Goal: Task Accomplishment & Management: Use online tool/utility

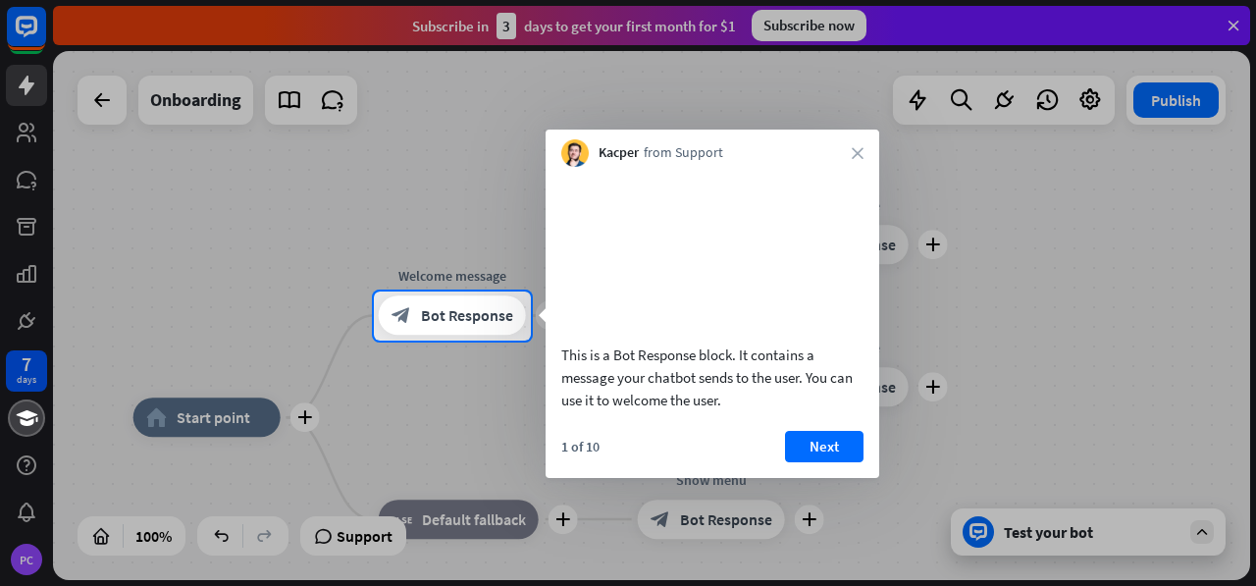
click at [849, 153] on div "Kacper from Support close" at bounding box center [712, 147] width 334 height 37
click at [857, 148] on icon "close" at bounding box center [857, 153] width 12 height 12
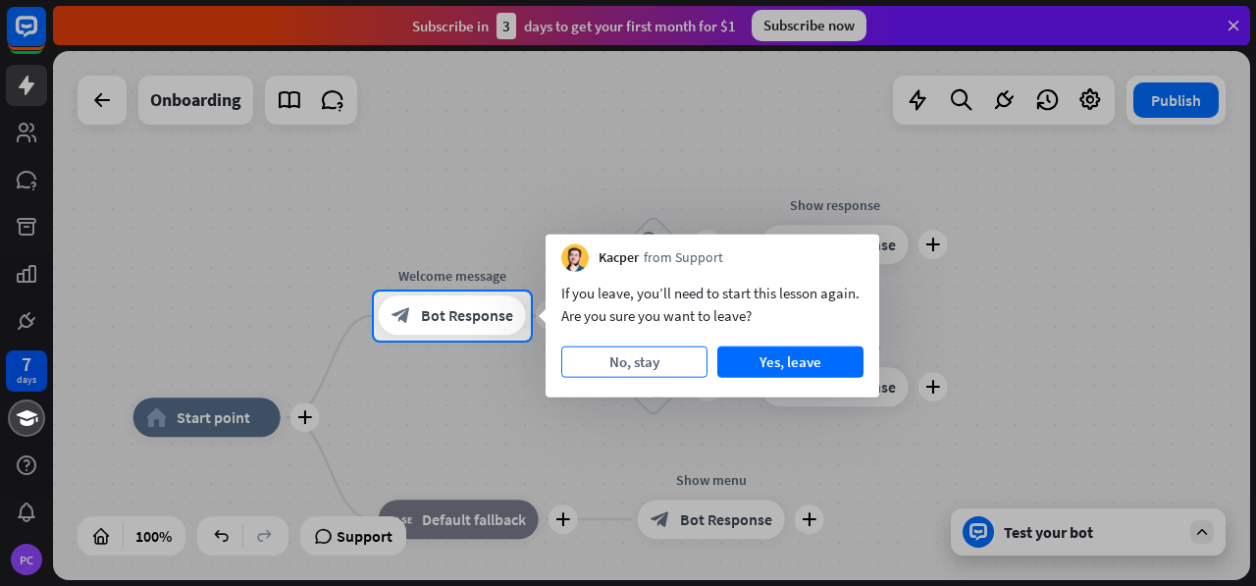
click at [685, 352] on button "No, stay" at bounding box center [634, 361] width 146 height 31
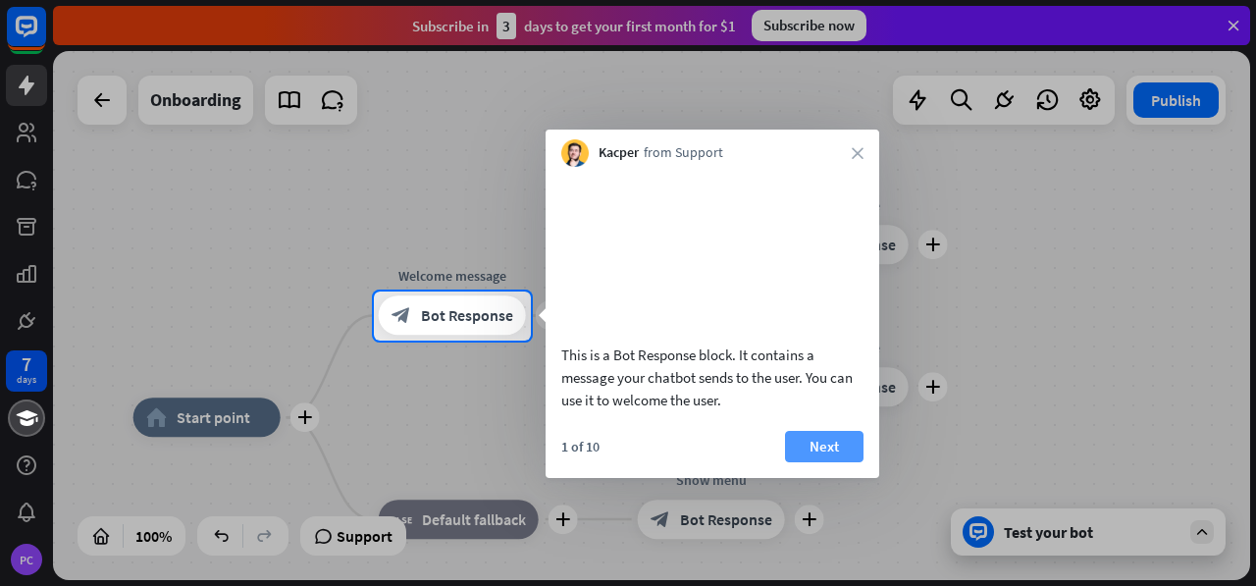
click at [806, 462] on button "Next" at bounding box center [824, 446] width 78 height 31
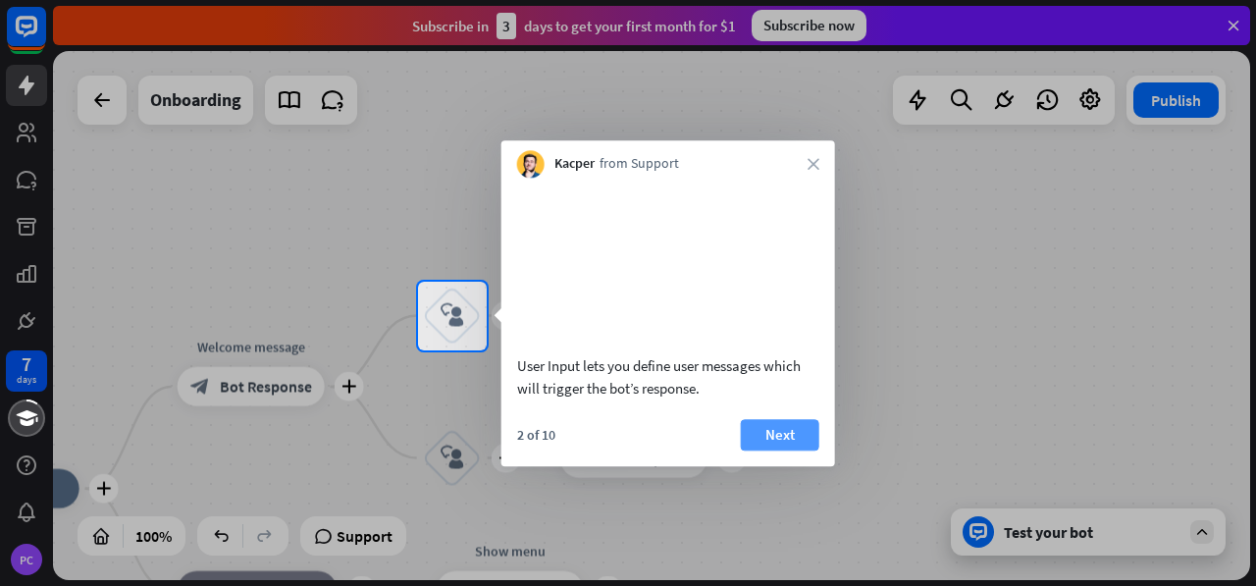
click at [795, 450] on button "Next" at bounding box center [780, 434] width 78 height 31
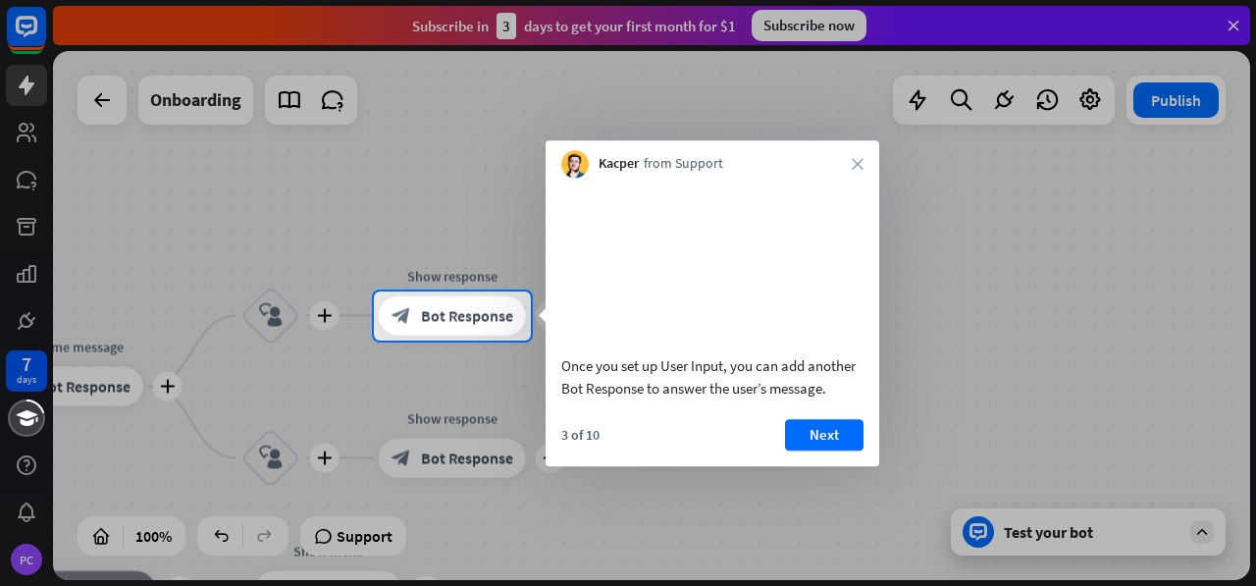
click at [795, 450] on button "Next" at bounding box center [824, 434] width 78 height 31
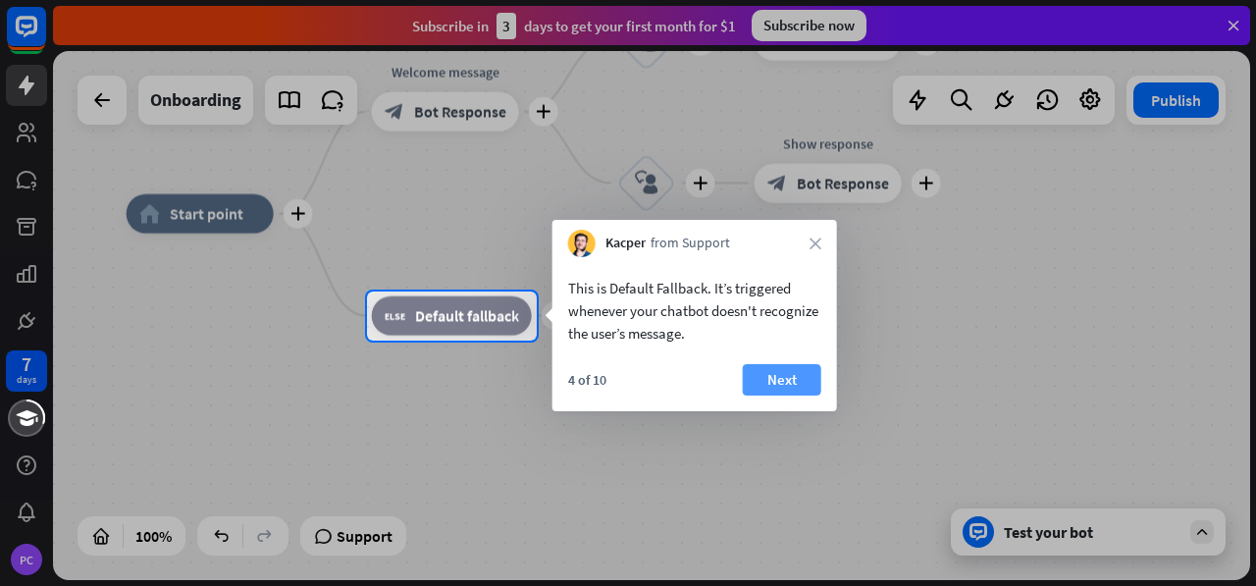
click at [764, 384] on button "Next" at bounding box center [782, 379] width 78 height 31
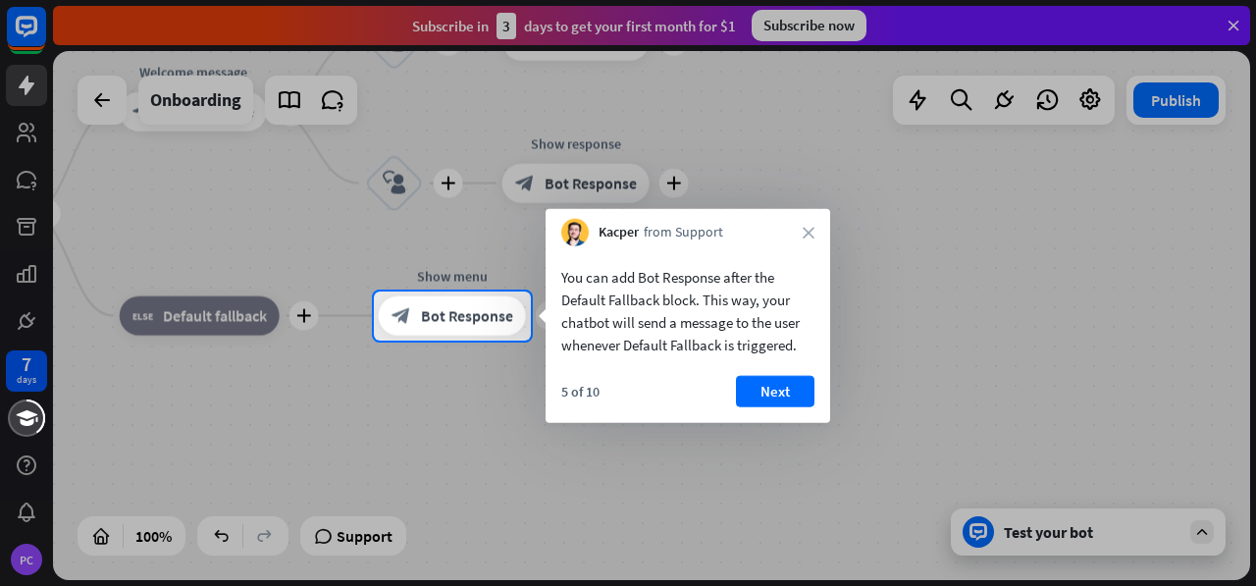
click at [764, 384] on button "Next" at bounding box center [775, 391] width 78 height 31
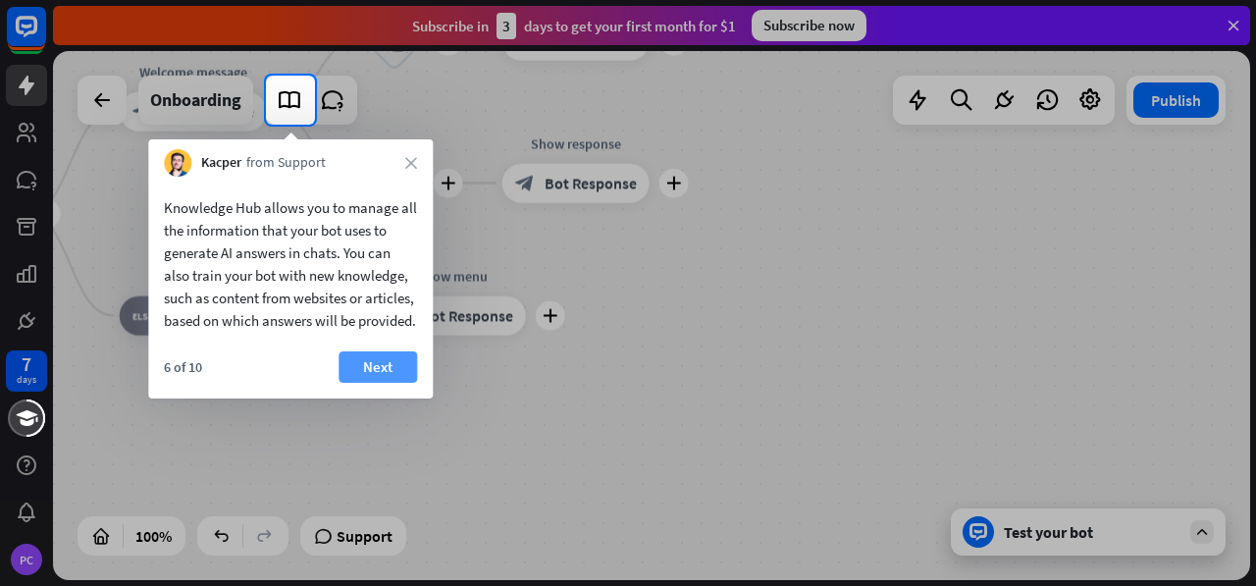
click at [390, 383] on button "Next" at bounding box center [377, 366] width 78 height 31
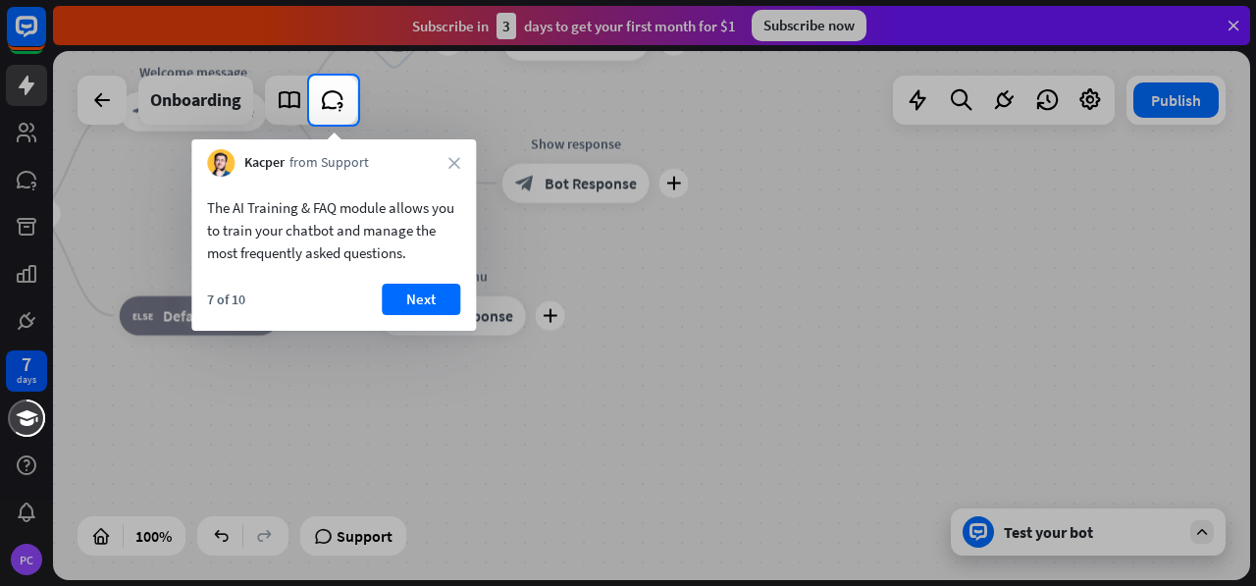
click at [424, 326] on div "7 of 10 Next" at bounding box center [333, 306] width 284 height 47
click at [432, 303] on button "Next" at bounding box center [421, 298] width 78 height 31
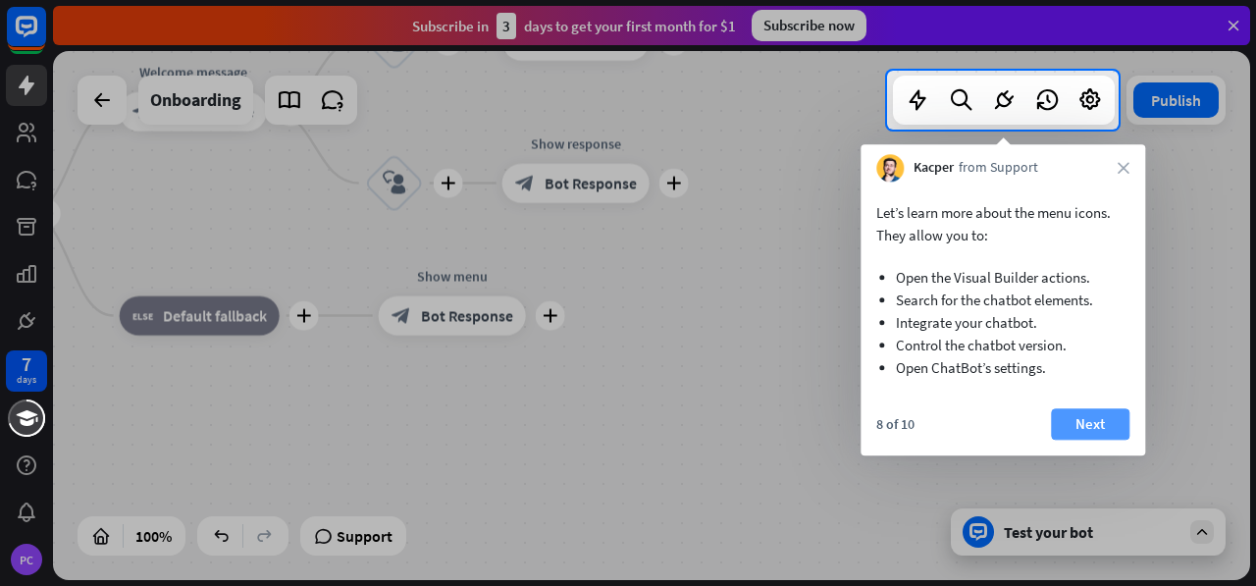
click at [1099, 426] on button "Next" at bounding box center [1090, 423] width 78 height 31
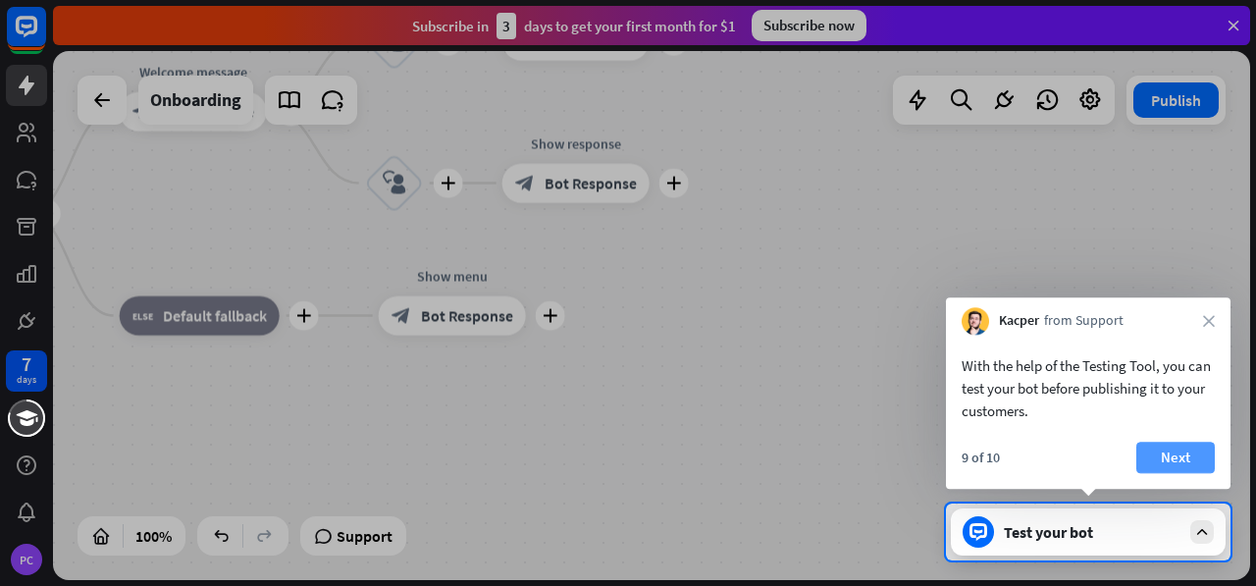
click at [1152, 450] on button "Next" at bounding box center [1175, 456] width 78 height 31
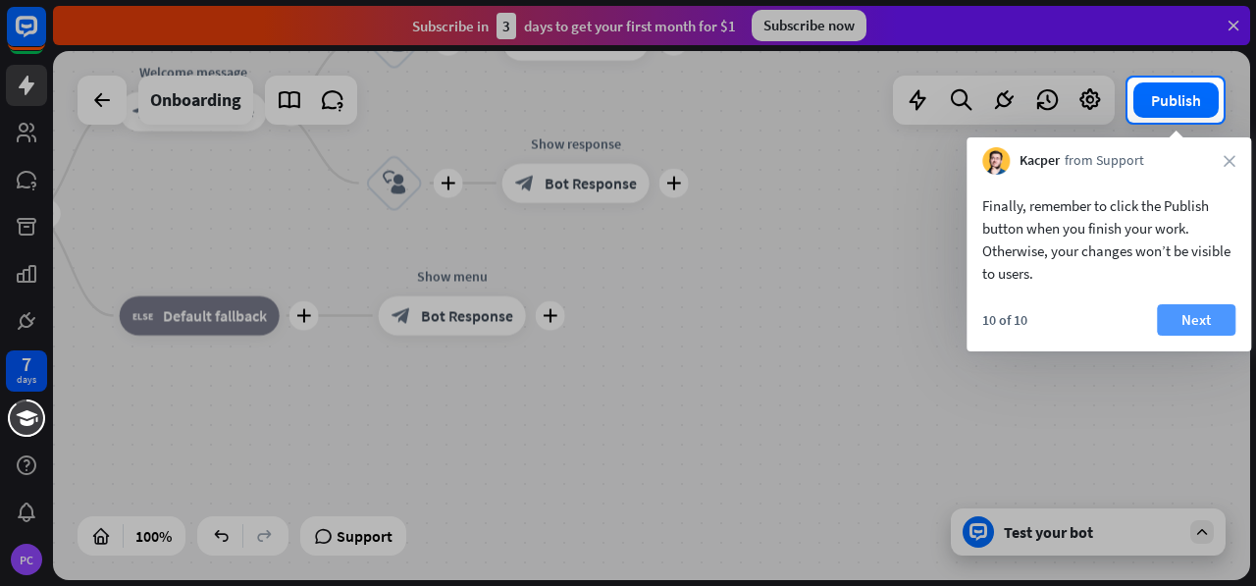
click at [1175, 319] on button "Next" at bounding box center [1196, 319] width 78 height 31
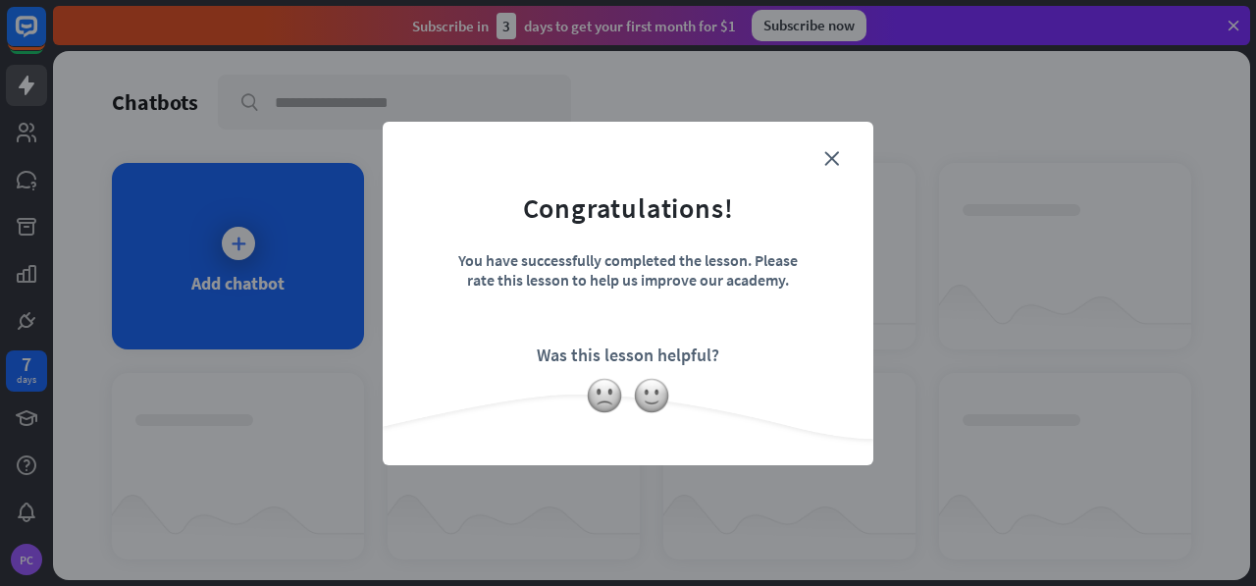
click at [840, 164] on form "Congratulations! You have successfully completed the lesson. Please rate this l…" at bounding box center [627, 263] width 441 height 234
click at [830, 150] on form "Congratulations! You have successfully completed the lesson. Please rate this l…" at bounding box center [627, 263] width 441 height 234
click at [834, 165] on icon "close" at bounding box center [831, 158] width 15 height 15
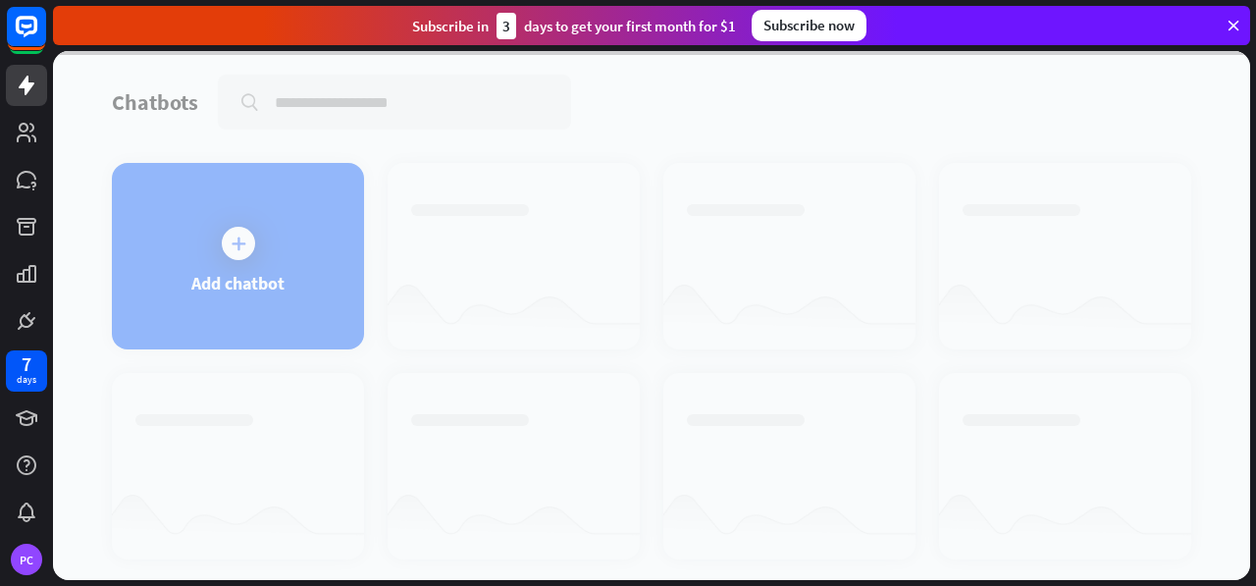
click at [181, 231] on div at bounding box center [651, 315] width 1197 height 529
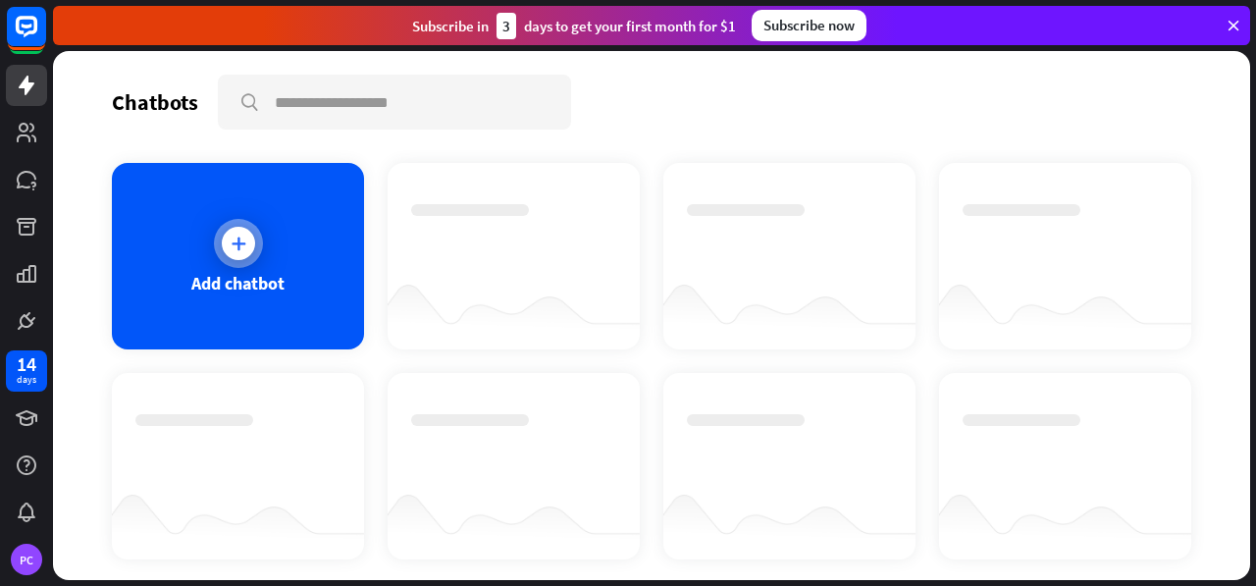
click at [237, 241] on icon at bounding box center [239, 243] width 20 height 20
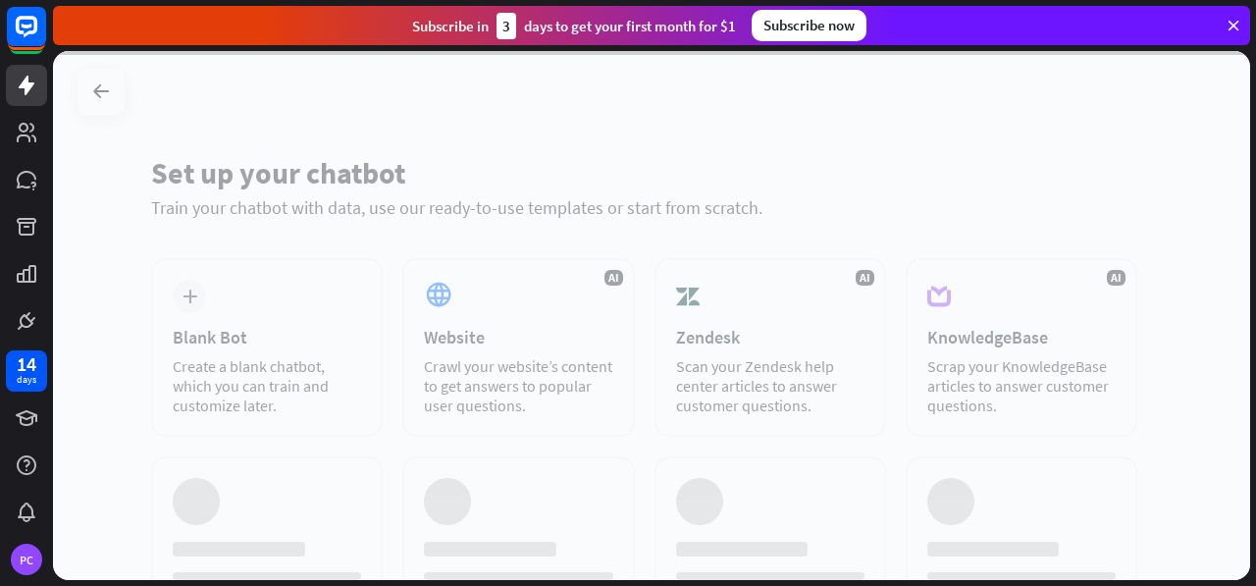
click at [237, 241] on div at bounding box center [651, 315] width 1197 height 529
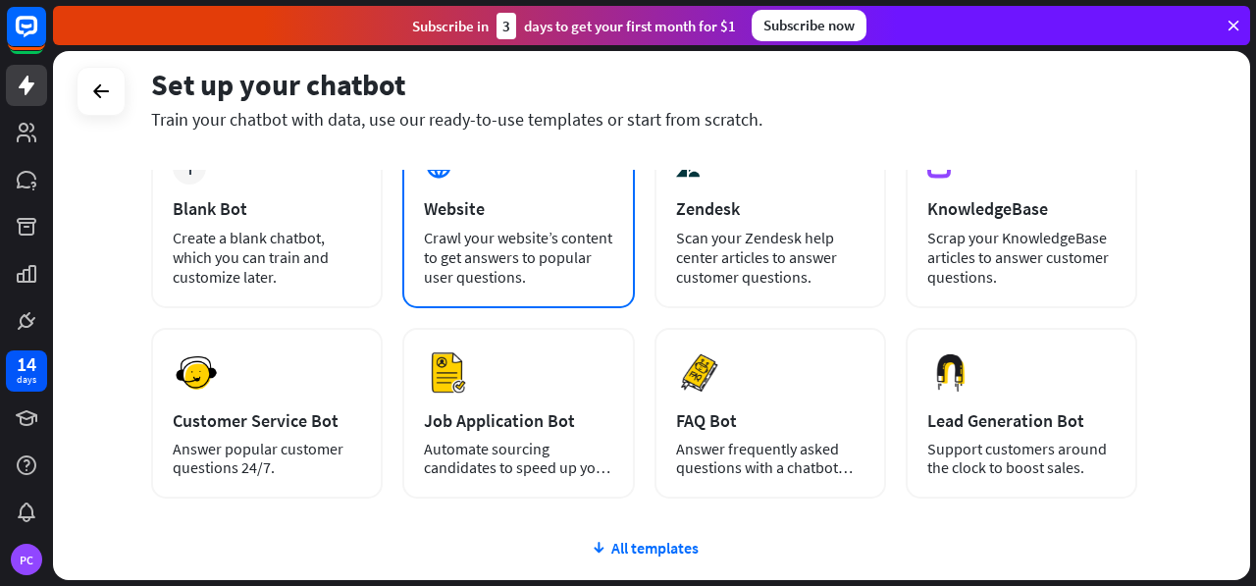
scroll to position [98, 0]
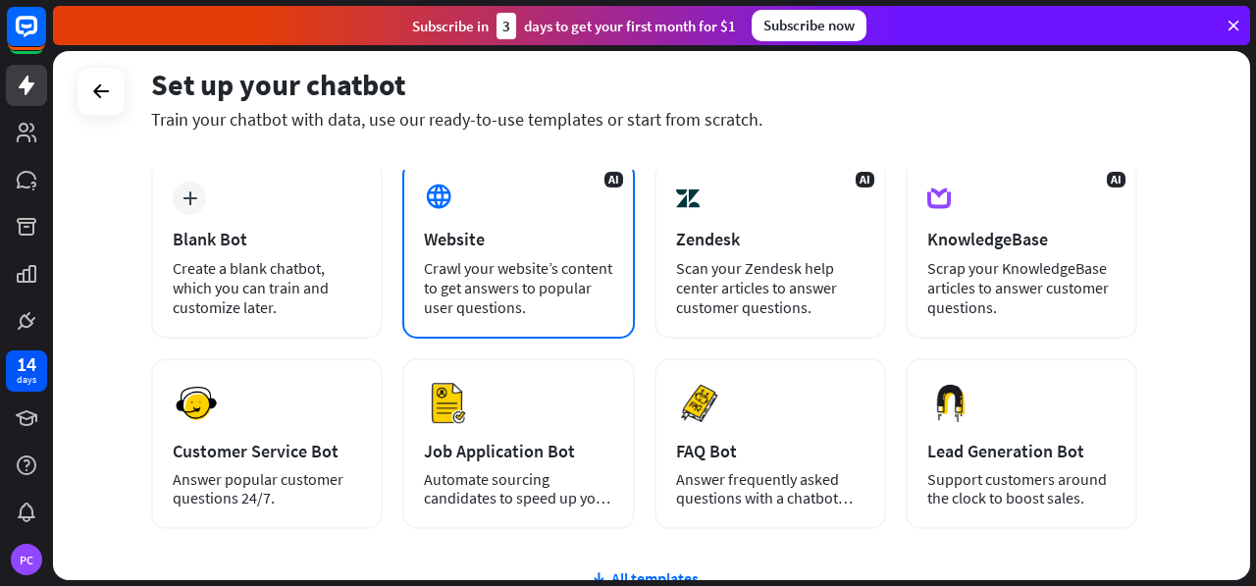
click at [500, 216] on div "AI Website Crawl your website’s content to get answers to popular user question…" at bounding box center [518, 249] width 232 height 179
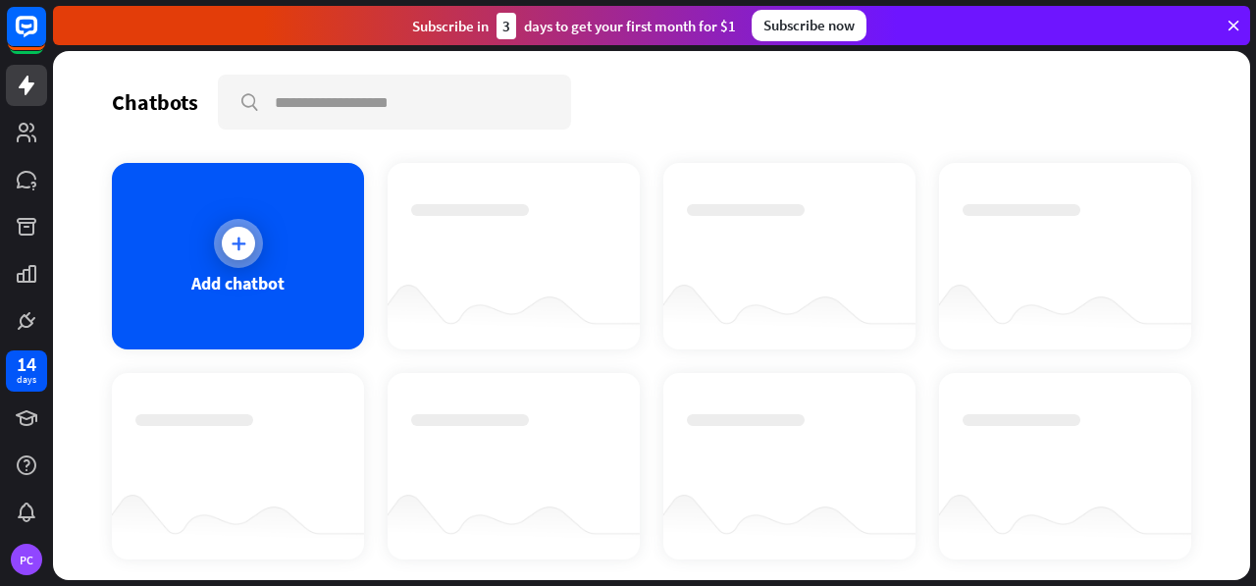
click at [232, 213] on div "Add chatbot" at bounding box center [238, 256] width 252 height 186
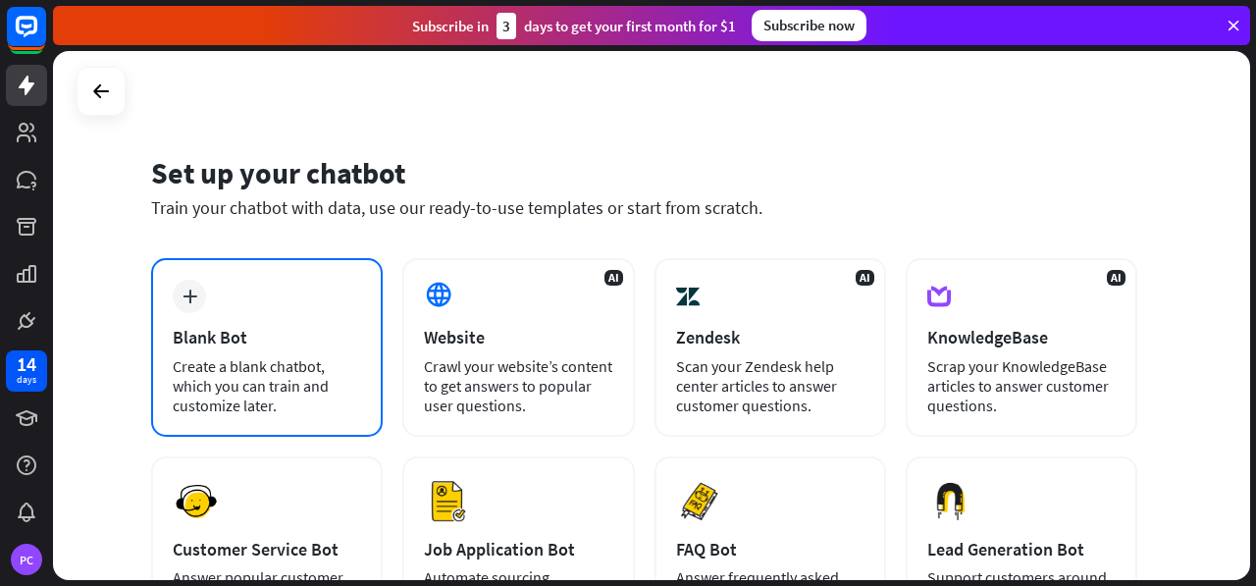
click at [266, 301] on div "plus Blank Bot Create a blank chatbot, which you can train and customize later." at bounding box center [267, 347] width 232 height 179
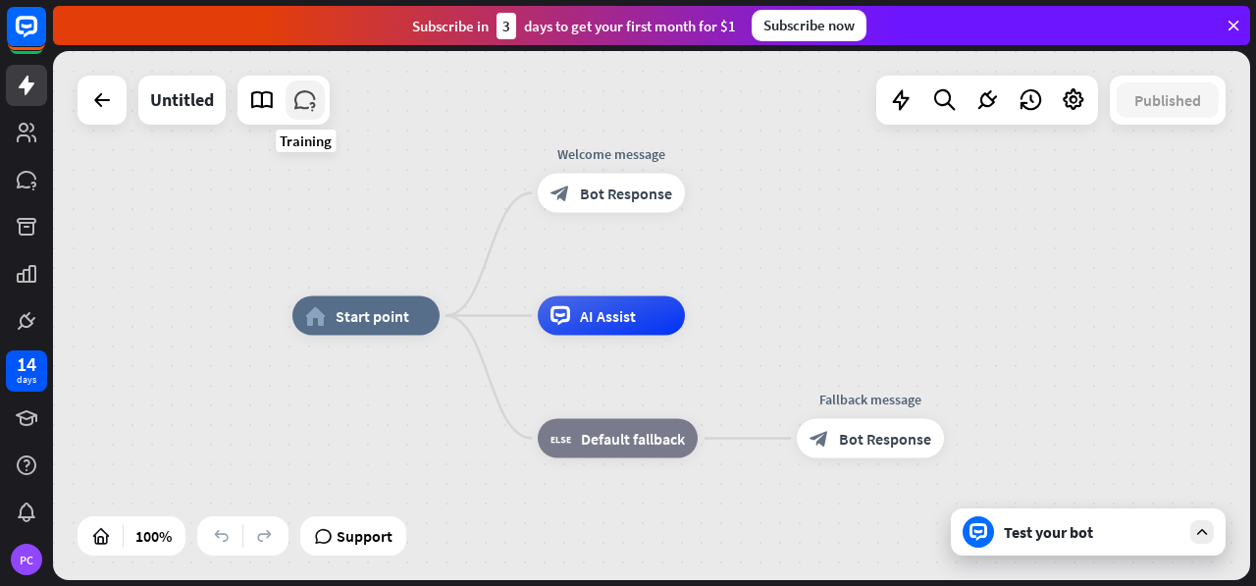
click at [316, 114] on link at bounding box center [304, 99] width 39 height 39
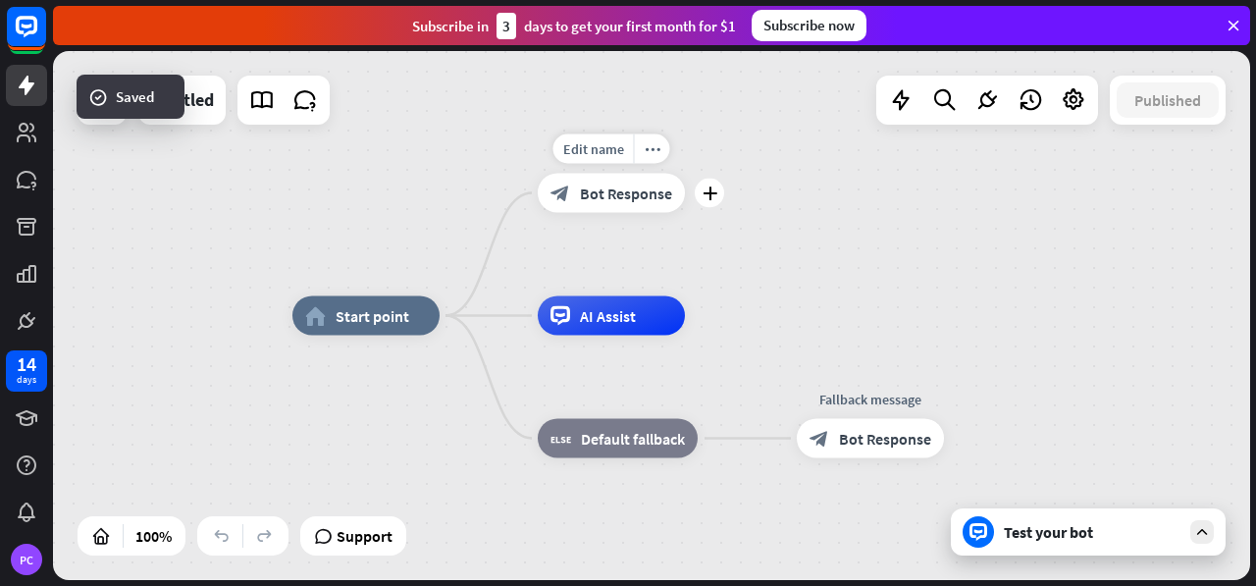
click at [600, 213] on div "Edit name more_horiz plus Welcome message block_bot_response Bot Response" at bounding box center [611, 193] width 147 height 39
click at [714, 195] on icon "plus" at bounding box center [709, 193] width 15 height 14
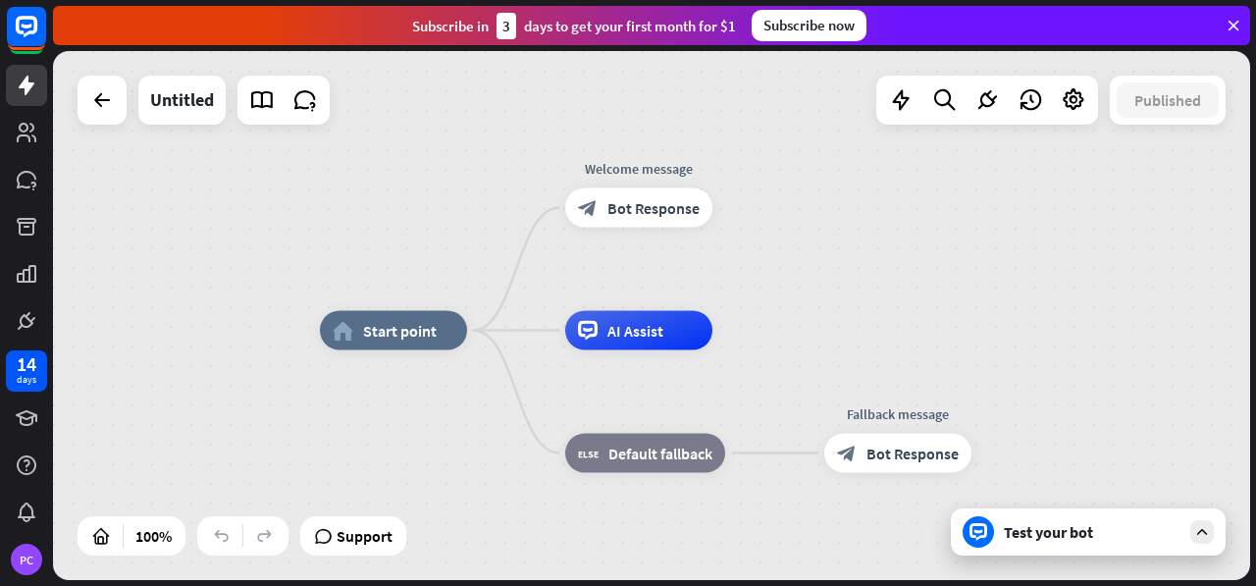
drag, startPoint x: 469, startPoint y: 212, endPoint x: 494, endPoint y: 227, distance: 29.4
click at [494, 227] on div "home_2 Start point Welcome message block_bot_response Bot Response AI Assist bl…" at bounding box center [651, 315] width 1197 height 529
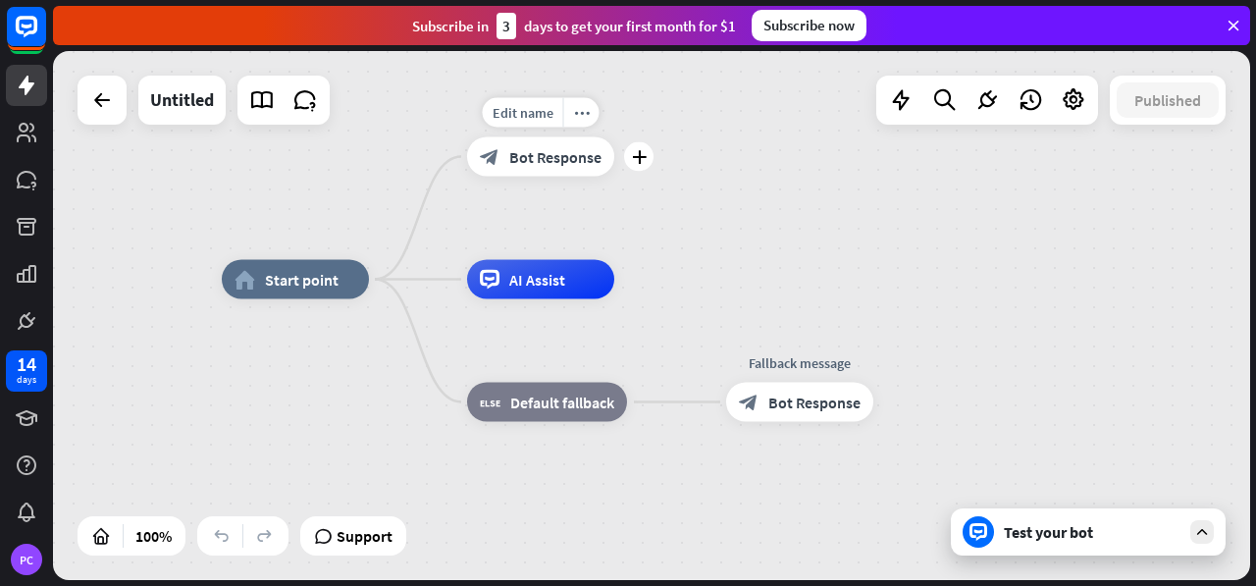
drag, startPoint x: 533, startPoint y: 234, endPoint x: 434, endPoint y: 183, distance: 111.4
click at [467, 177] on div "Edit name more_horiz plus Welcome message block_bot_response Bot Response" at bounding box center [540, 156] width 147 height 39
click at [312, 289] on div "home_2 Start point" at bounding box center [295, 279] width 147 height 39
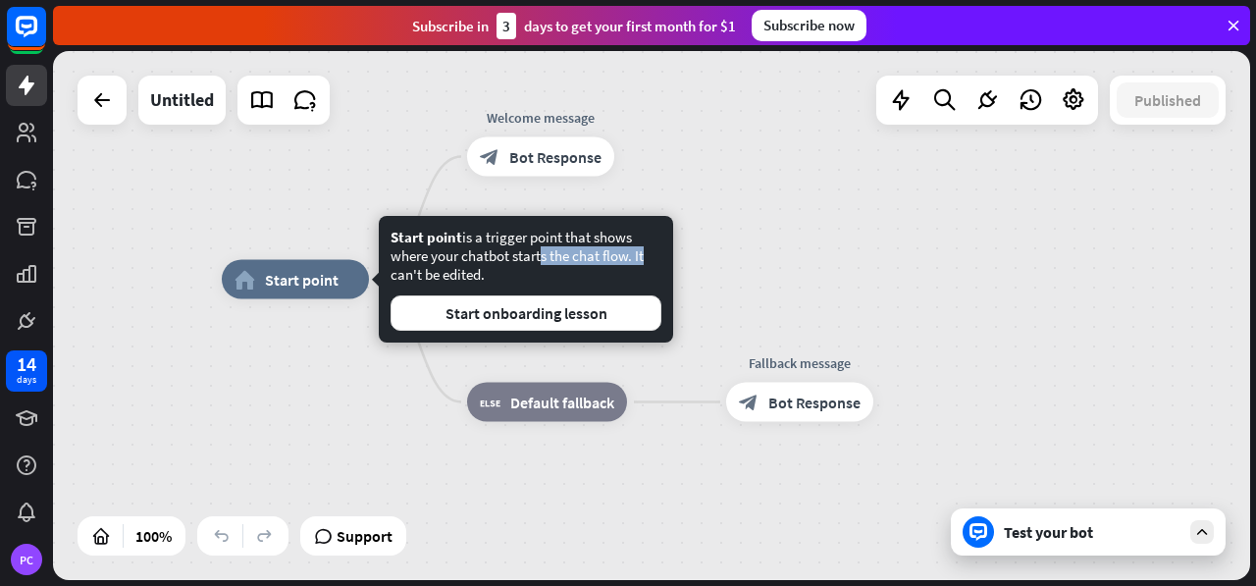
drag, startPoint x: 543, startPoint y: 252, endPoint x: 641, endPoint y: 262, distance: 97.6
click at [641, 262] on div "Start point is a trigger point that shows where your chatbot starts the chat fl…" at bounding box center [525, 279] width 271 height 103
drag, startPoint x: 430, startPoint y: 279, endPoint x: 491, endPoint y: 278, distance: 61.8
click at [491, 278] on div "Start point is a trigger point that shows where your chatbot starts the chat fl…" at bounding box center [525, 279] width 271 height 103
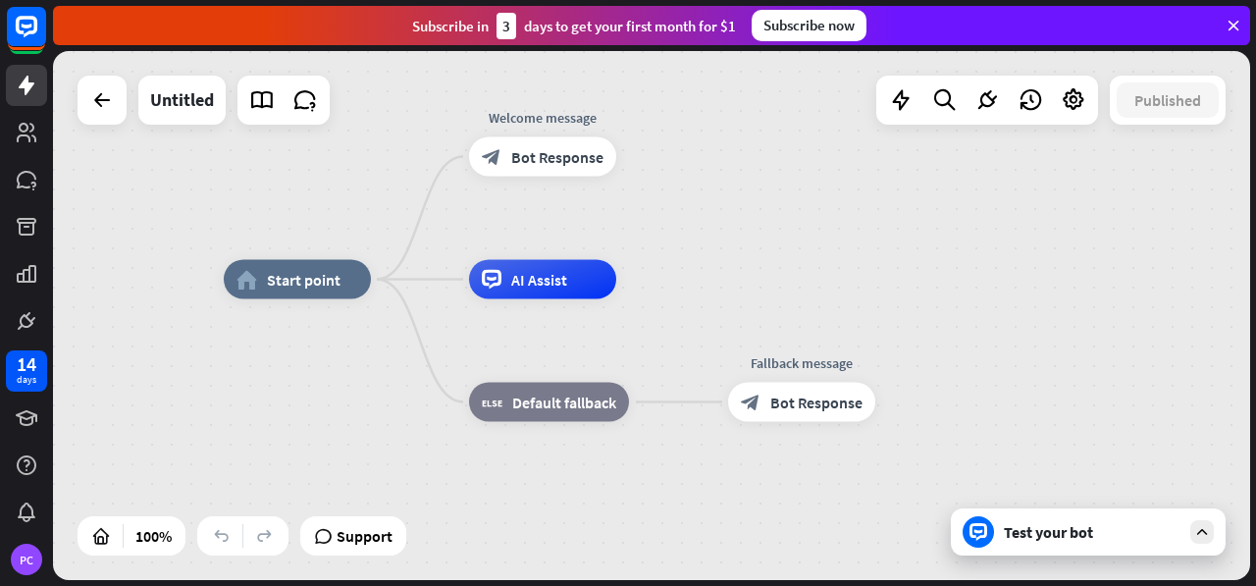
drag, startPoint x: 491, startPoint y: 278, endPoint x: 642, endPoint y: 205, distance: 166.7
click at [616, 177] on div "Edit name more_horiz plus Welcome message block_bot_response Bot Response" at bounding box center [542, 156] width 147 height 39
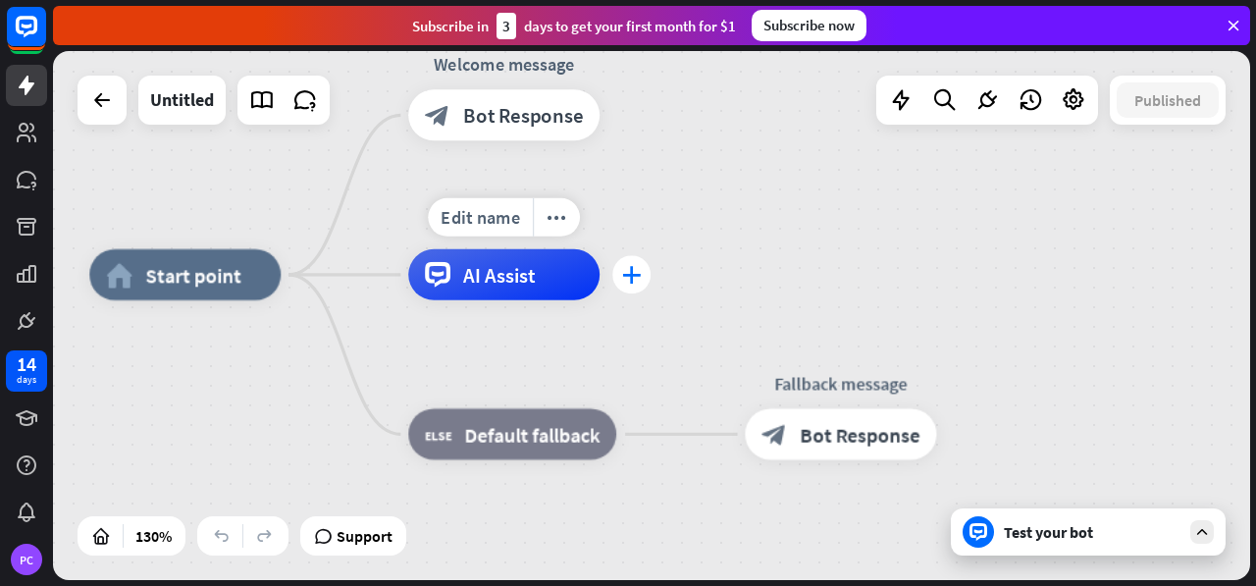
click at [636, 286] on div "plus" at bounding box center [631, 274] width 38 height 38
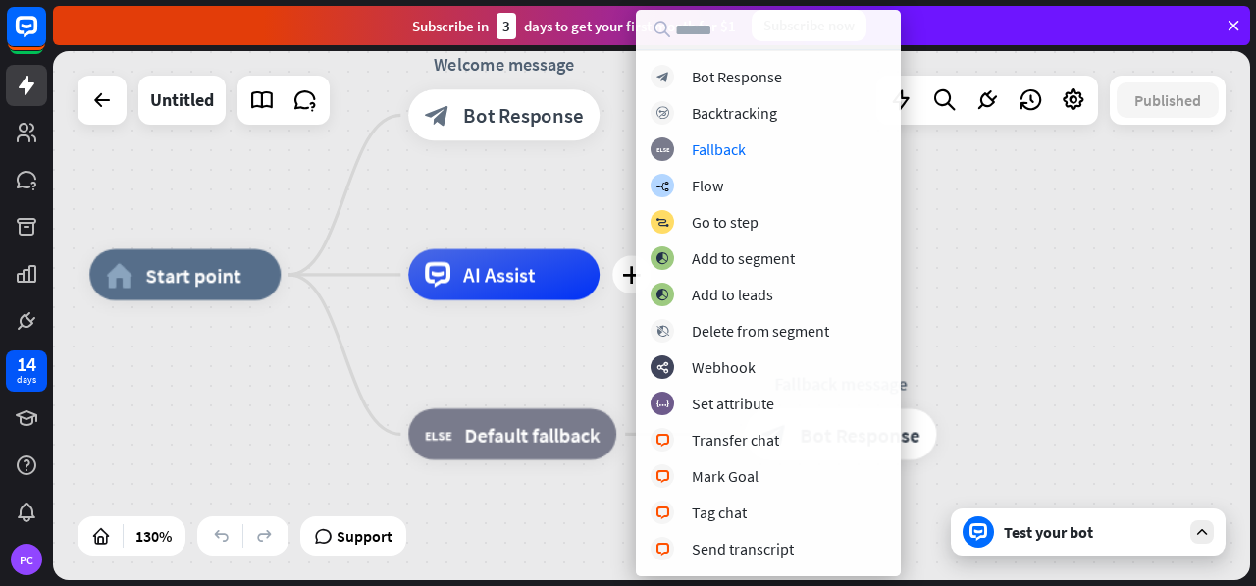
click at [1123, 235] on div "home_2 Start point Welcome message block_bot_response Bot Response plus AI Assi…" at bounding box center [651, 315] width 1197 height 529
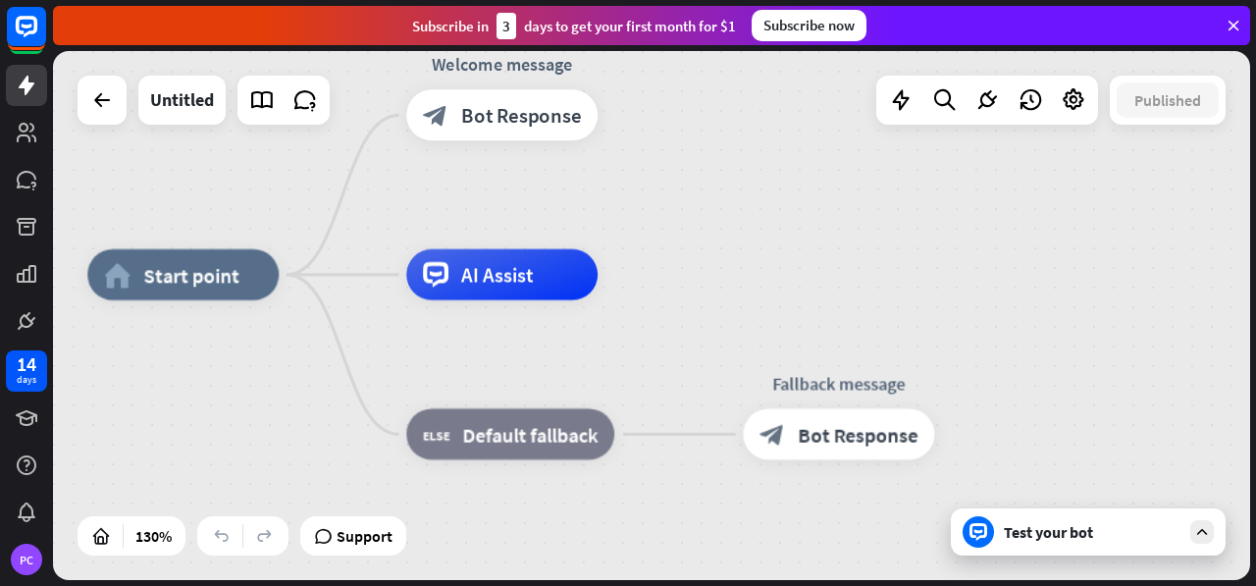
click at [1097, 550] on div "Test your bot" at bounding box center [1088, 531] width 275 height 47
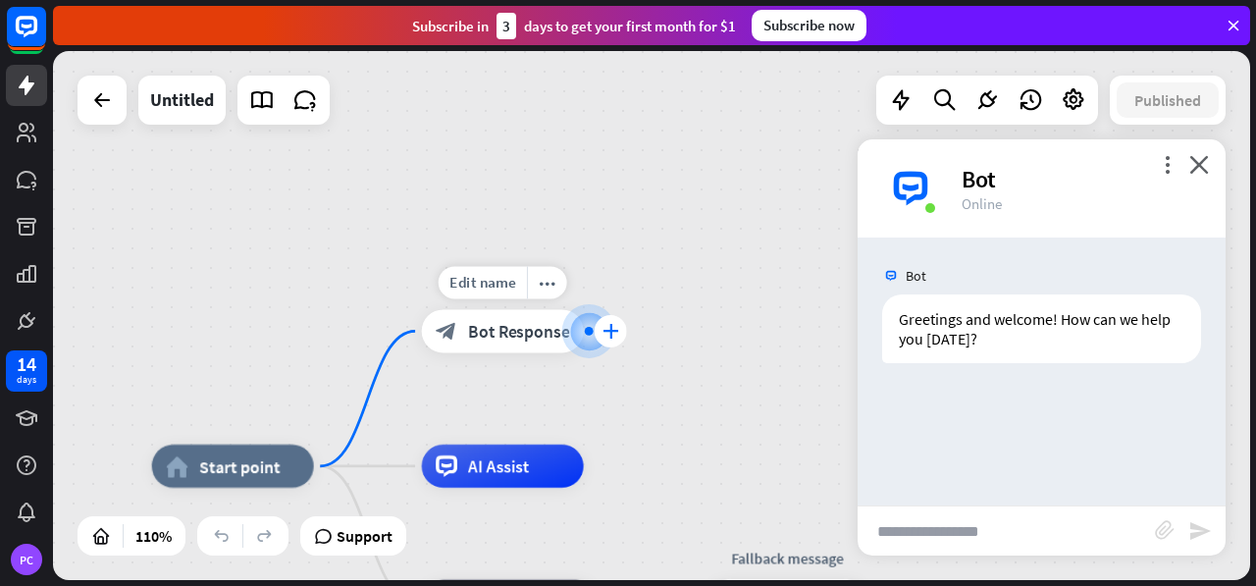
click at [612, 327] on icon "plus" at bounding box center [610, 331] width 17 height 15
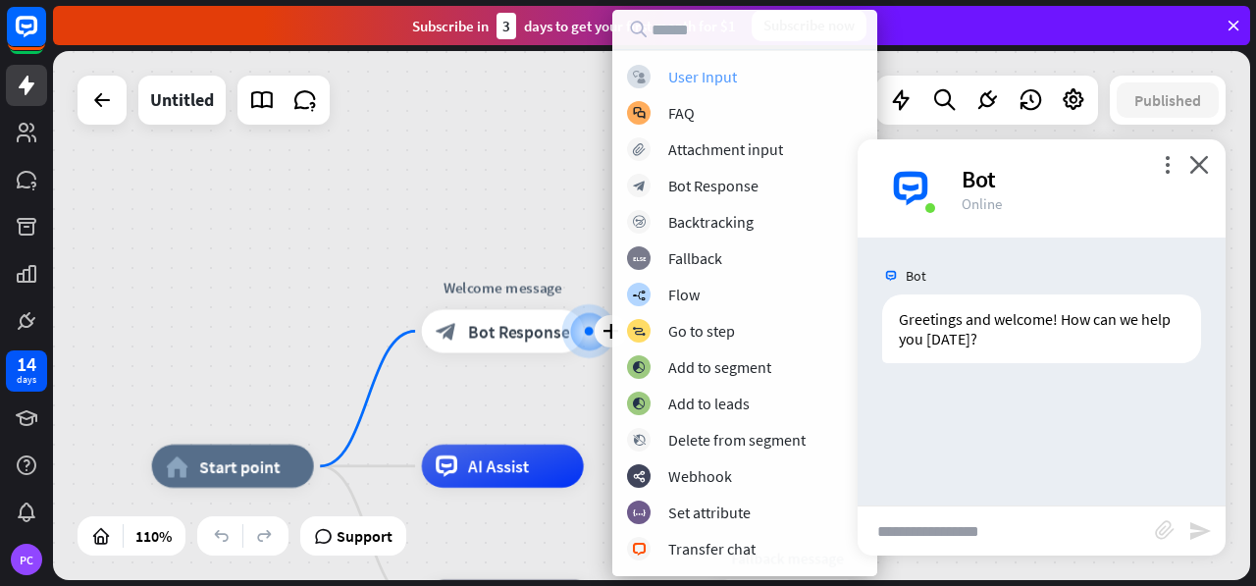
click at [695, 76] on div "User Input" at bounding box center [702, 77] width 69 height 20
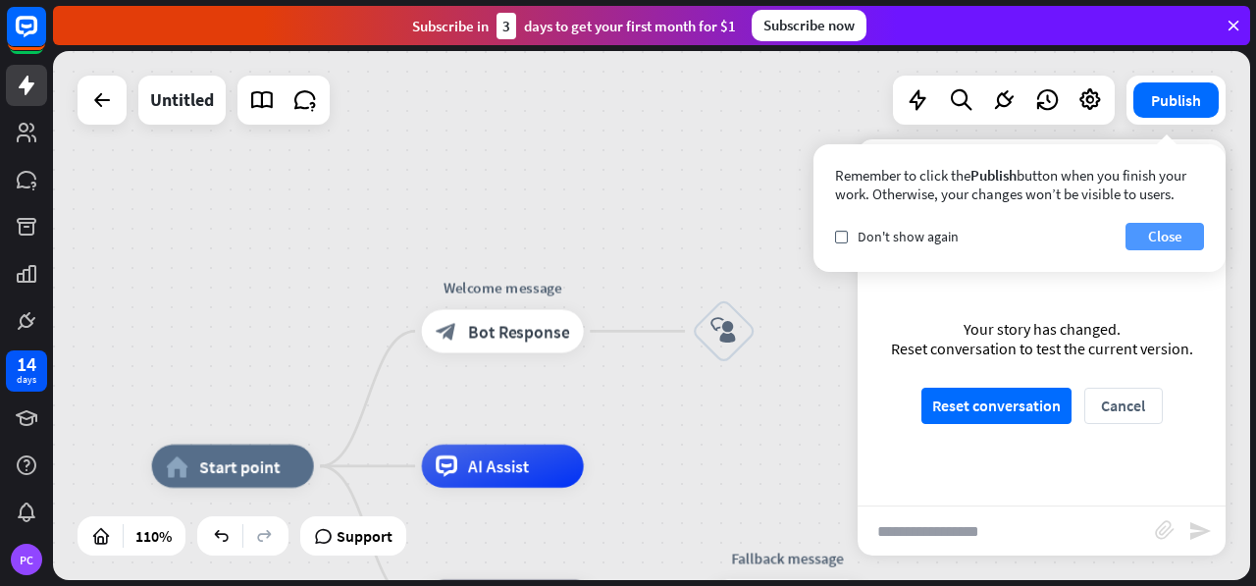
click at [1175, 238] on button "Close" at bounding box center [1164, 236] width 78 height 27
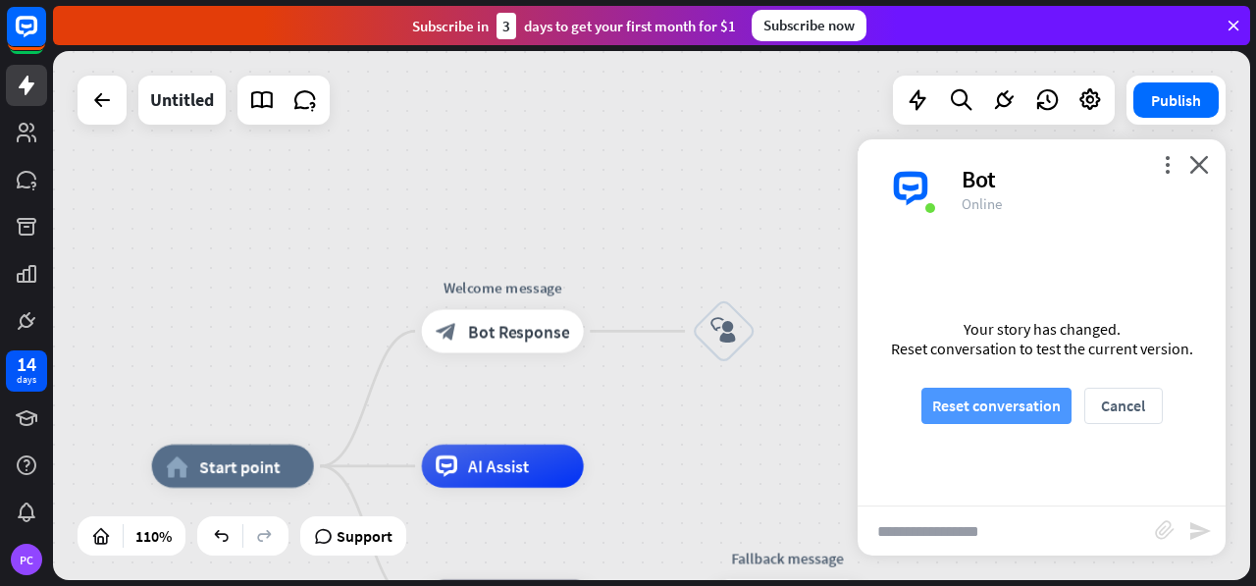
click at [1010, 405] on button "Reset conversation" at bounding box center [996, 405] width 150 height 36
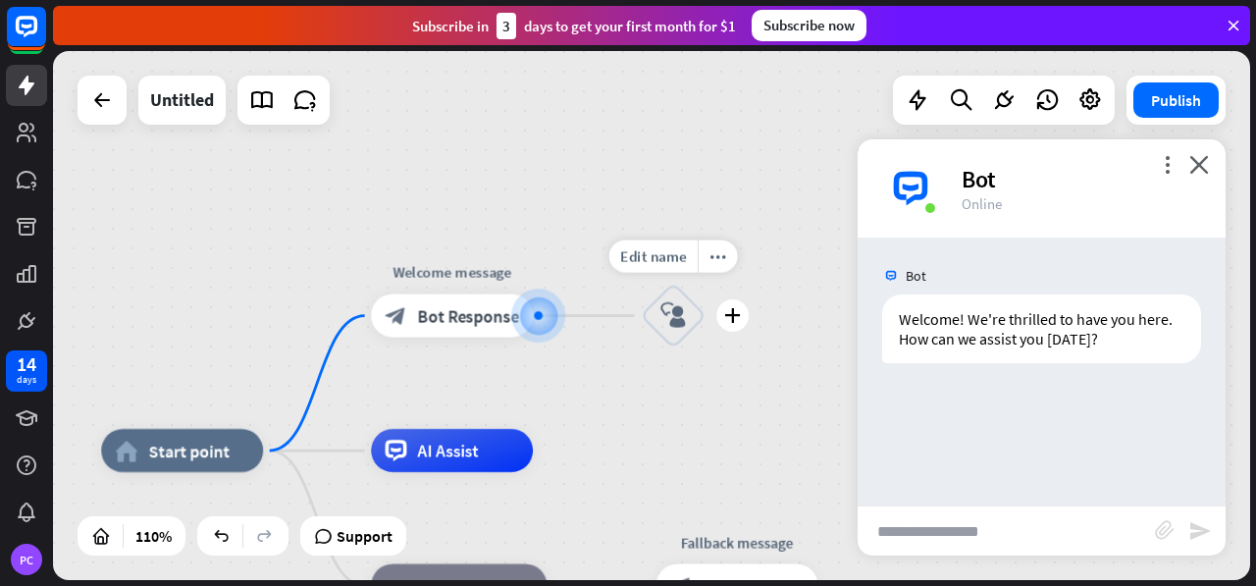
click at [658, 317] on div "block_user_input" at bounding box center [673, 315] width 65 height 65
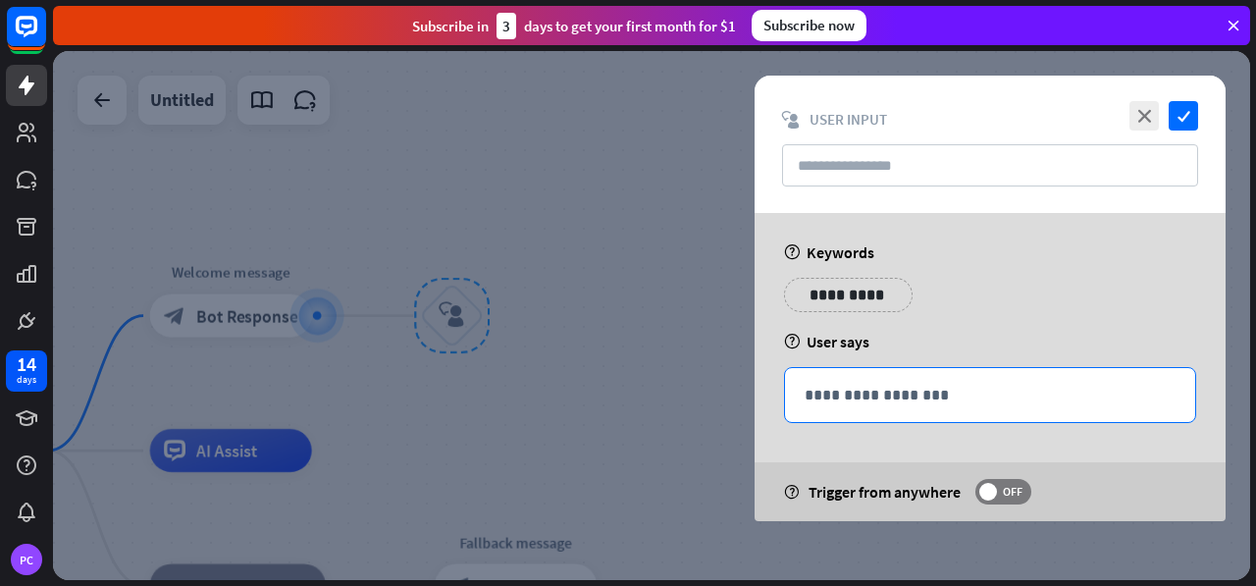
click at [864, 393] on p "**********" at bounding box center [989, 395] width 371 height 25
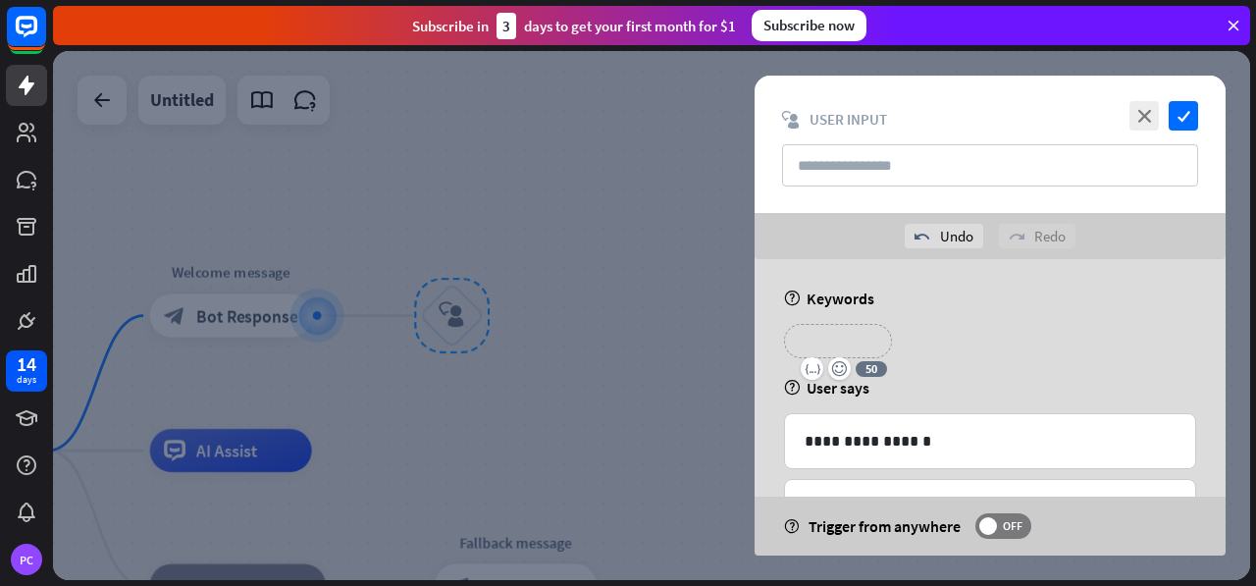
click at [863, 338] on p "**********" at bounding box center [837, 341] width 78 height 25
click at [965, 344] on div "**********" at bounding box center [990, 348] width 424 height 49
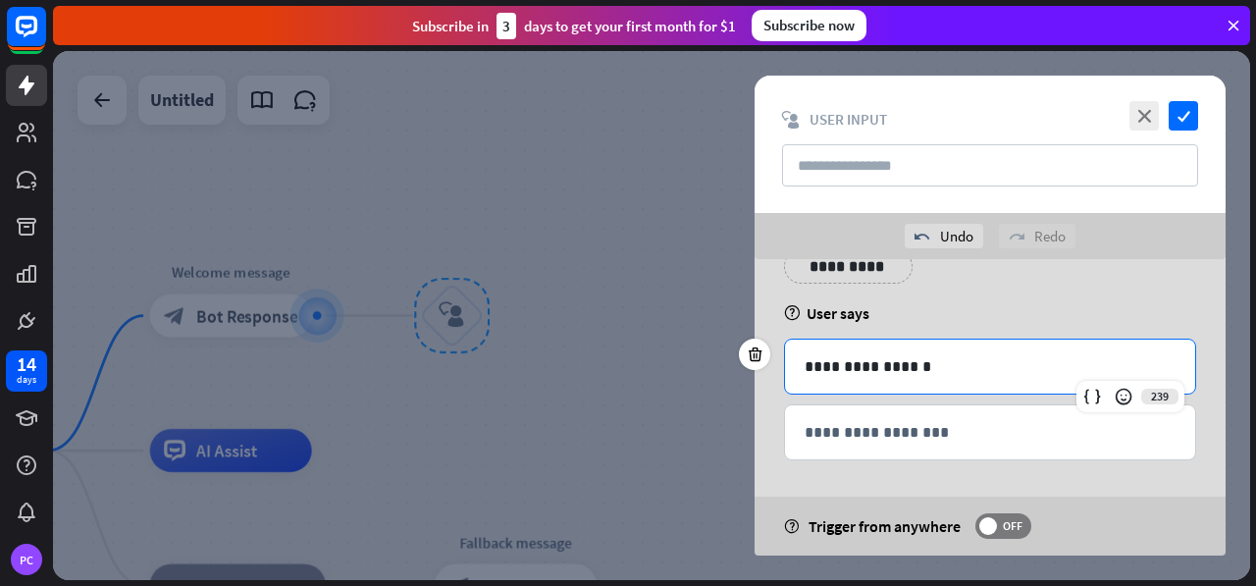
click at [906, 364] on p "**********" at bounding box center [990, 366] width 372 height 25
drag, startPoint x: 923, startPoint y: 360, endPoint x: 734, endPoint y: 360, distance: 189.3
click at [734, 360] on div "**********" at bounding box center [990, 407] width 520 height 296
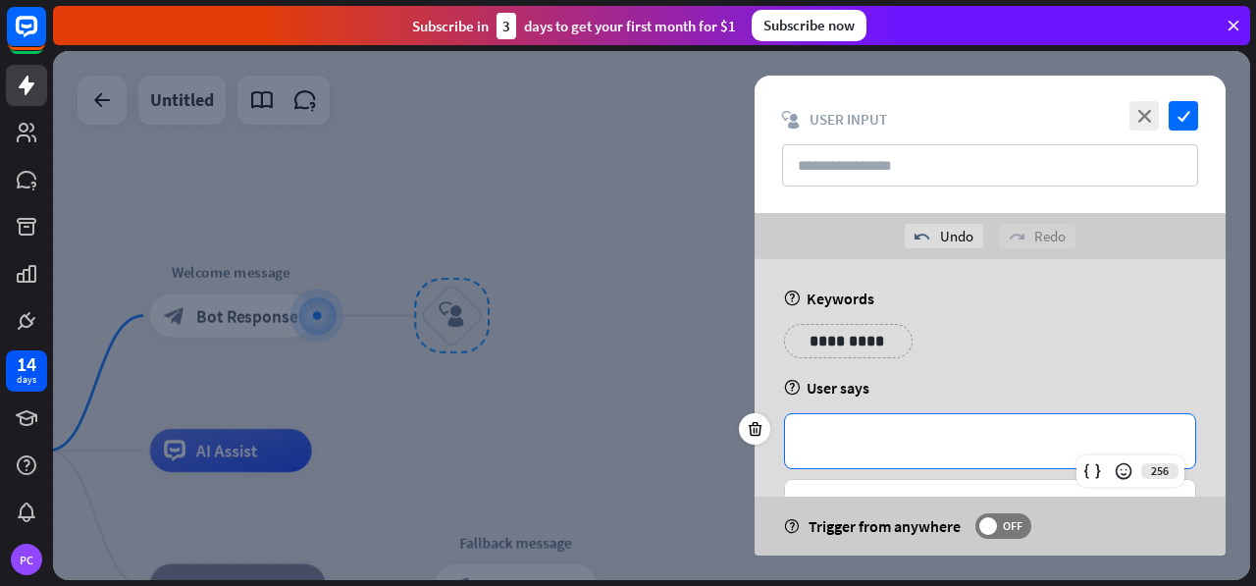
click at [1020, 349] on div "**********" at bounding box center [990, 348] width 424 height 49
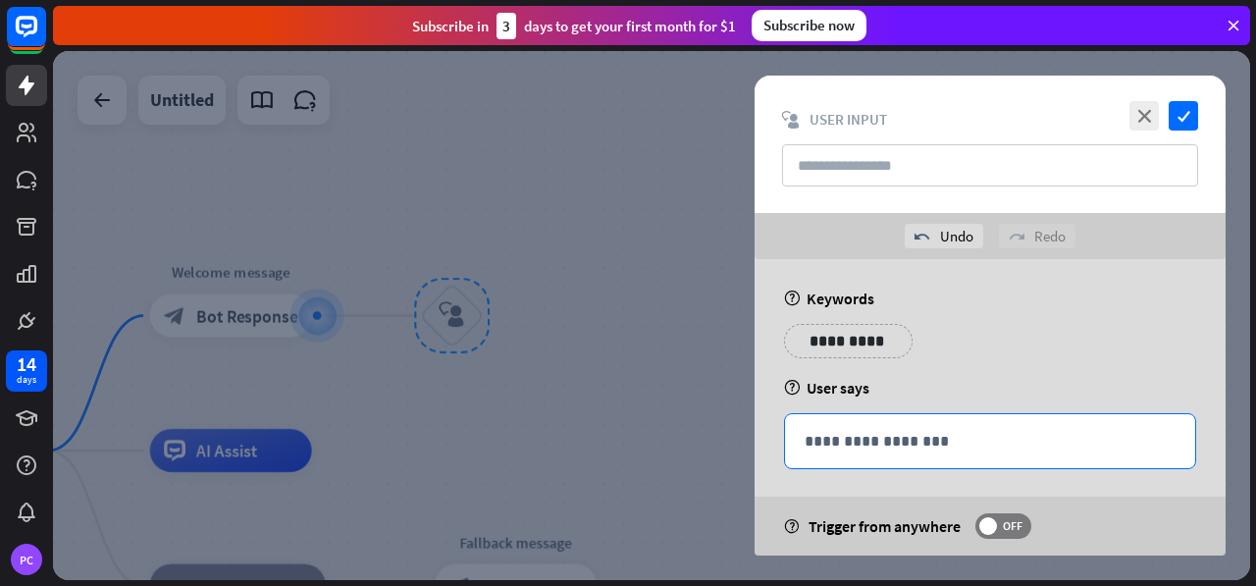
scroll to position [10, 0]
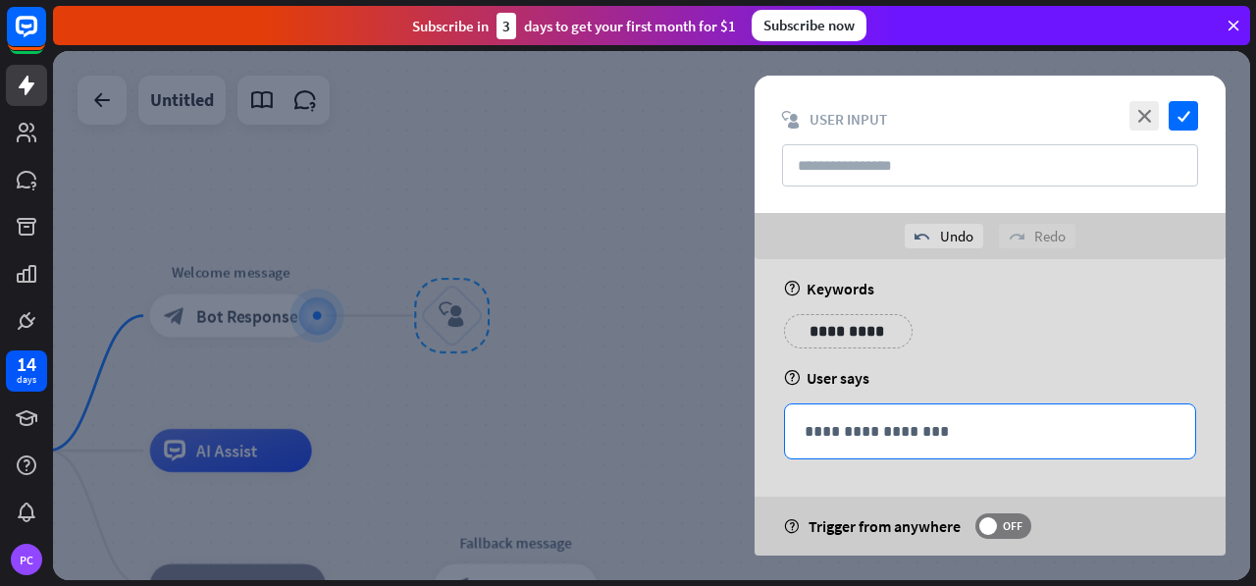
click at [901, 419] on p "**********" at bounding box center [990, 431] width 372 height 25
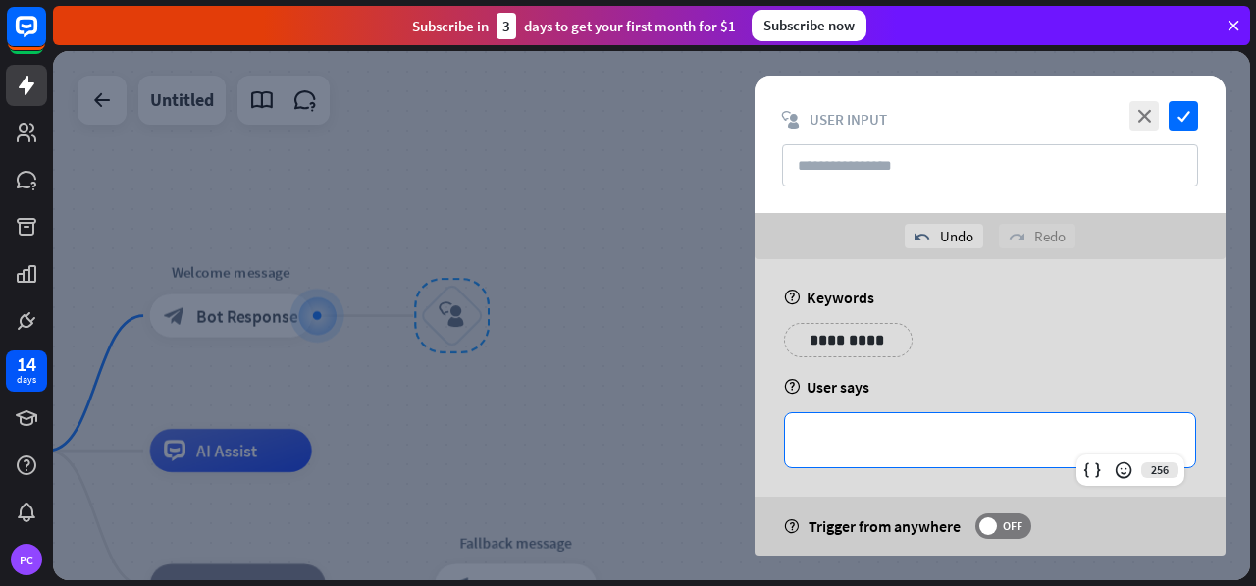
scroll to position [0, 0]
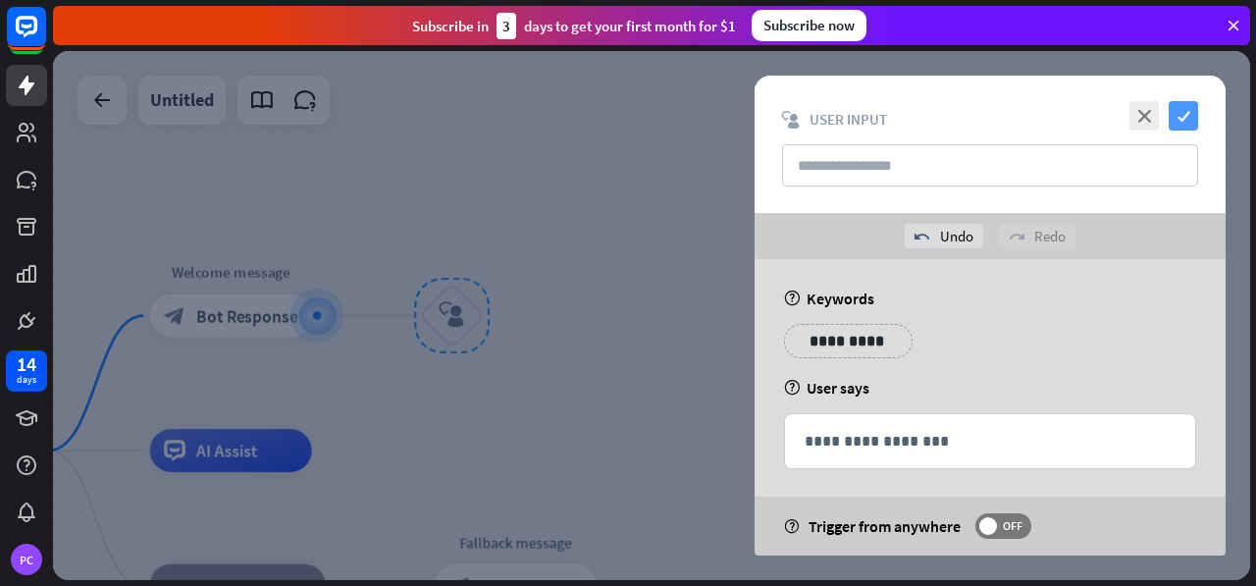
click at [1187, 111] on icon "check" at bounding box center [1182, 115] width 29 height 29
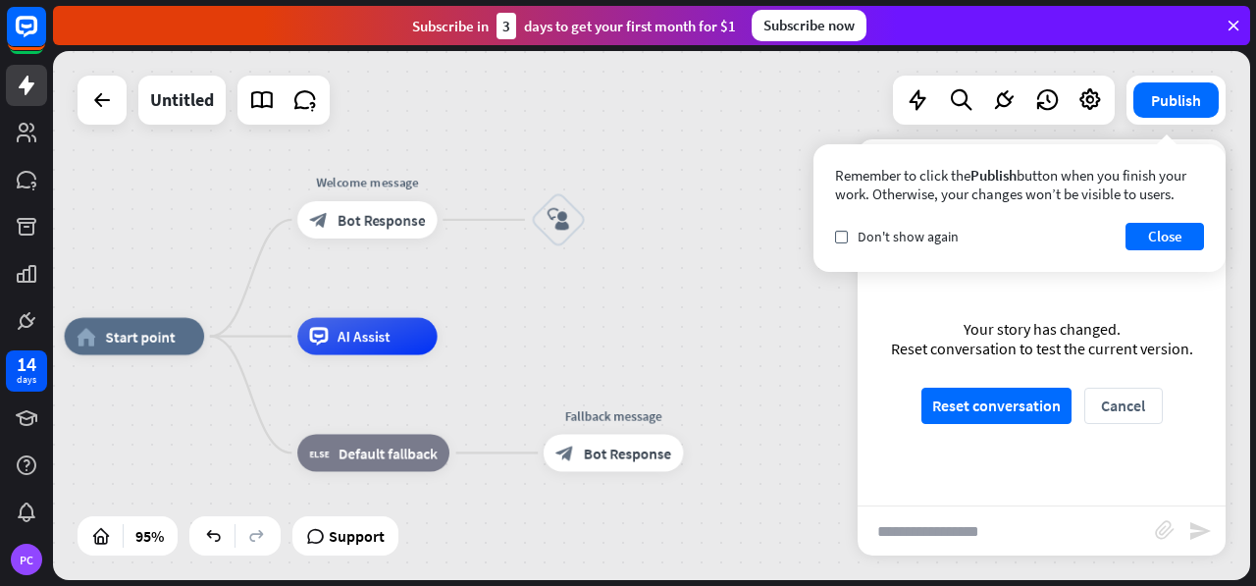
drag, startPoint x: 414, startPoint y: 213, endPoint x: 484, endPoint y: 138, distance: 102.0
click at [484, 138] on div "home_2 Start point Welcome message block_bot_response Bot Response block_user_i…" at bounding box center [651, 315] width 1197 height 529
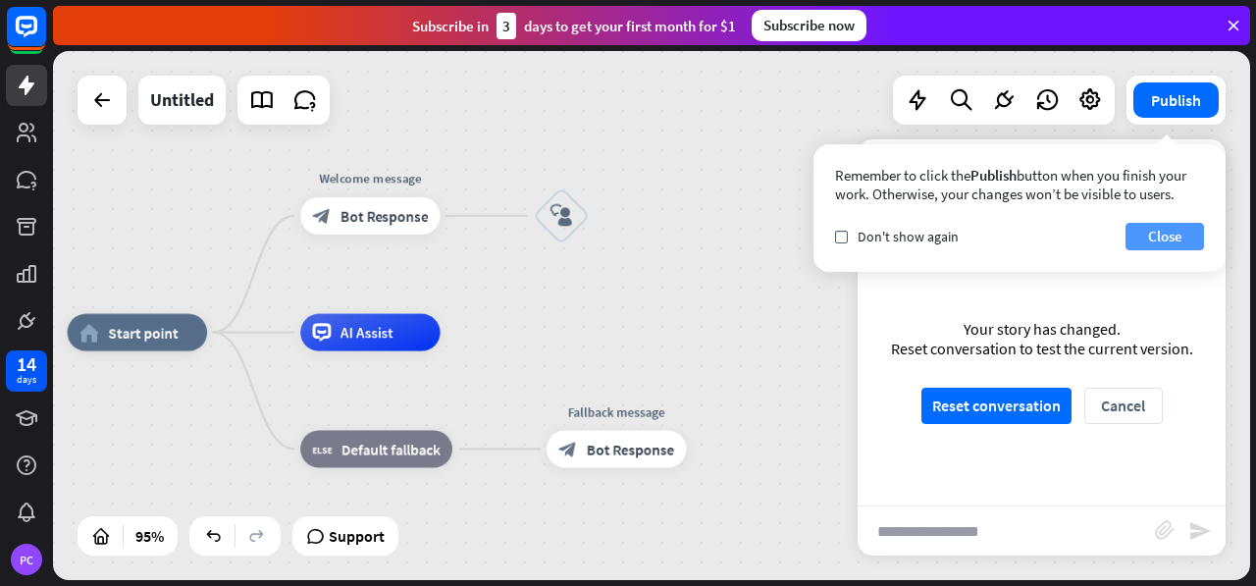
click at [1163, 241] on button "Close" at bounding box center [1164, 236] width 78 height 27
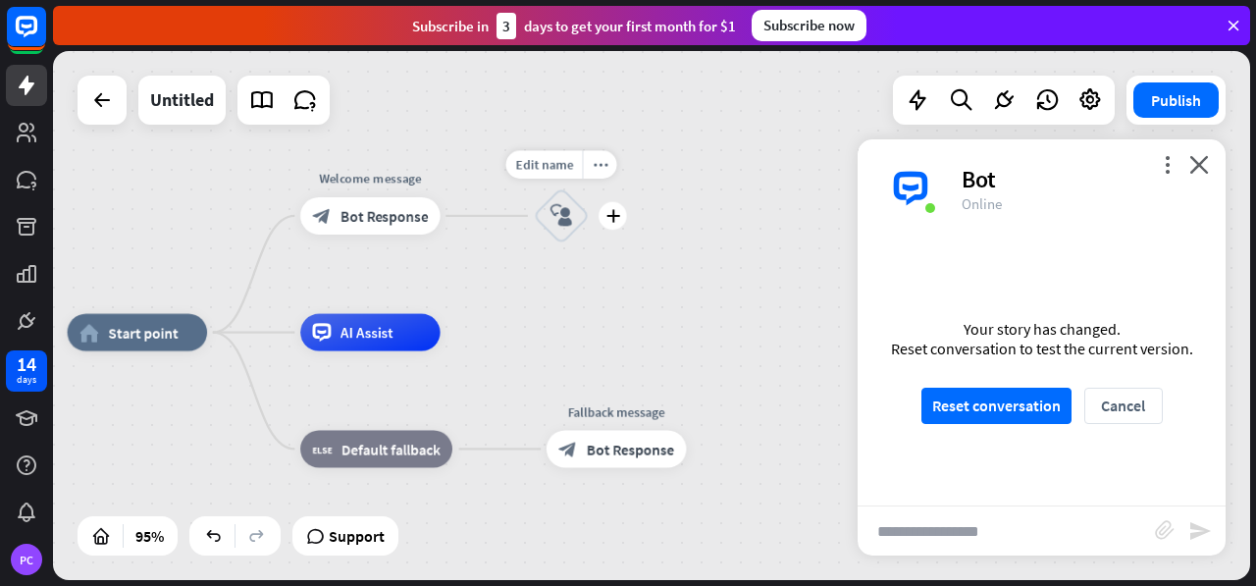
click at [545, 225] on div "block_user_input" at bounding box center [562, 215] width 56 height 56
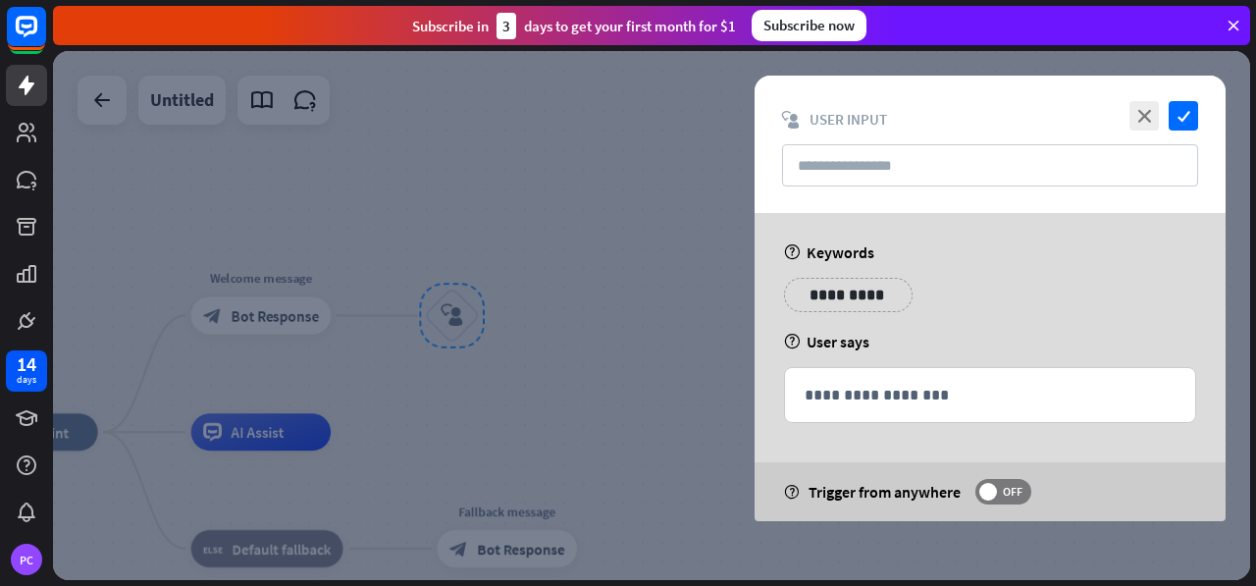
drag, startPoint x: 830, startPoint y: 266, endPoint x: 832, endPoint y: 291, distance: 25.6
click at [830, 279] on div "**********" at bounding box center [989, 367] width 471 height 308
click at [834, 293] on p "**********" at bounding box center [837, 295] width 78 height 25
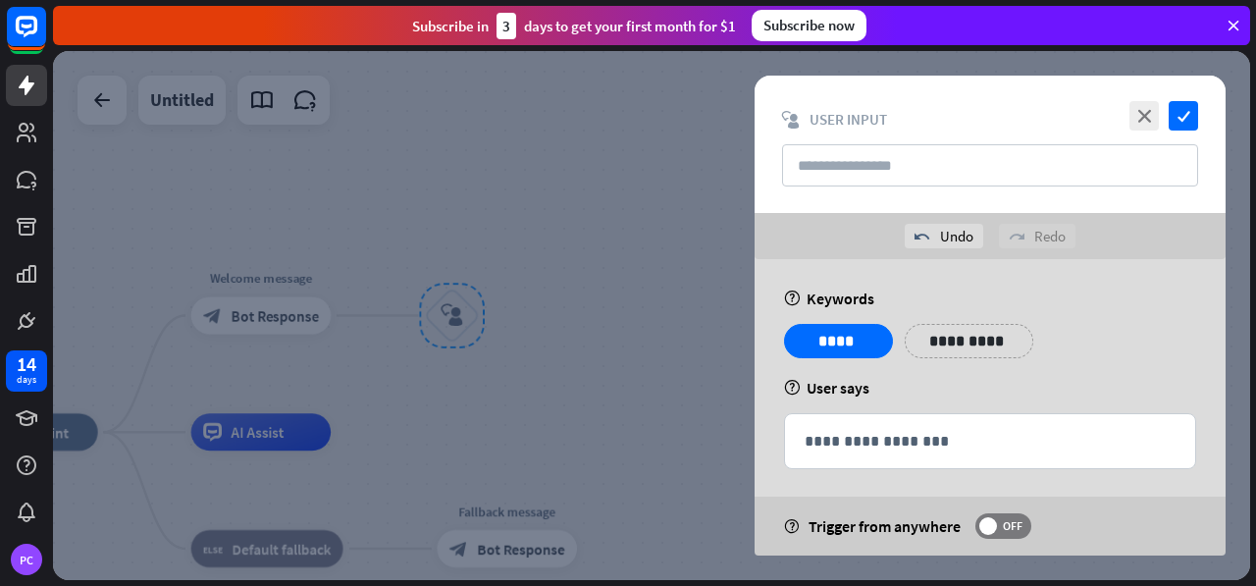
click at [961, 381] on div "help User says" at bounding box center [990, 388] width 412 height 20
drag, startPoint x: 857, startPoint y: 350, endPoint x: 780, endPoint y: 328, distance: 80.7
click at [780, 328] on div "**********" at bounding box center [990, 348] width 424 height 49
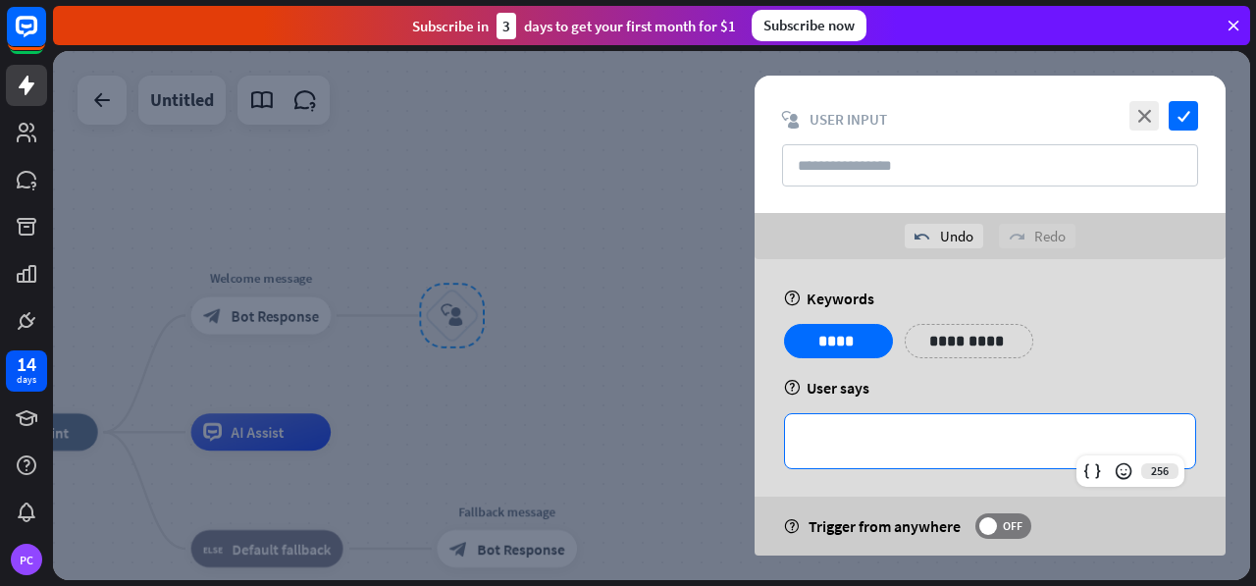
click at [1123, 415] on div "**********" at bounding box center [990, 441] width 410 height 54
click at [964, 330] on p "**********" at bounding box center [968, 341] width 99 height 25
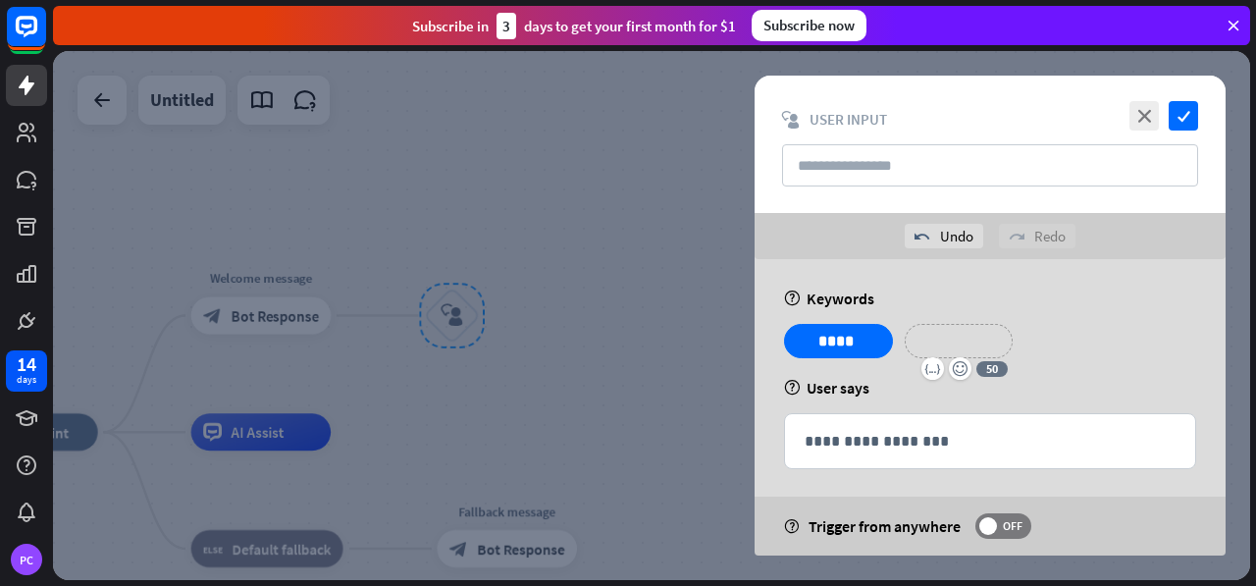
click at [947, 348] on p "**********" at bounding box center [958, 341] width 78 height 25
click at [929, 366] on icon "variable" at bounding box center [932, 369] width 16 height 16
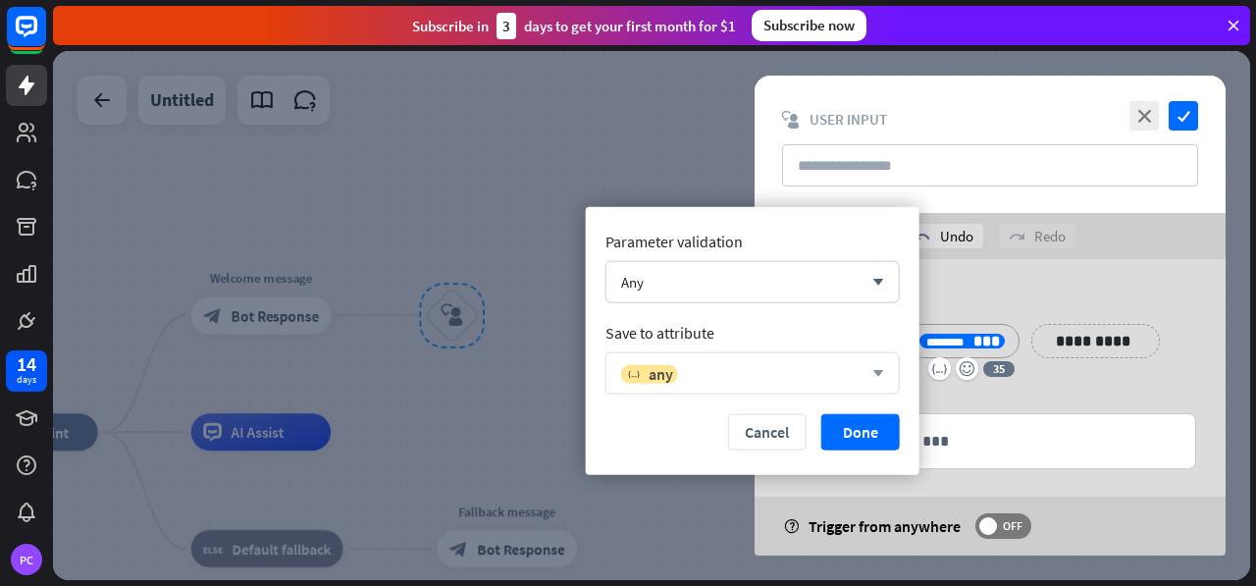
click at [877, 374] on icon "arrow_down" at bounding box center [873, 373] width 22 height 12
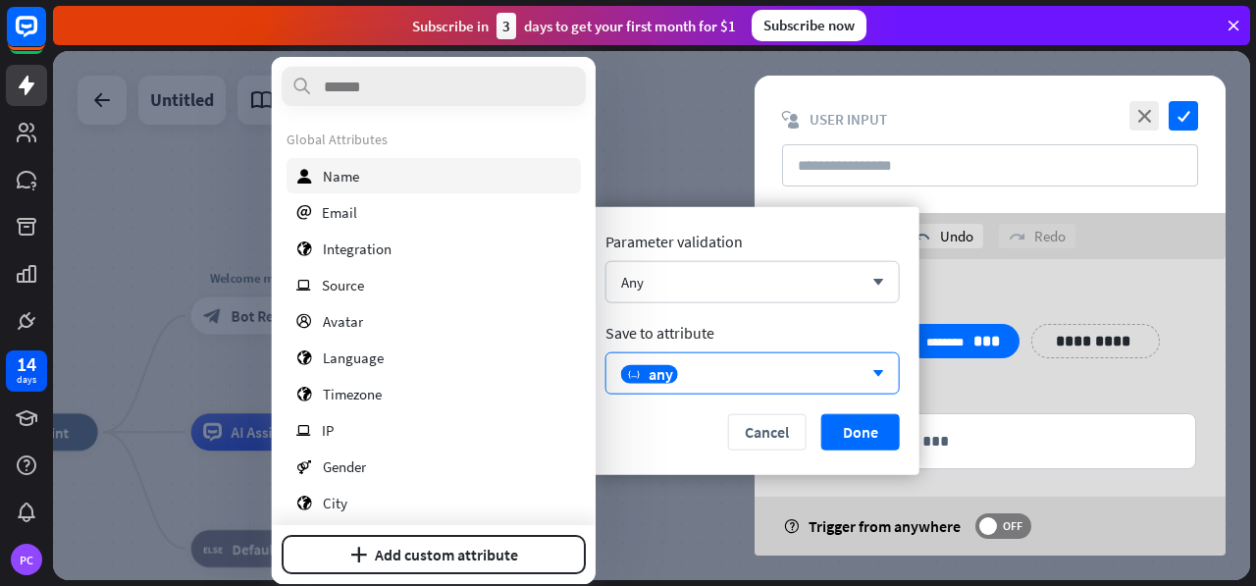
click at [358, 161] on div "user Name" at bounding box center [433, 175] width 294 height 35
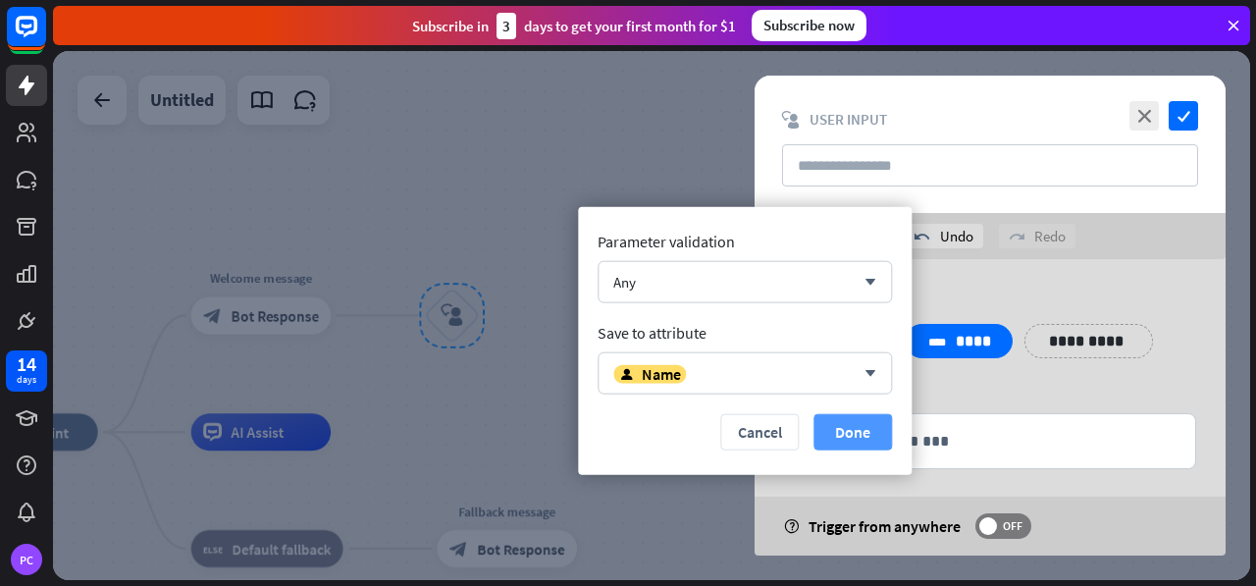
click at [822, 438] on button "Done" at bounding box center [852, 432] width 78 height 36
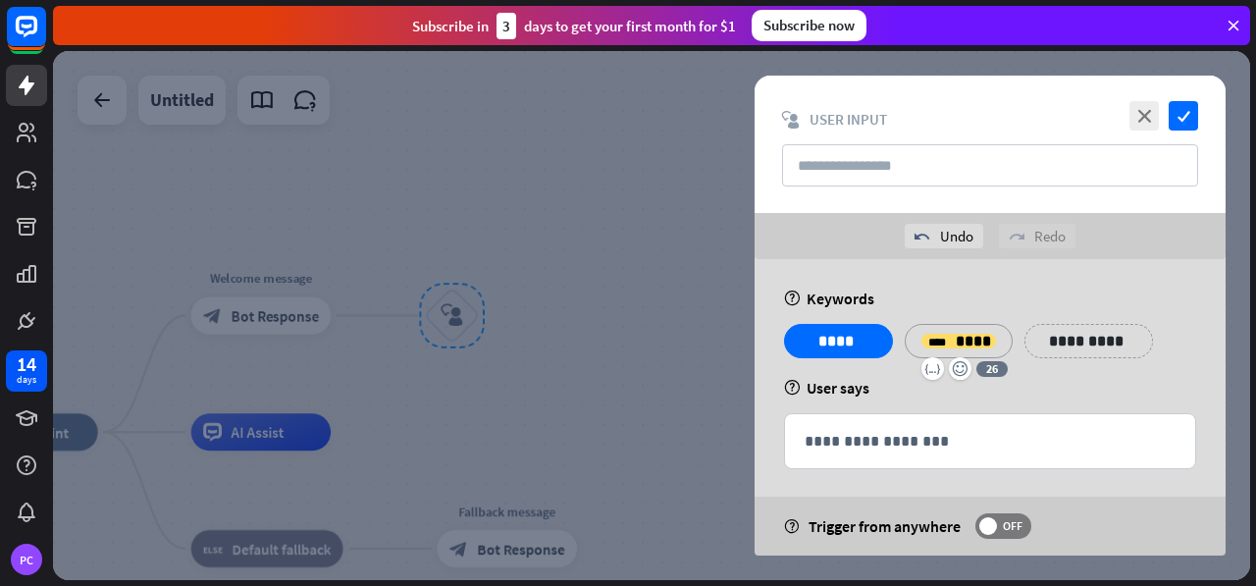
click at [1112, 337] on p "**********" at bounding box center [1088, 341] width 99 height 25
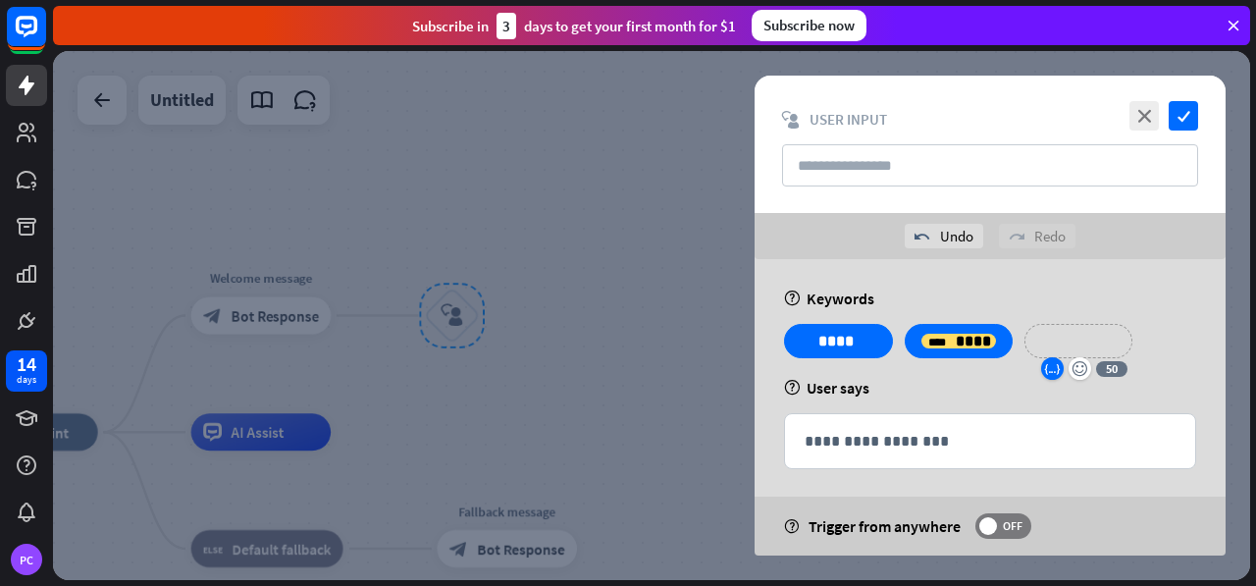
click at [1048, 366] on icon "variable" at bounding box center [1052, 369] width 16 height 16
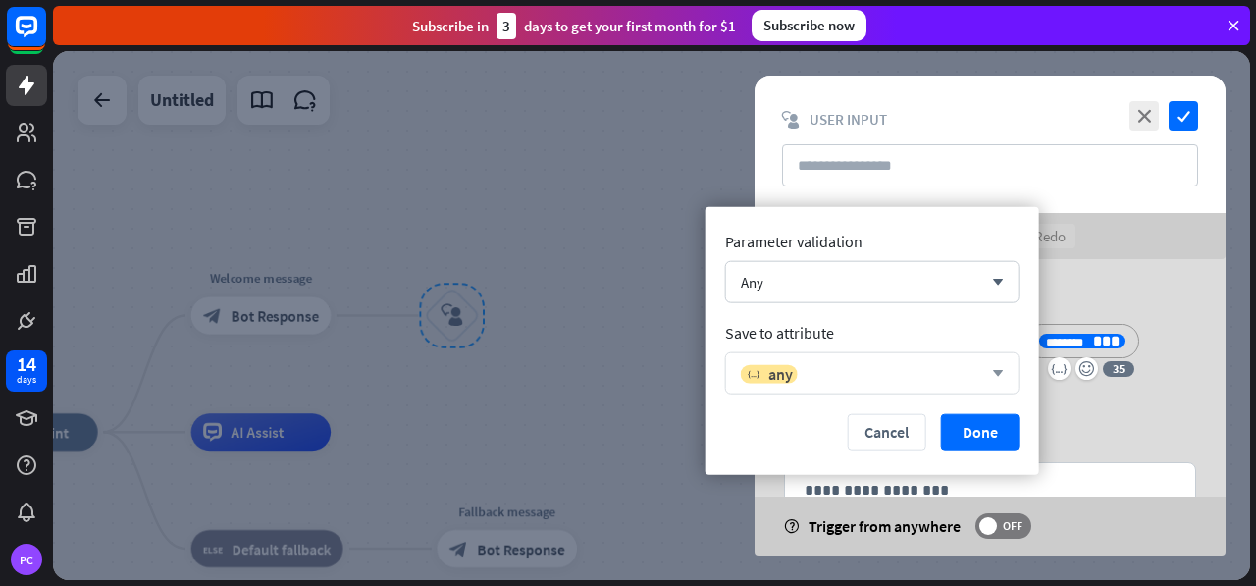
click at [918, 370] on div "variable any" at bounding box center [861, 373] width 241 height 20
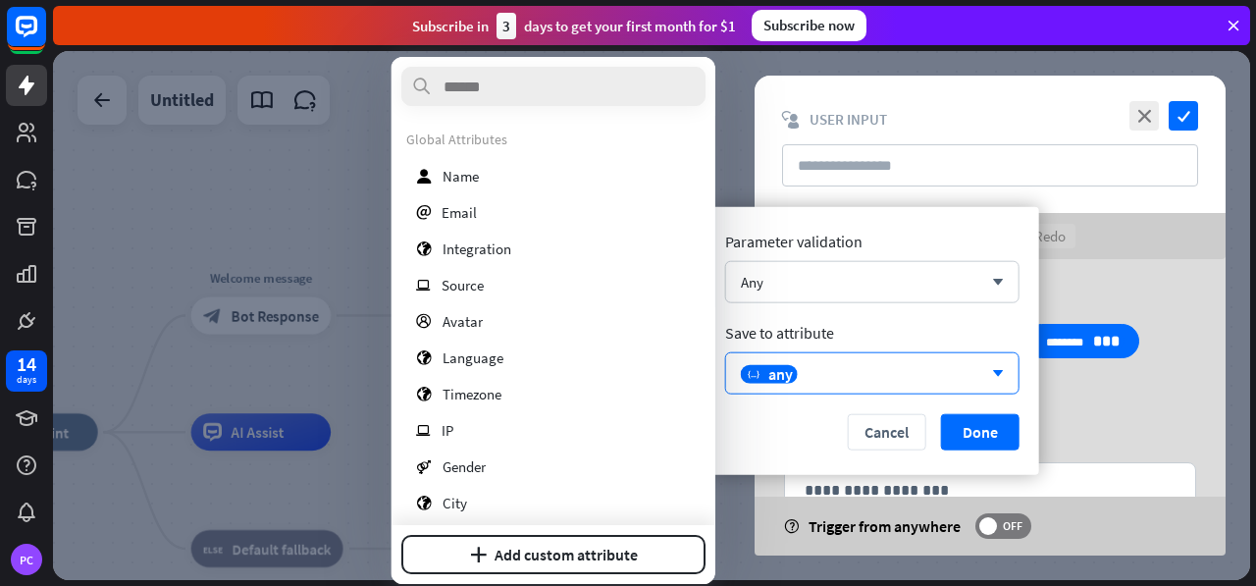
click at [1177, 356] on div "**********" at bounding box center [990, 373] width 424 height 98
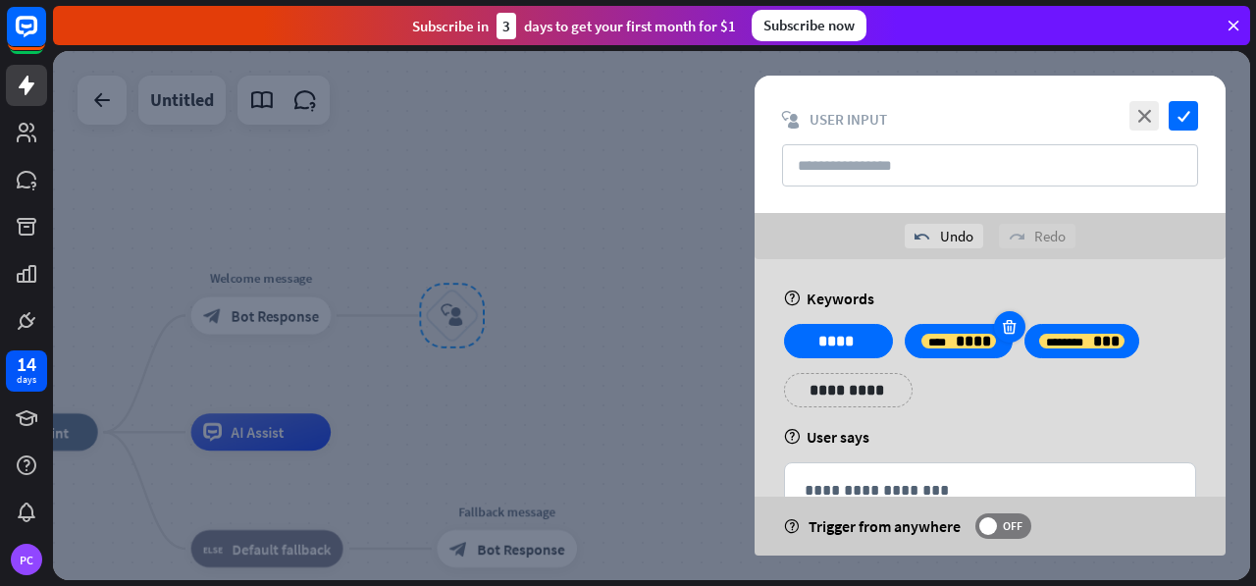
click at [1002, 336] on div at bounding box center [1009, 326] width 31 height 31
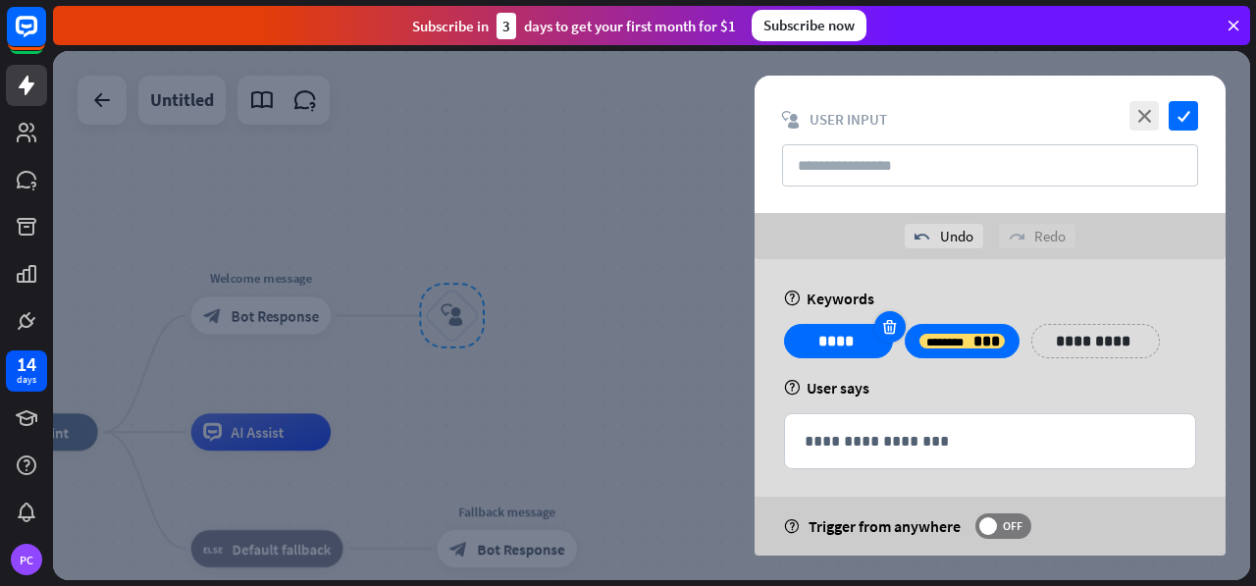
click at [883, 324] on icon at bounding box center [889, 327] width 19 height 18
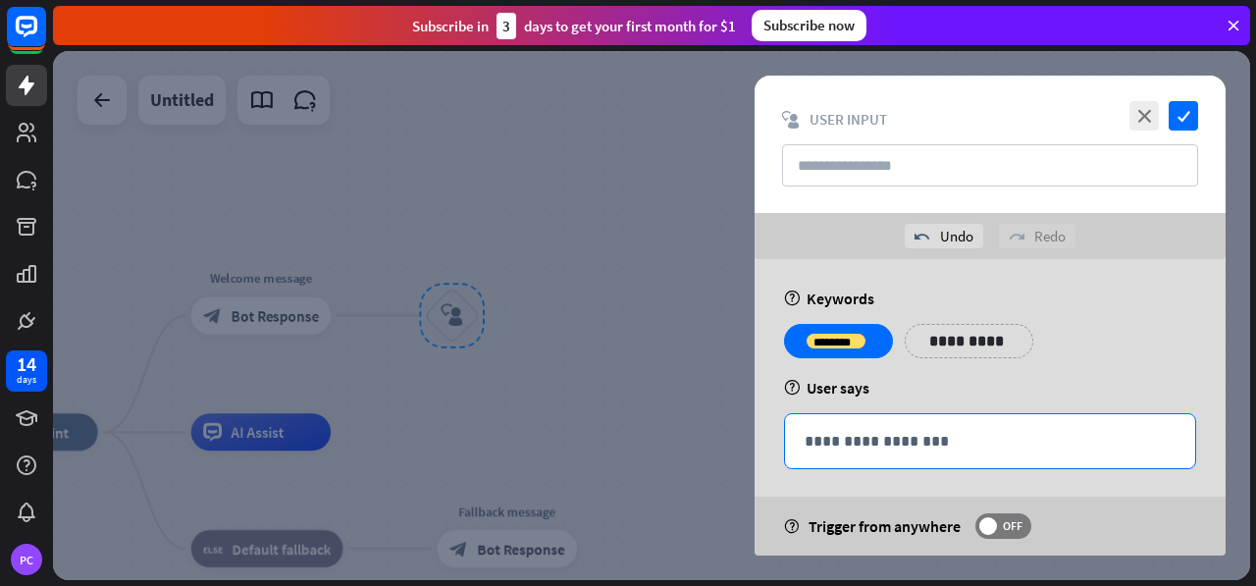
click at [903, 437] on p "**********" at bounding box center [989, 441] width 371 height 25
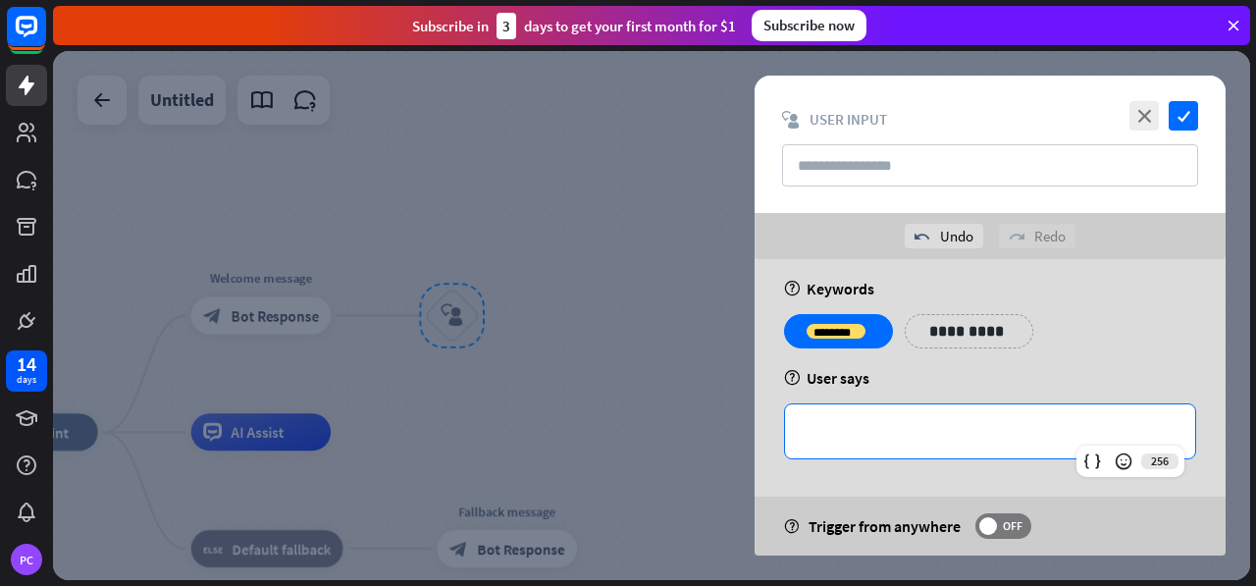
click at [1056, 305] on div "**********" at bounding box center [989, 403] width 471 height 308
click at [473, 376] on div at bounding box center [651, 315] width 1197 height 529
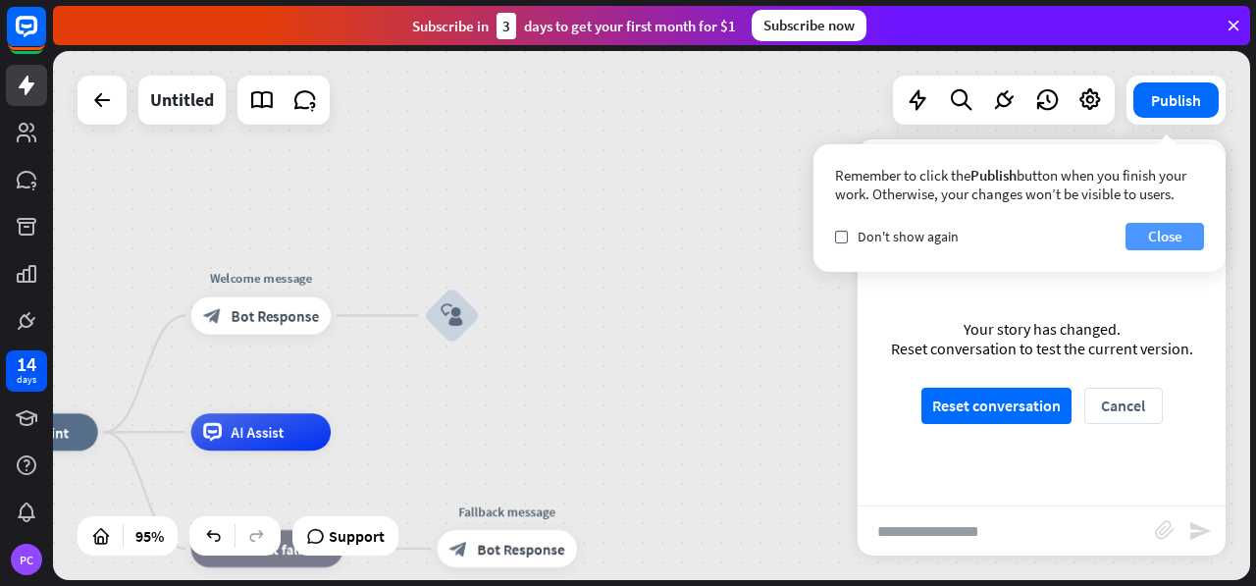
click at [1139, 236] on button "Close" at bounding box center [1164, 236] width 78 height 27
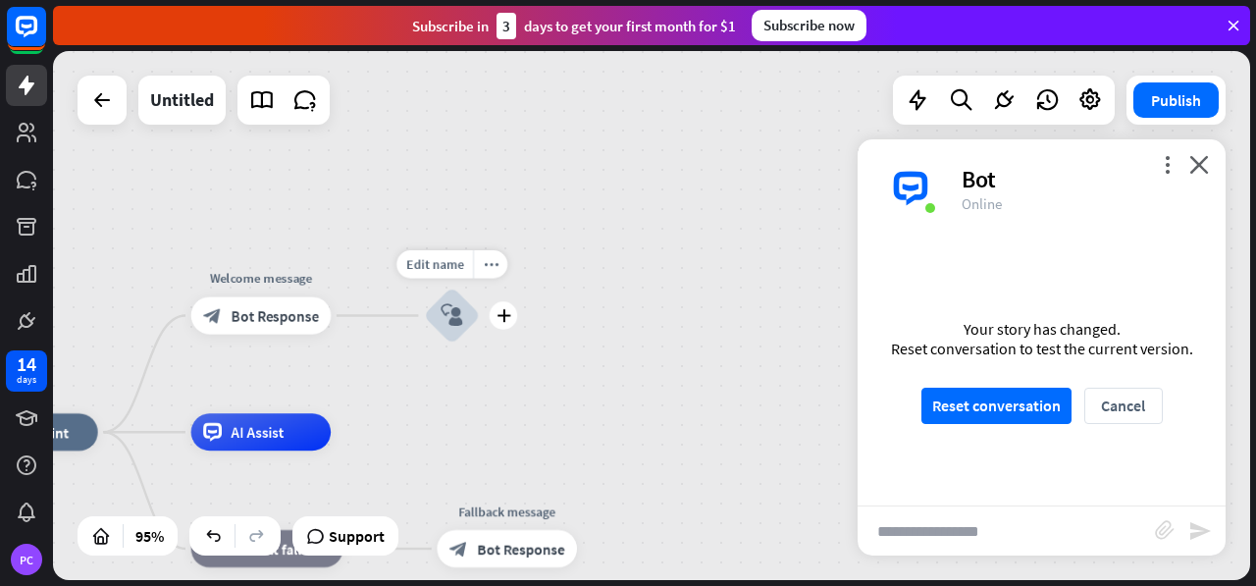
click at [446, 303] on div "block_user_input" at bounding box center [452, 315] width 56 height 56
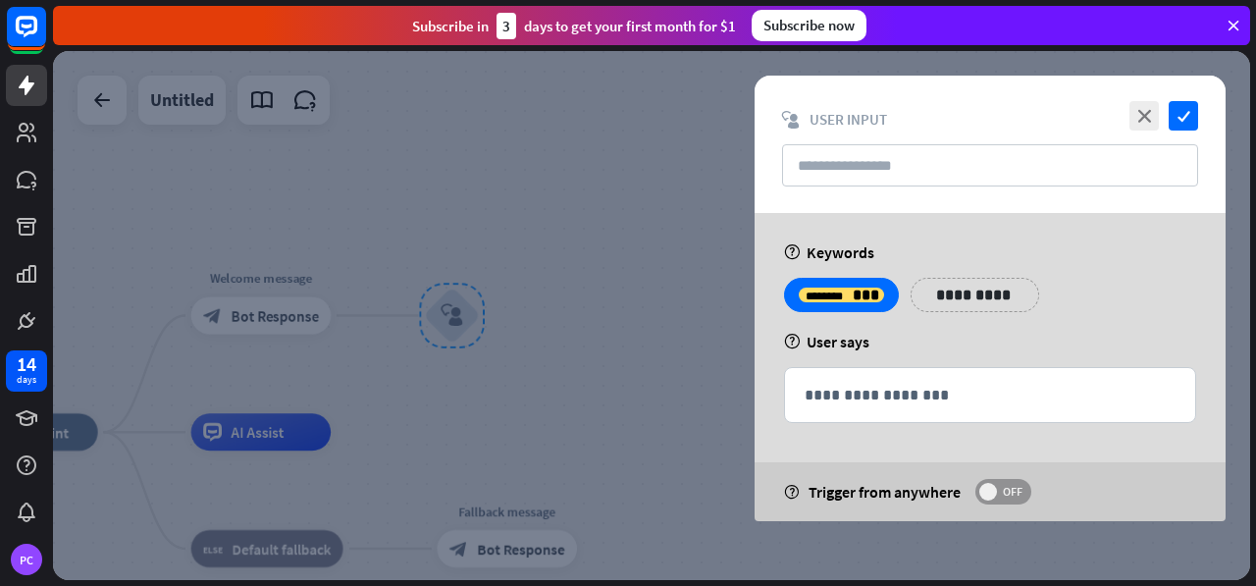
click at [1011, 491] on span "OFF" at bounding box center [1012, 492] width 30 height 16
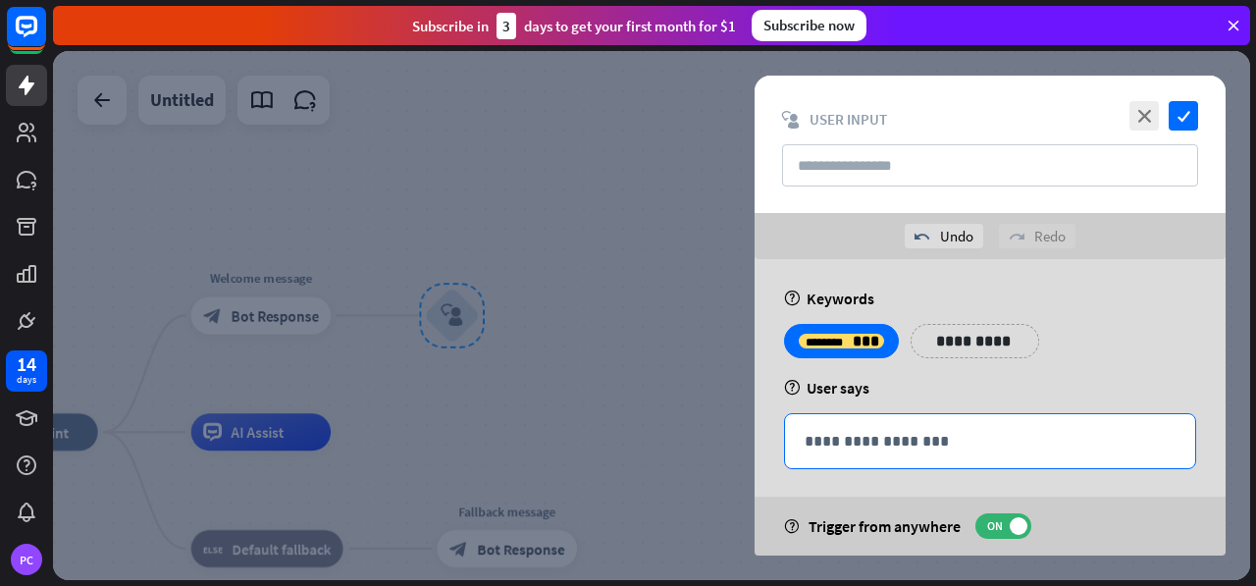
click at [985, 454] on div "**********" at bounding box center [990, 441] width 410 height 54
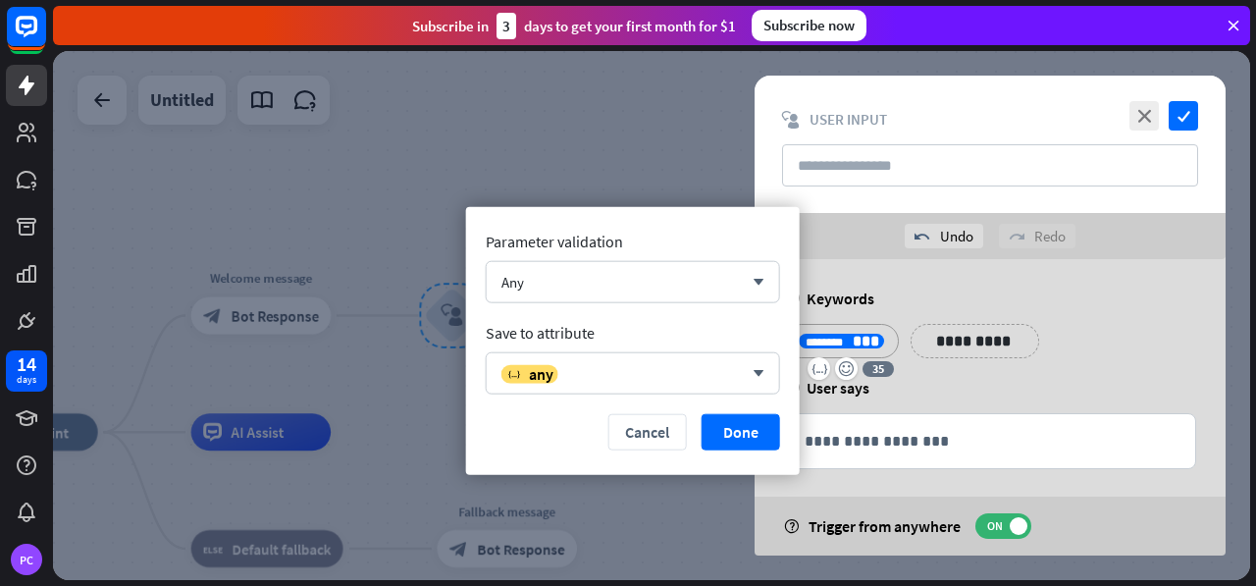
click at [818, 329] on p "**********" at bounding box center [840, 341] width 85 height 25
click at [652, 277] on div "Any" at bounding box center [621, 282] width 241 height 19
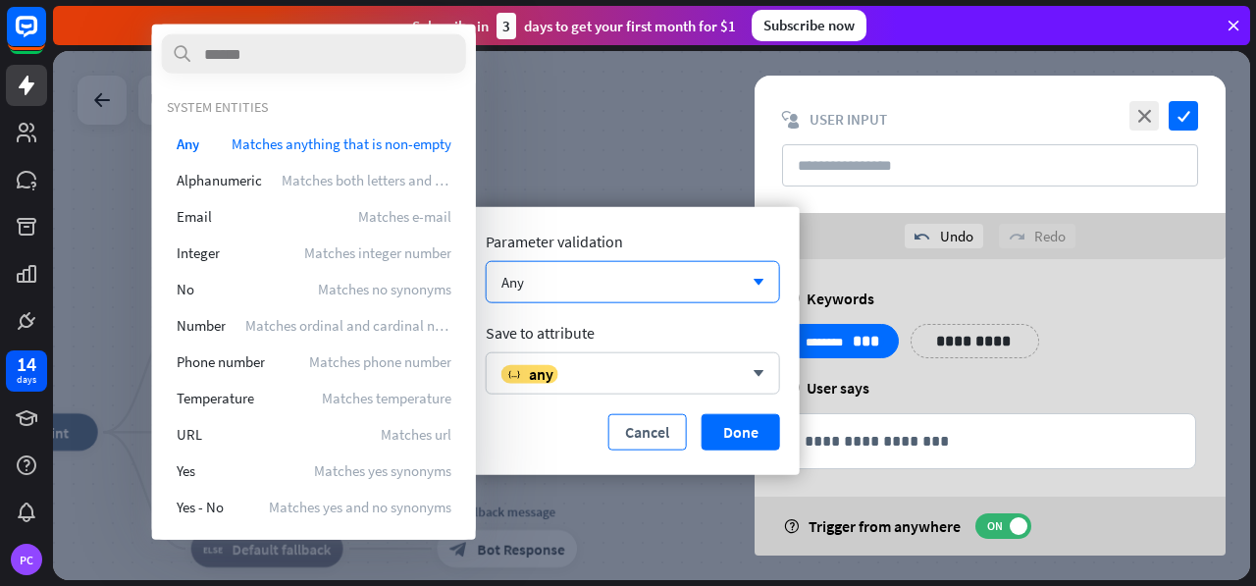
click at [612, 422] on button "Cancel" at bounding box center [647, 432] width 78 height 36
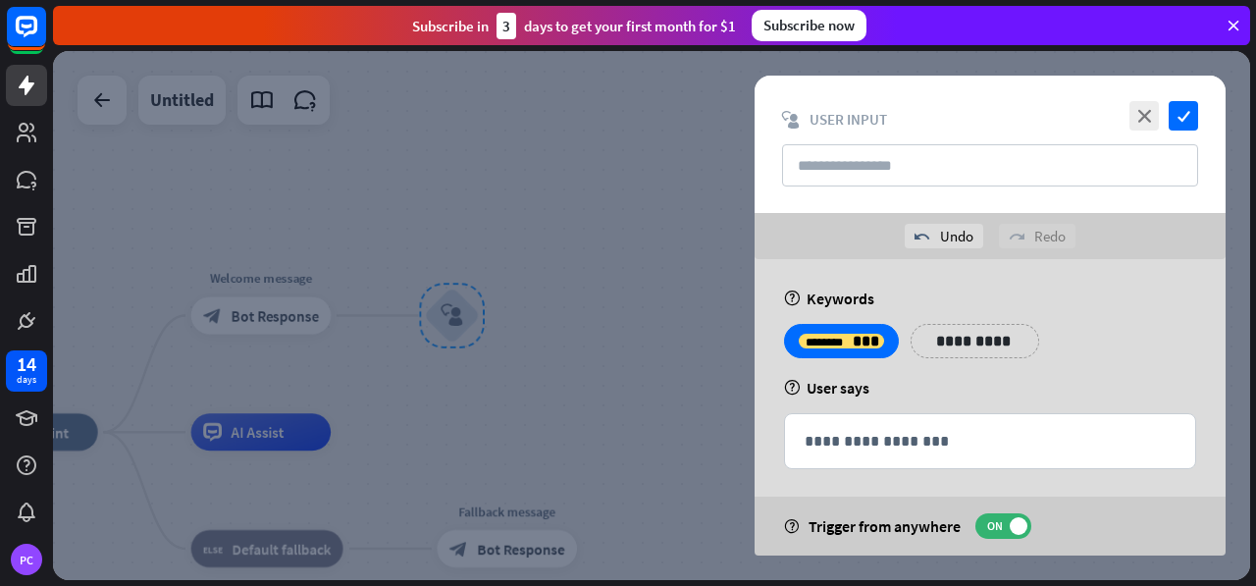
click at [900, 386] on div "help User says" at bounding box center [990, 388] width 412 height 20
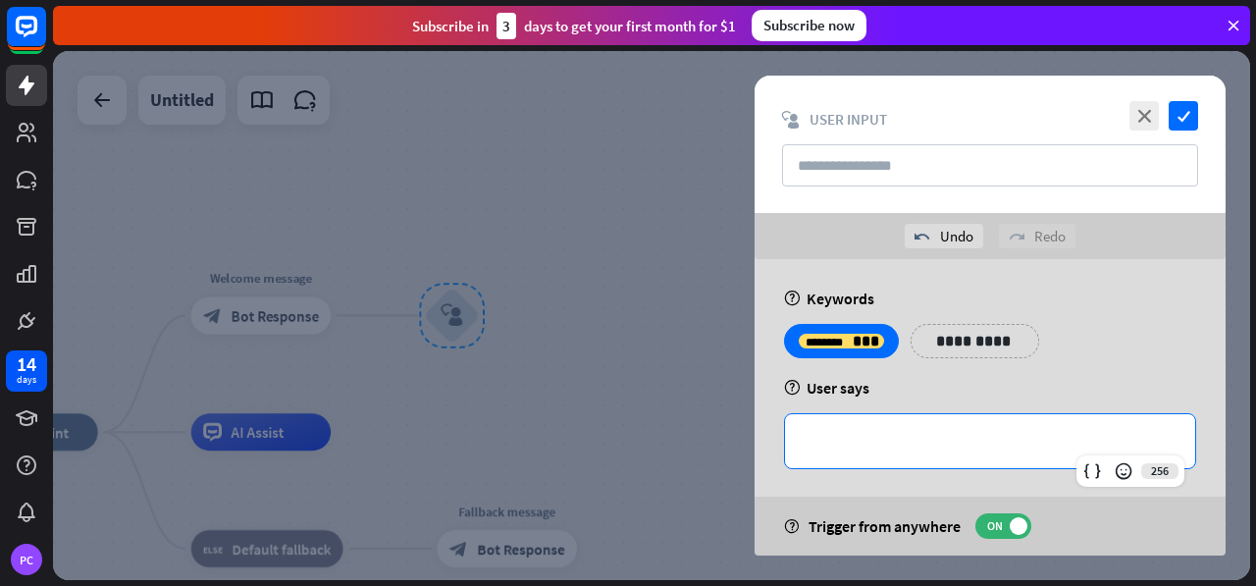
click at [892, 429] on p "**********" at bounding box center [989, 441] width 371 height 25
click at [894, 146] on input "text" at bounding box center [990, 165] width 416 height 42
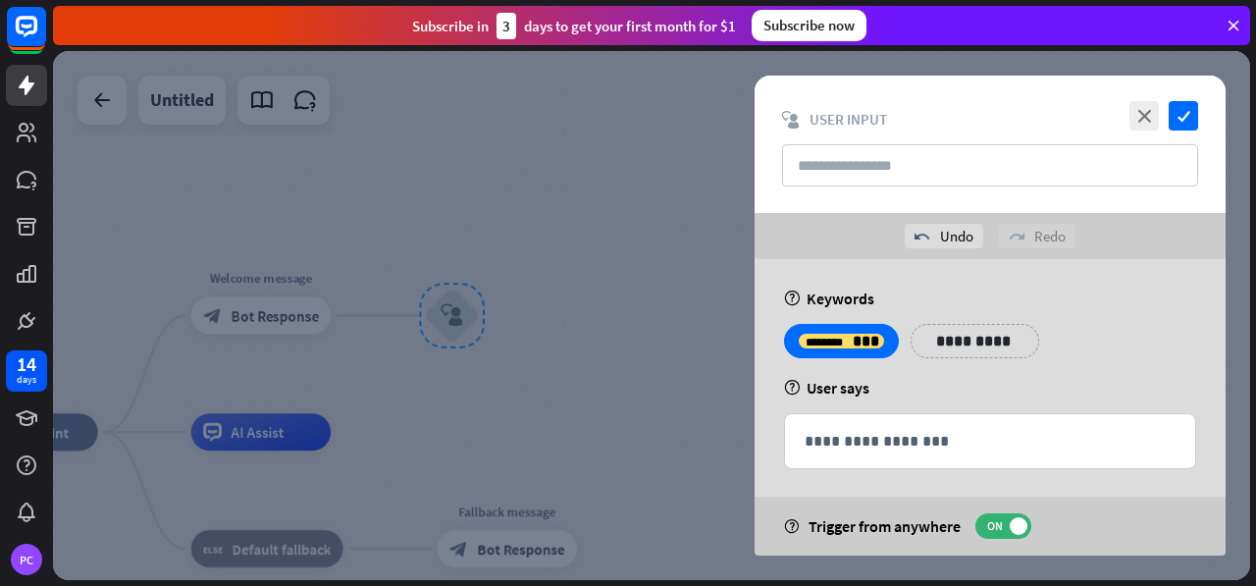
click at [616, 248] on div at bounding box center [651, 315] width 1197 height 529
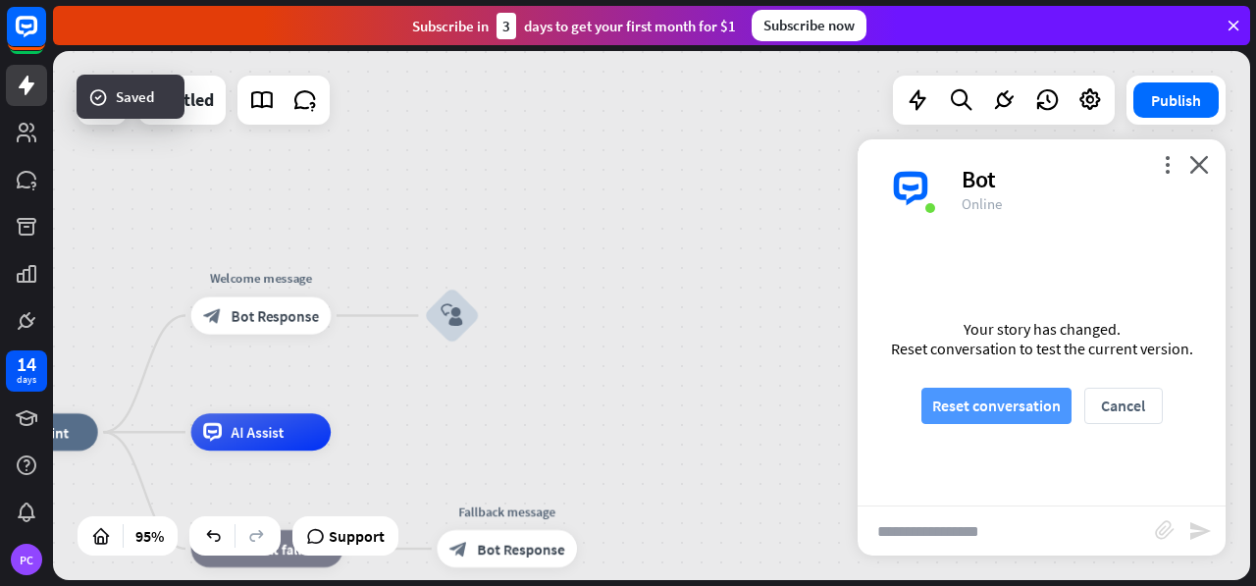
click at [1042, 409] on button "Reset conversation" at bounding box center [996, 405] width 150 height 36
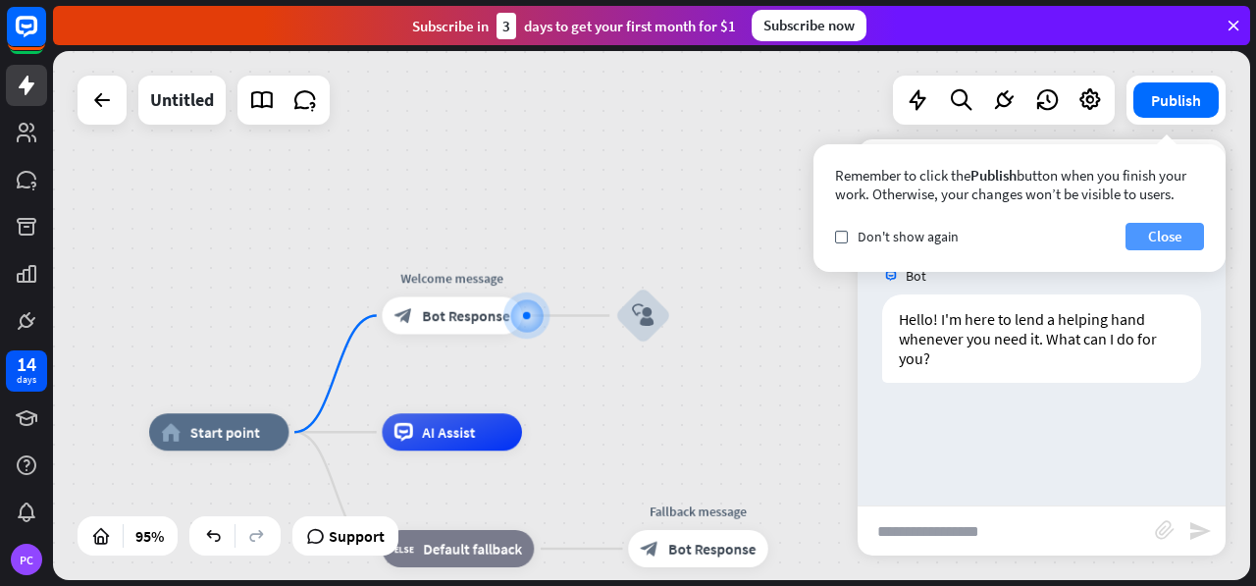
click at [1176, 240] on button "Close" at bounding box center [1164, 236] width 78 height 27
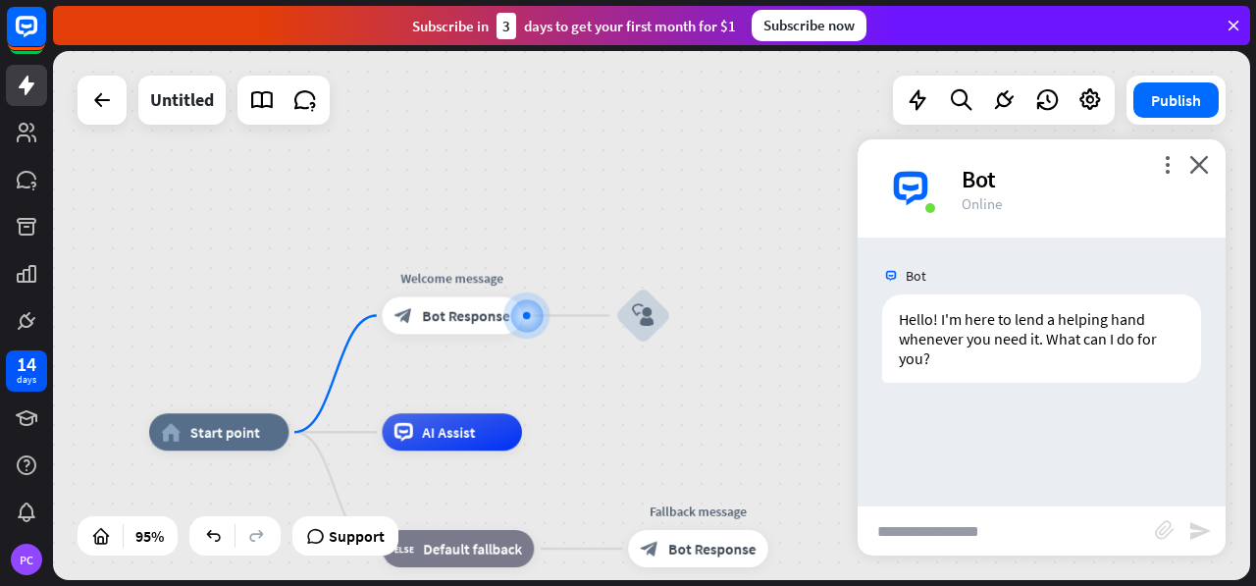
click at [934, 524] on input "text" at bounding box center [1005, 530] width 297 height 49
type input "**********"
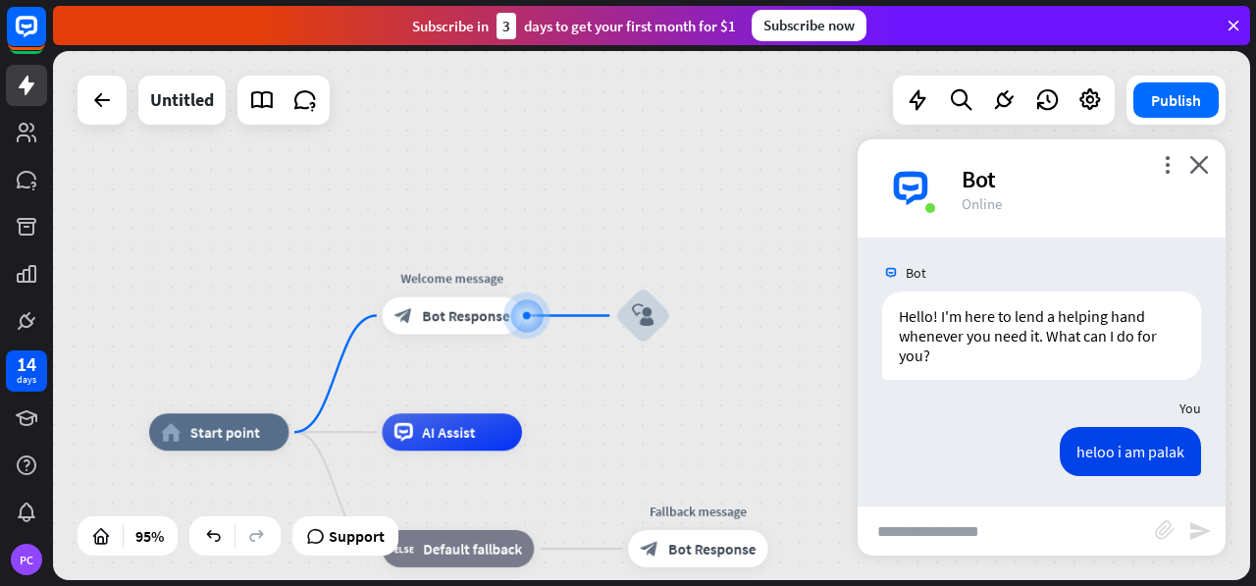
scroll to position [2, 0]
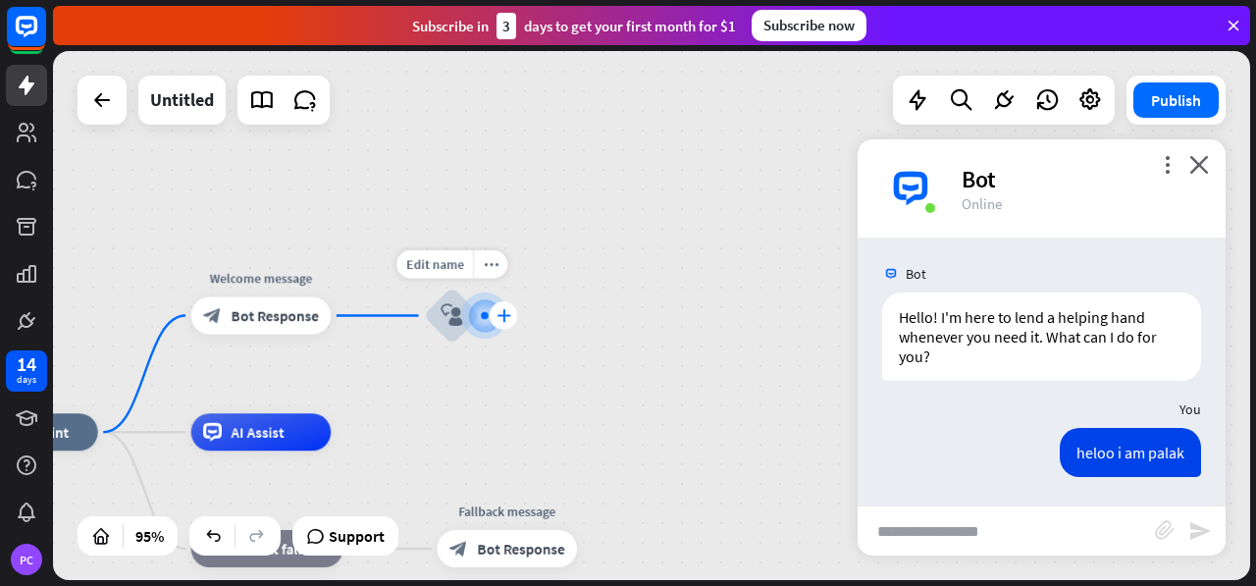
click at [514, 316] on div "plus" at bounding box center [503, 315] width 28 height 28
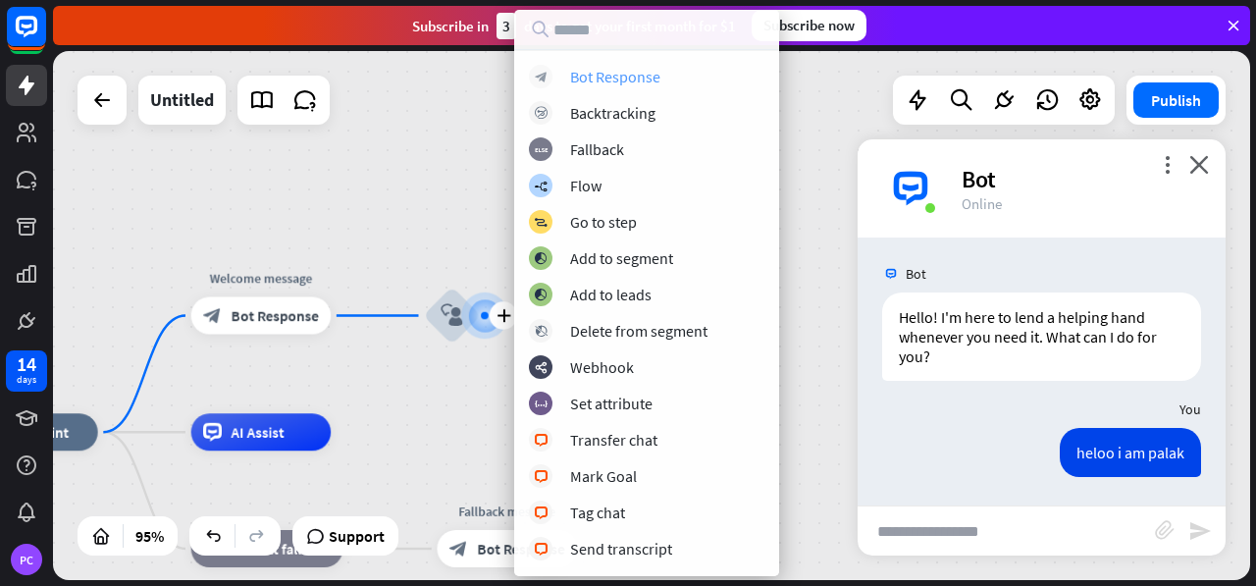
click at [618, 83] on div "Bot Response" at bounding box center [615, 77] width 90 height 20
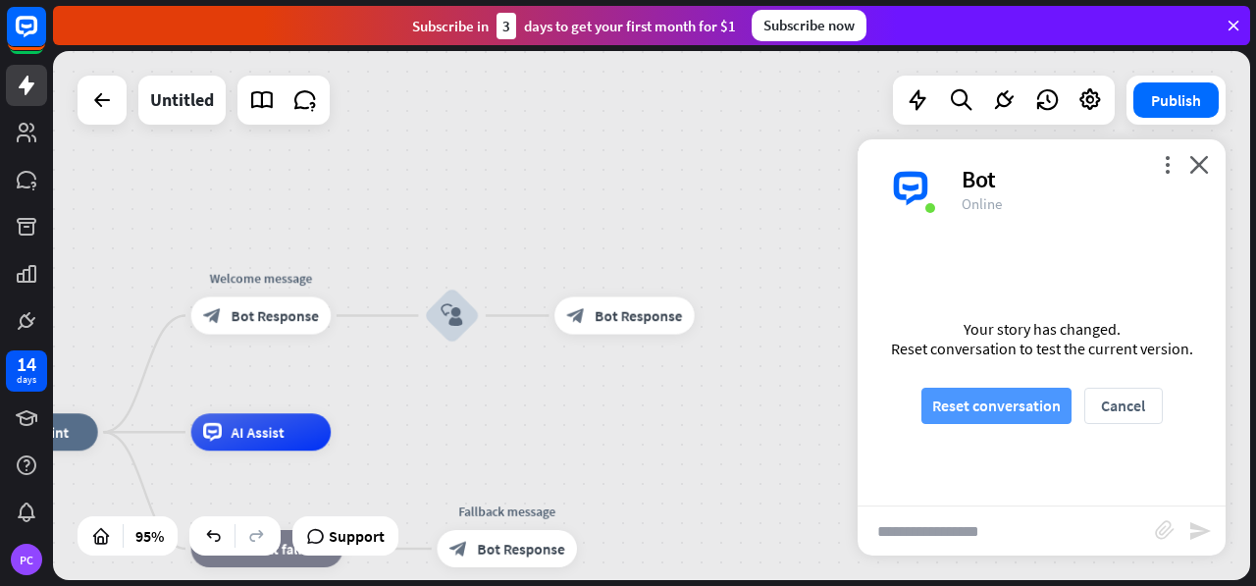
click at [998, 399] on button "Reset conversation" at bounding box center [996, 405] width 150 height 36
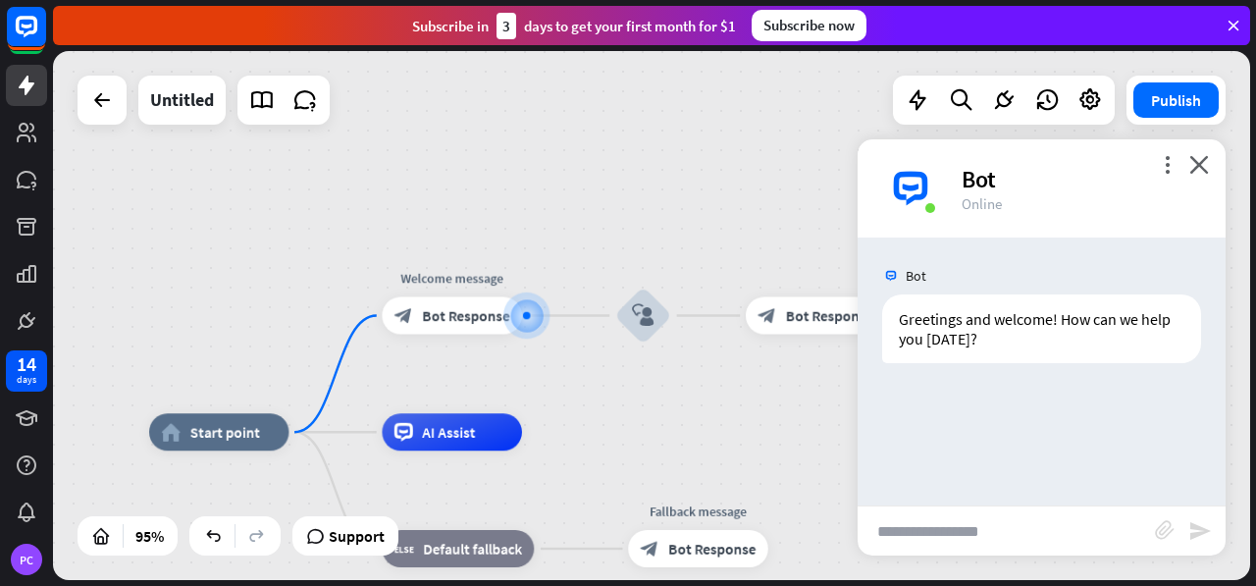
click at [1000, 503] on div "Bot Greetings and welcome! How can we help you [DATE]? [DATE] 8:26 AM Show JSON" at bounding box center [1041, 371] width 368 height 268
click at [999, 533] on input "text" at bounding box center [1005, 530] width 297 height 49
type input "*"
type input "**********"
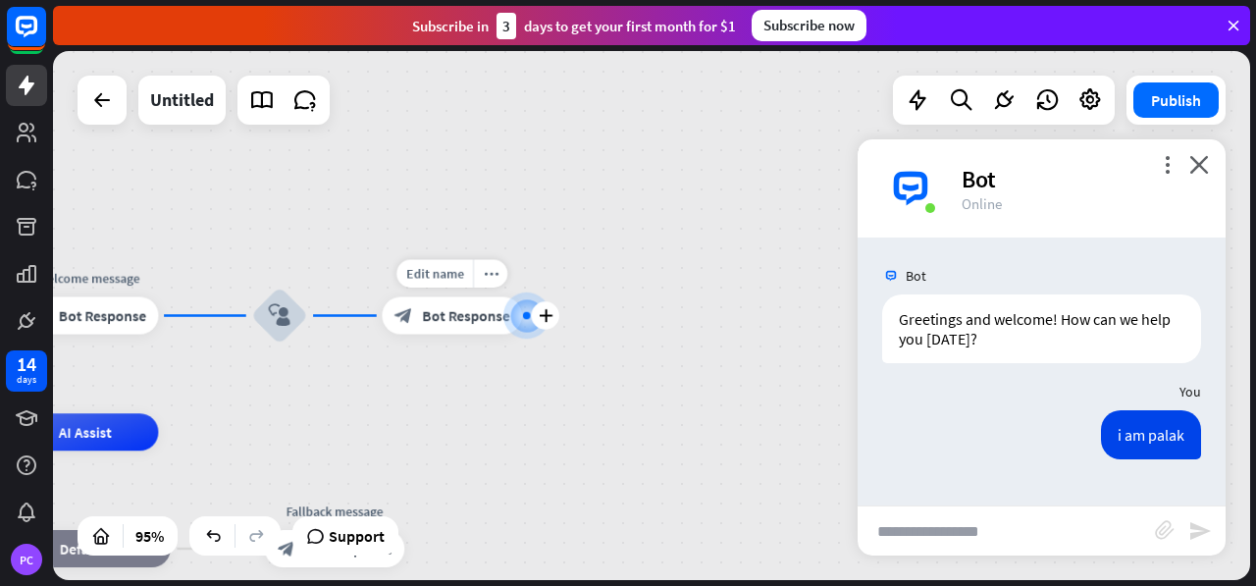
click at [460, 309] on span "Bot Response" at bounding box center [465, 315] width 87 height 19
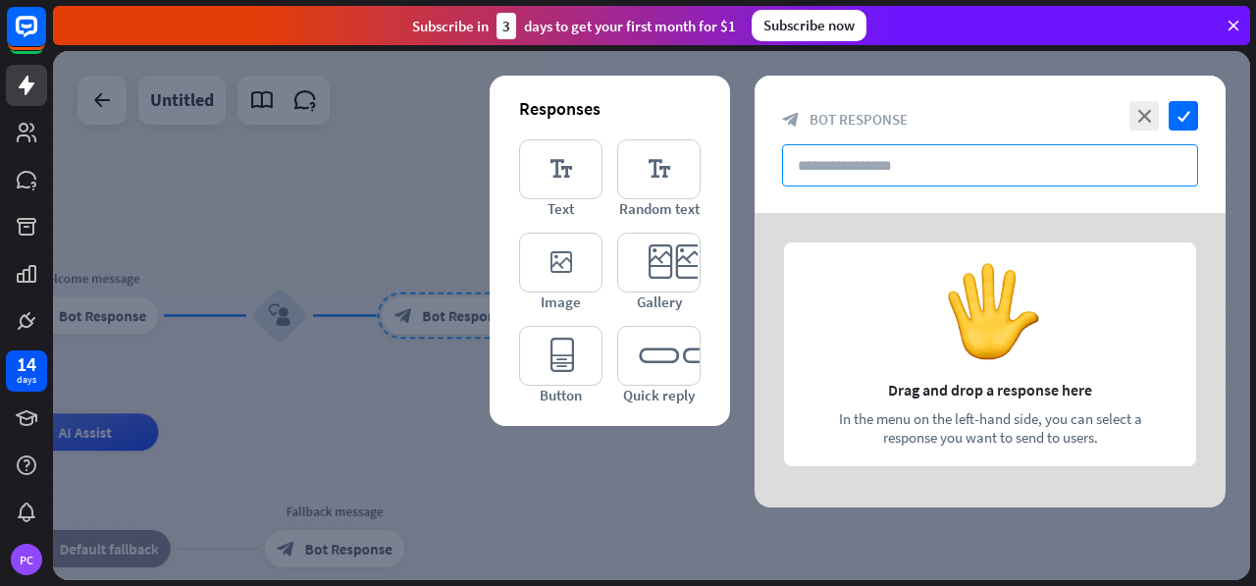
click at [822, 169] on input "text" at bounding box center [990, 165] width 416 height 42
drag, startPoint x: 995, startPoint y: 323, endPoint x: 903, endPoint y: 421, distance: 134.0
click at [903, 421] on div at bounding box center [989, 360] width 471 height 294
click at [839, 152] on input "text" at bounding box center [990, 165] width 416 height 42
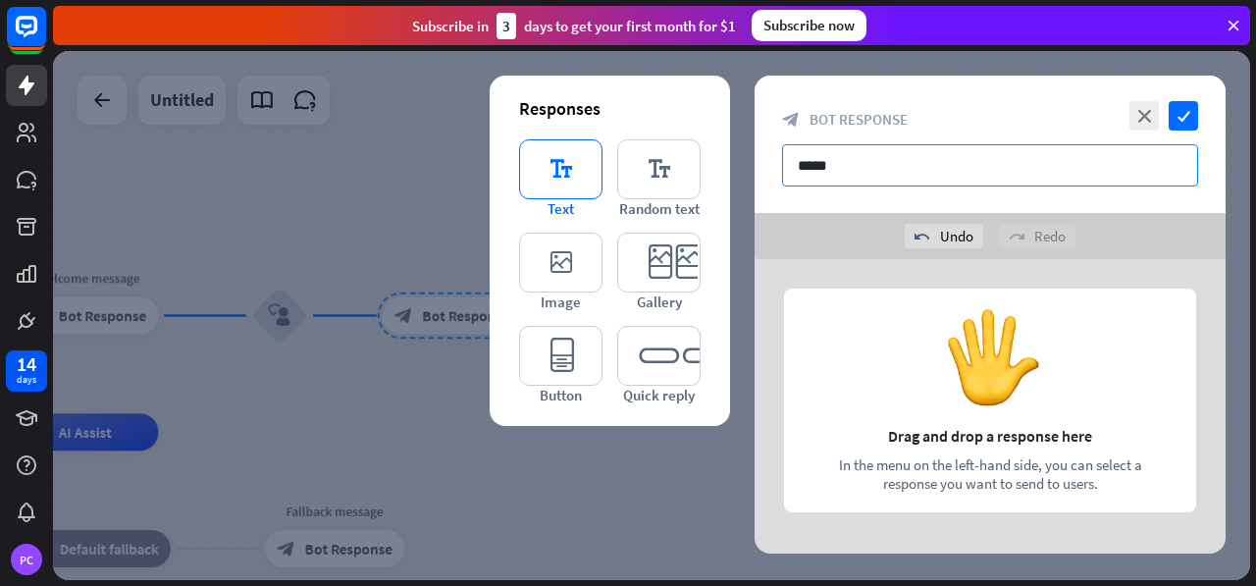
type input "****"
click at [557, 172] on icon "editor_text" at bounding box center [560, 169] width 83 height 60
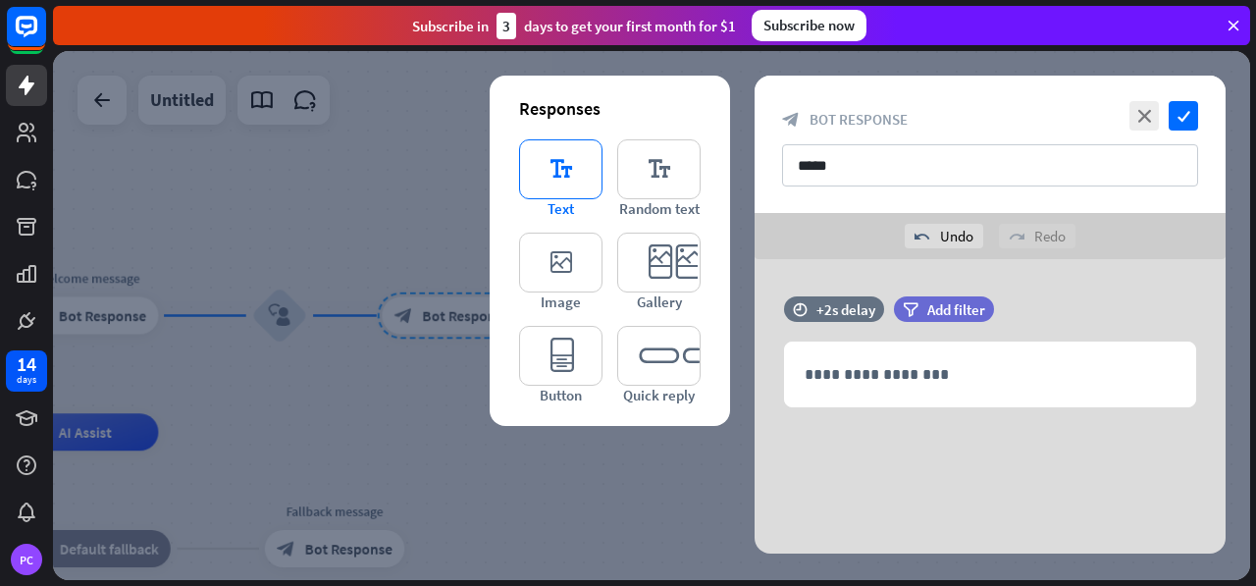
click at [569, 184] on icon "editor_text" at bounding box center [560, 169] width 83 height 60
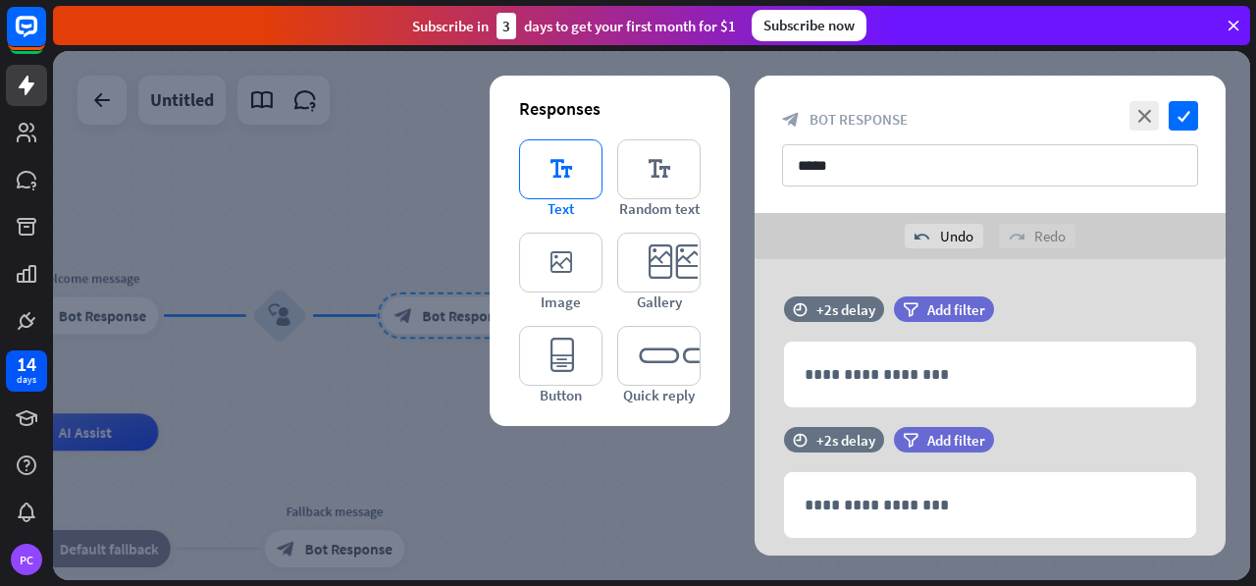
click at [569, 184] on icon "editor_text" at bounding box center [560, 169] width 83 height 60
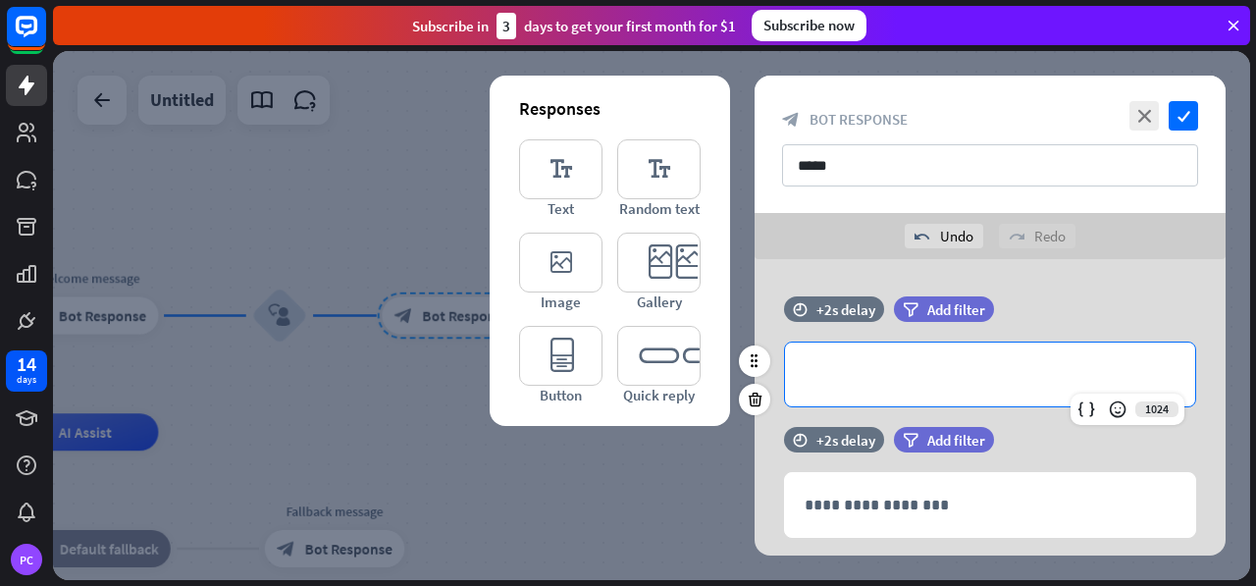
click at [908, 366] on p "**********" at bounding box center [989, 374] width 371 height 25
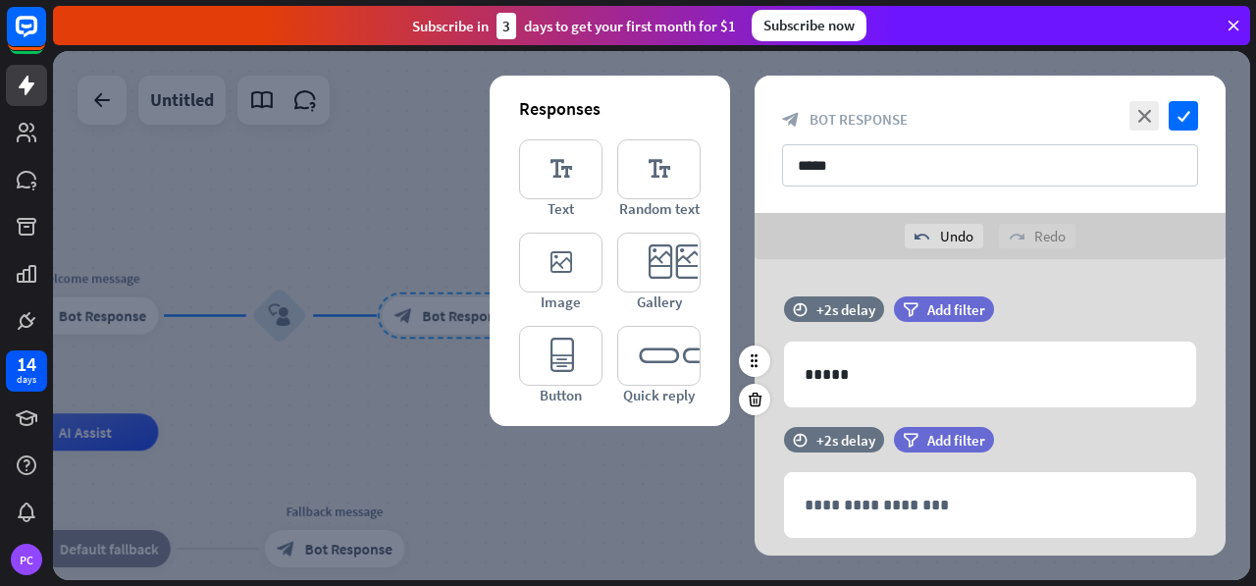
click at [943, 422] on div "time +2s delay filter Add filter 1018 *****" at bounding box center [989, 361] width 471 height 130
click at [944, 431] on div "**********" at bounding box center [989, 498] width 471 height 478
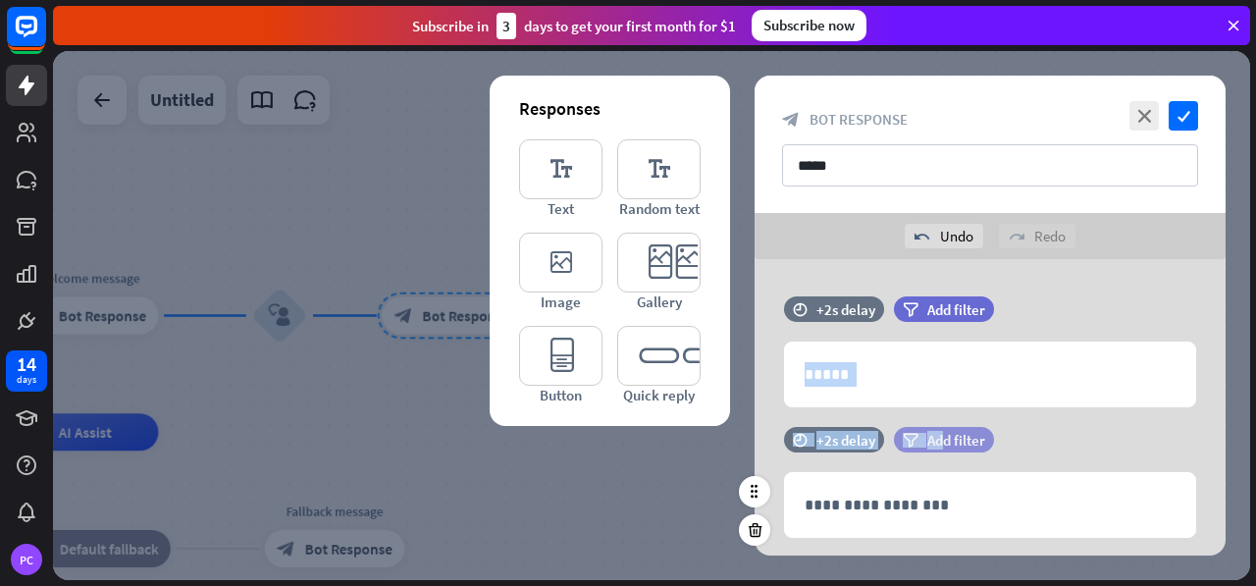
click at [945, 431] on span "Add filter" at bounding box center [956, 440] width 58 height 19
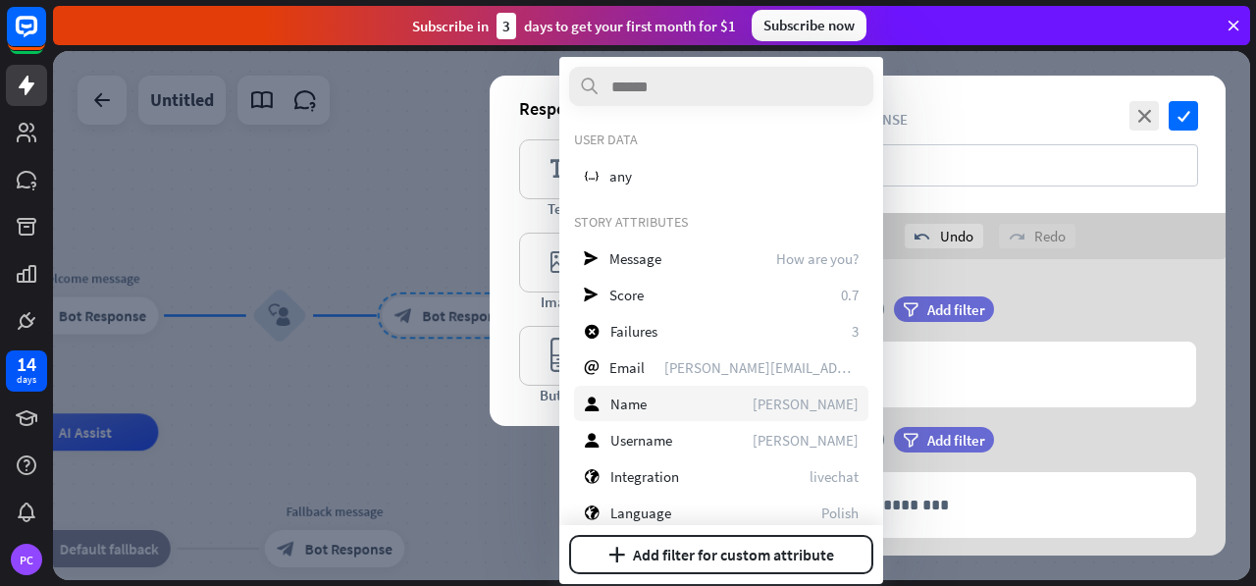
click at [642, 410] on span "Name" at bounding box center [628, 403] width 36 height 19
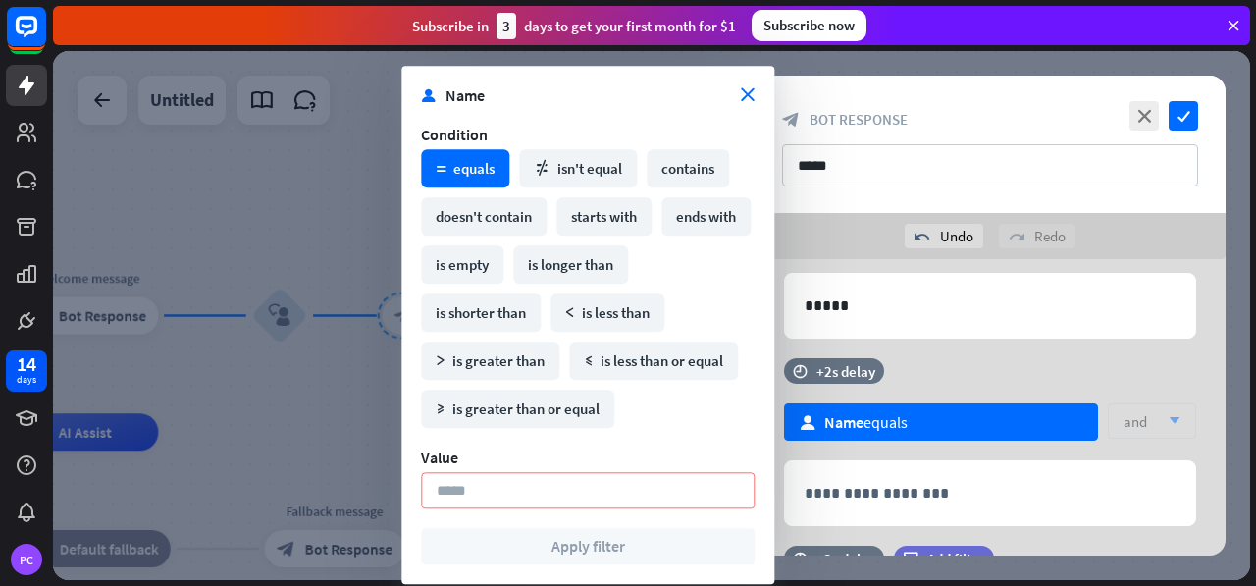
scroll to position [98, 0]
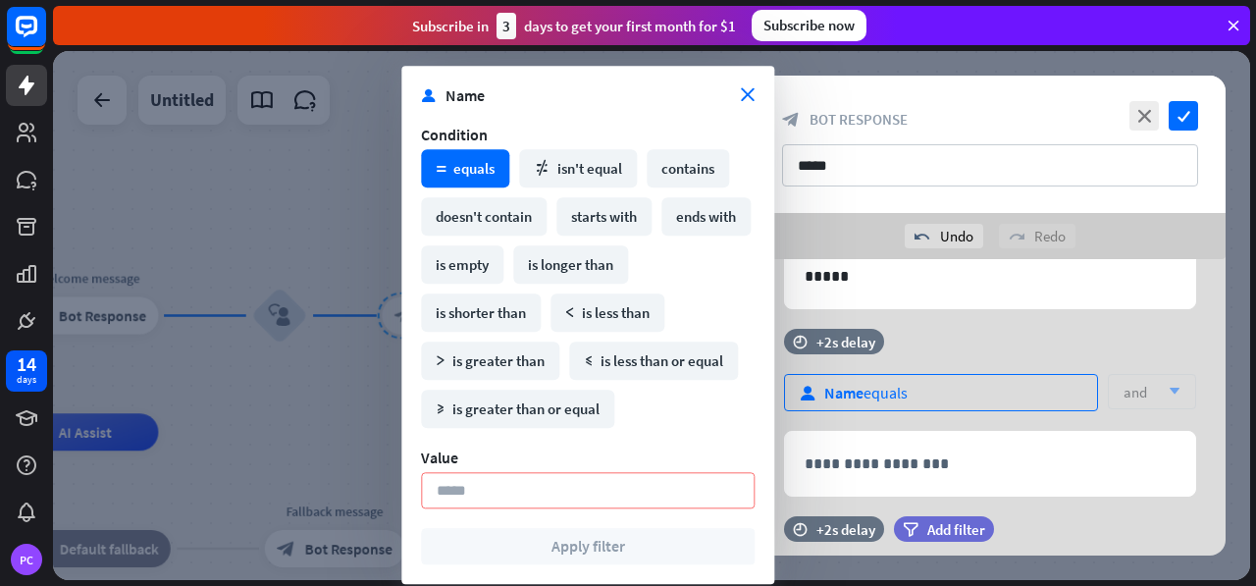
click at [1005, 393] on div "user Name equals" at bounding box center [941, 392] width 314 height 37
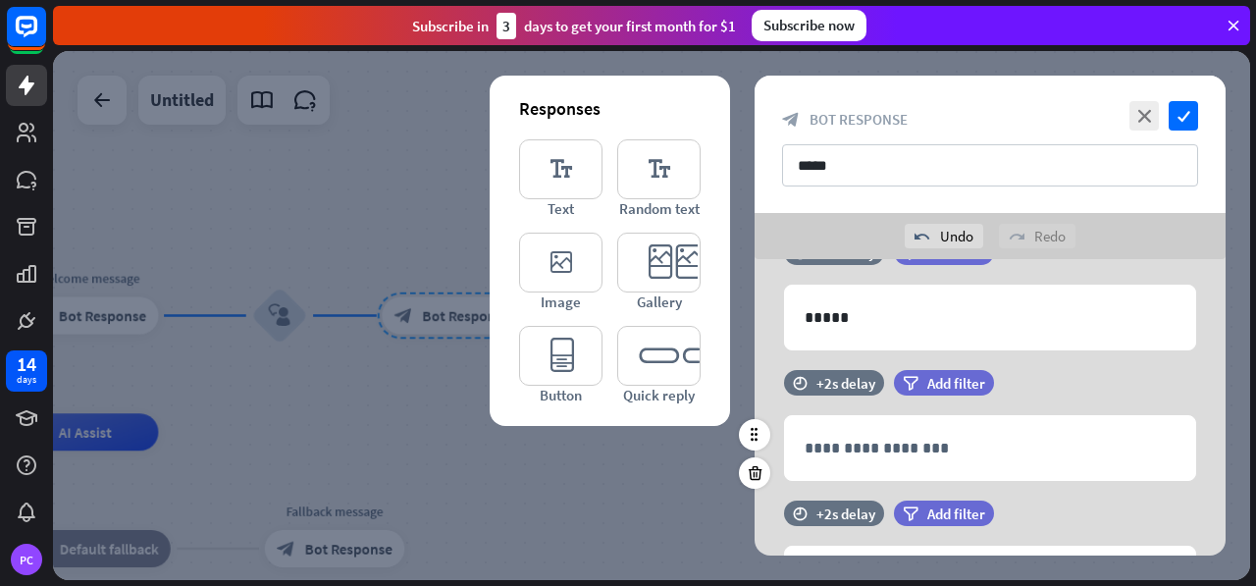
scroll to position [0, 0]
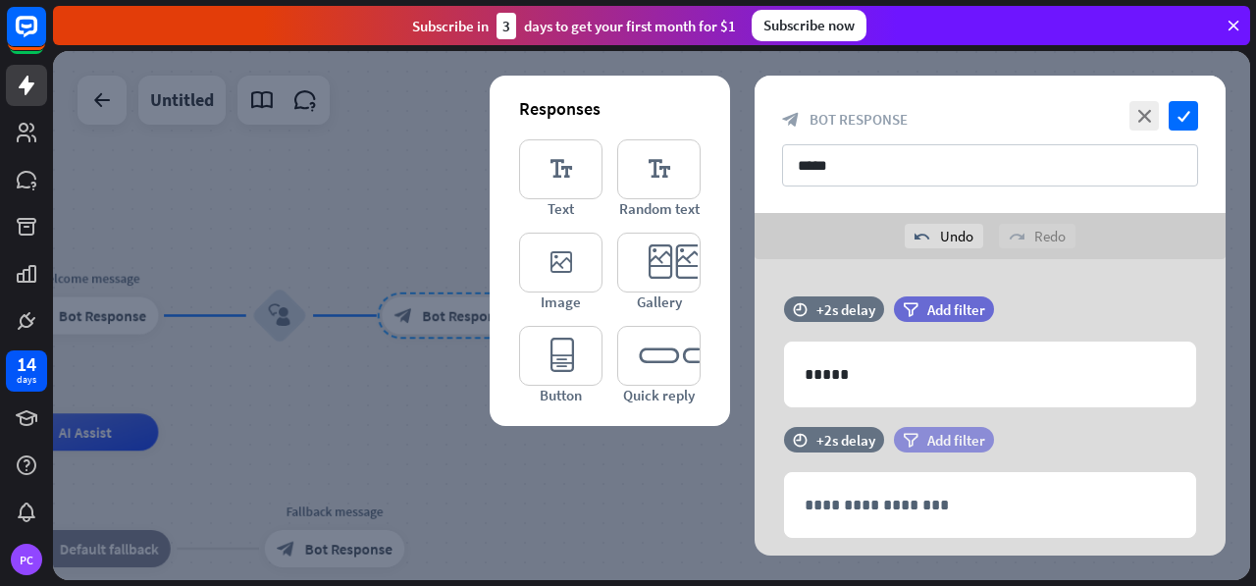
click at [932, 431] on span "Add filter" at bounding box center [956, 440] width 58 height 19
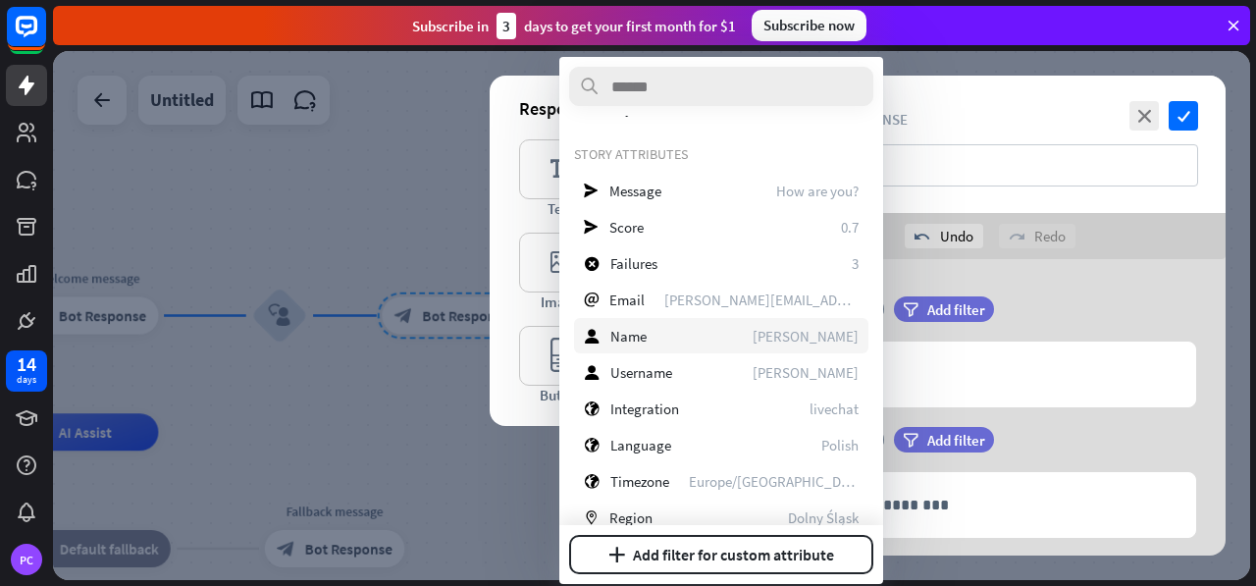
scroll to position [98, 0]
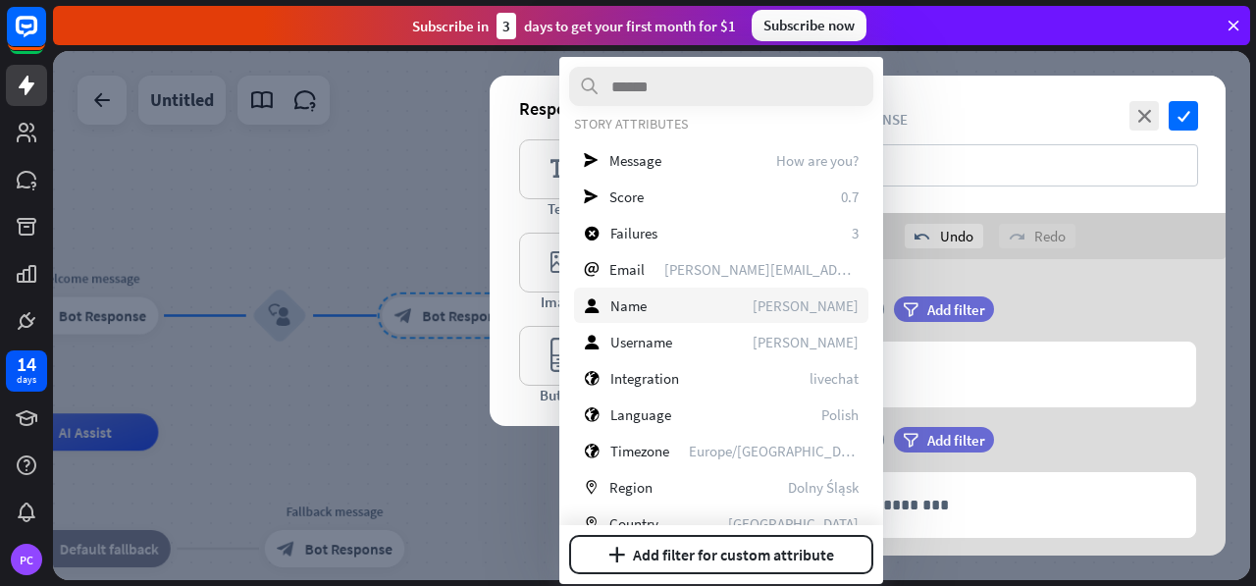
click at [665, 297] on div "user Name [PERSON_NAME]" at bounding box center [721, 304] width 294 height 35
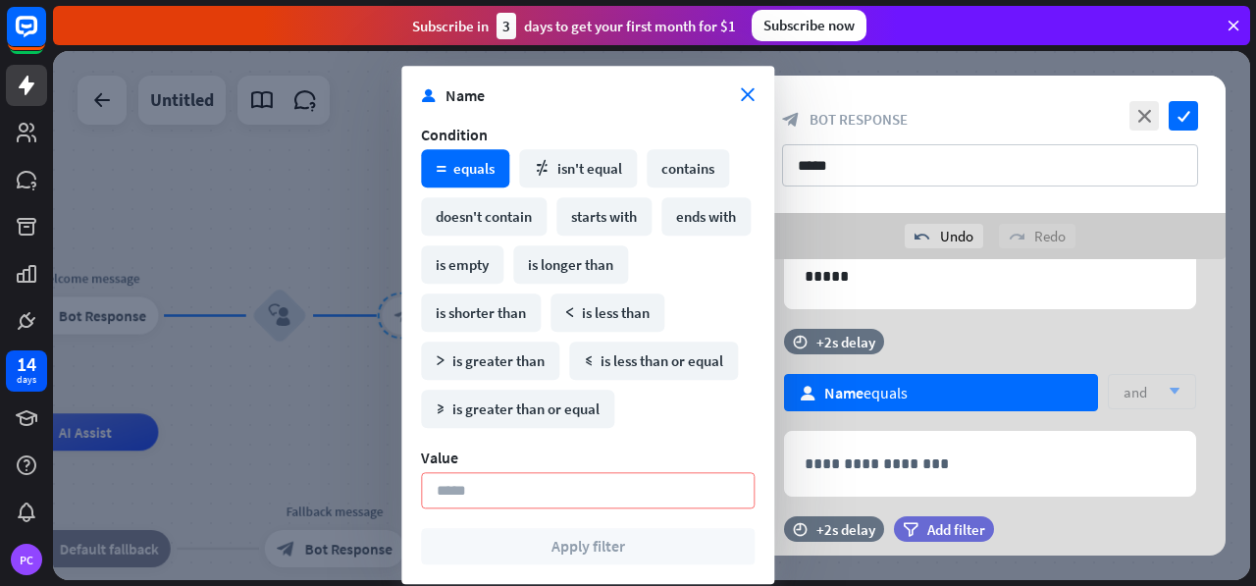
scroll to position [196, 0]
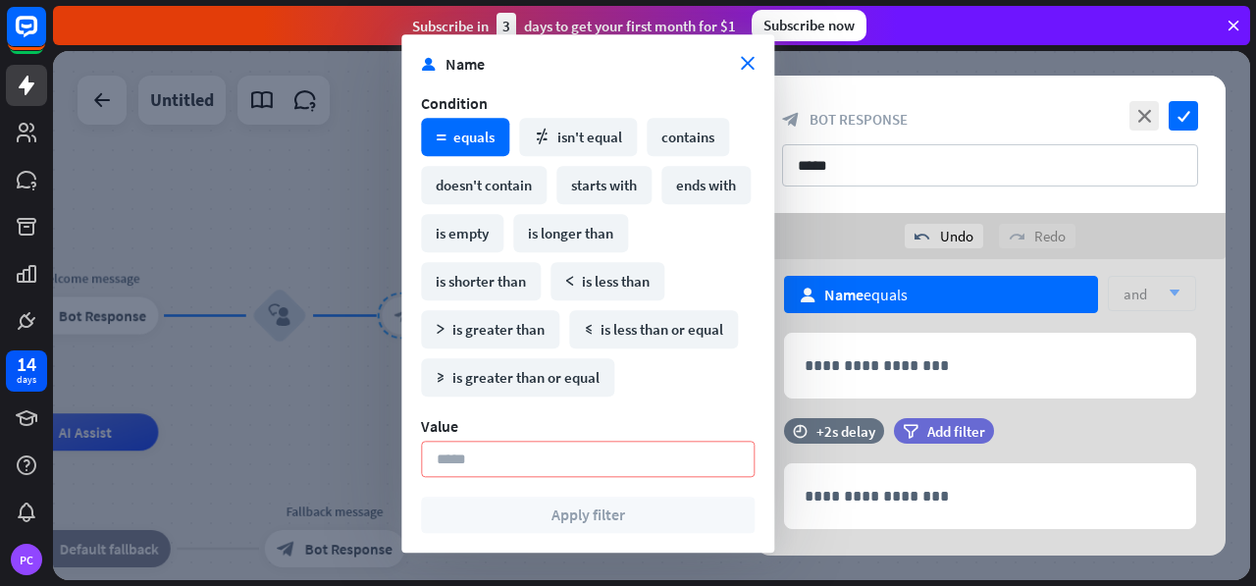
click at [1193, 99] on div "close check block_bot_response Bot Response ****" at bounding box center [989, 144] width 471 height 137
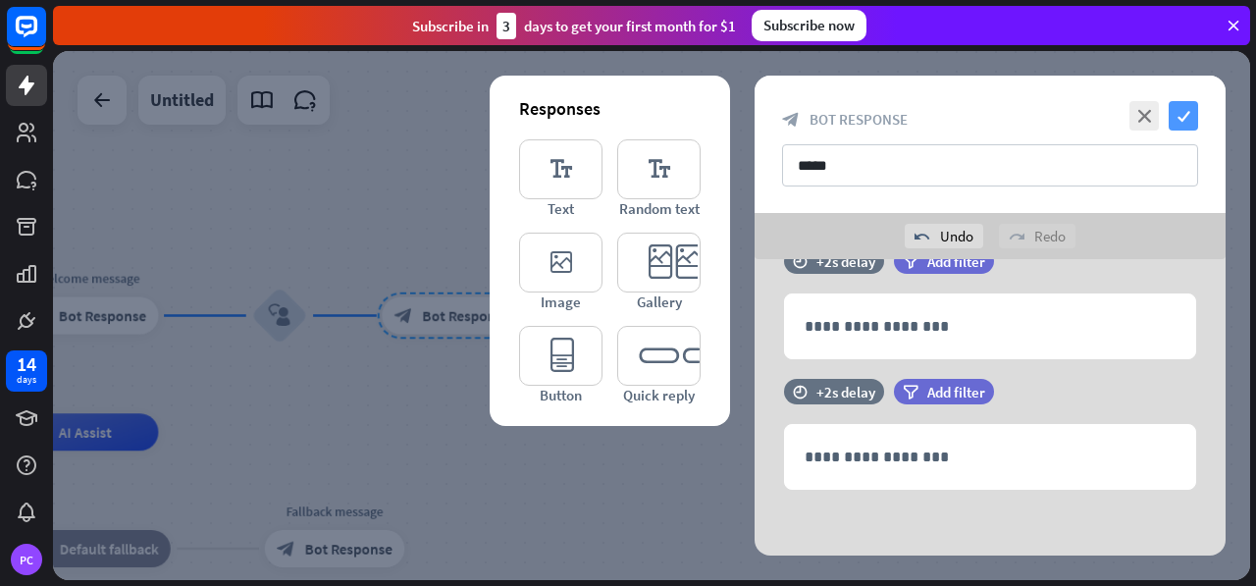
click at [1191, 115] on icon "check" at bounding box center [1182, 115] width 29 height 29
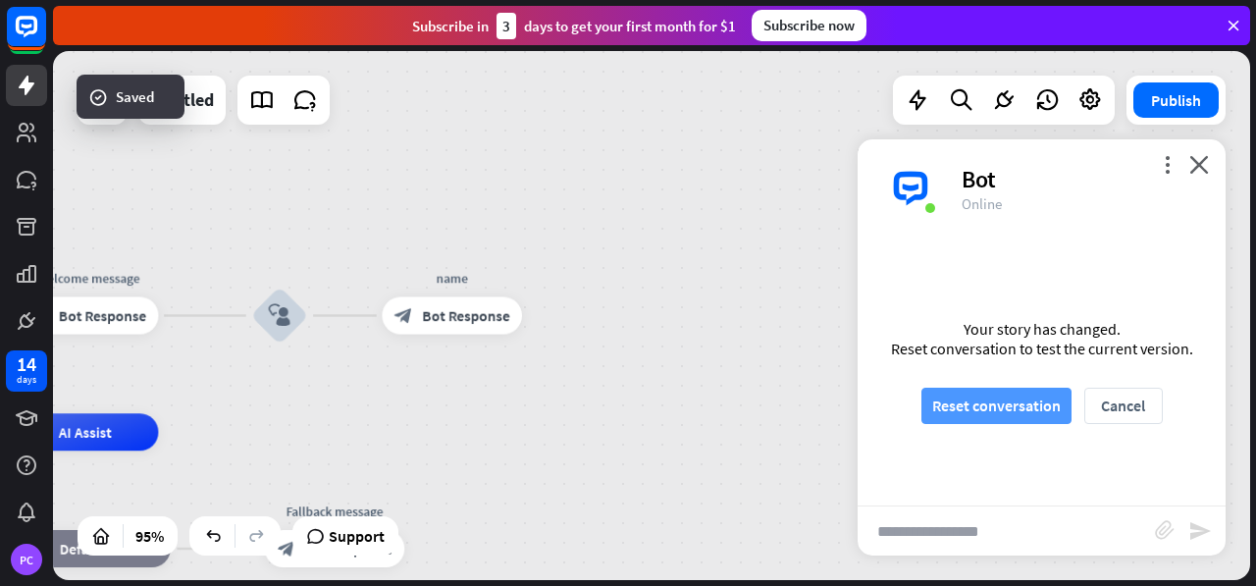
click at [1026, 400] on button "Reset conversation" at bounding box center [996, 405] width 150 height 36
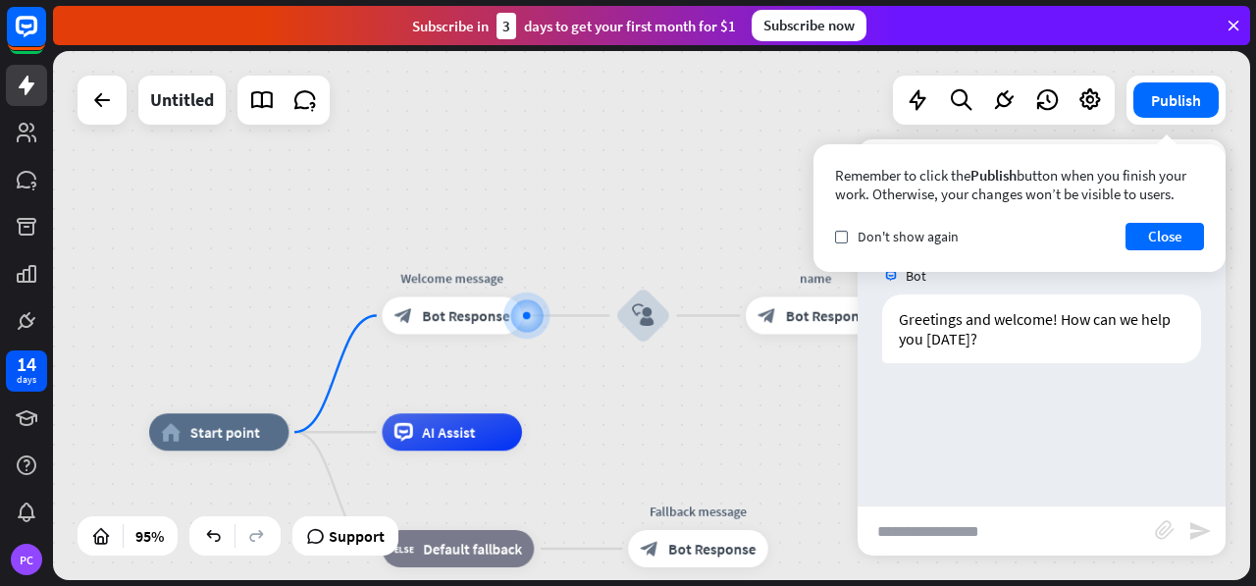
click at [997, 539] on input "text" at bounding box center [1005, 530] width 297 height 49
type input "**********"
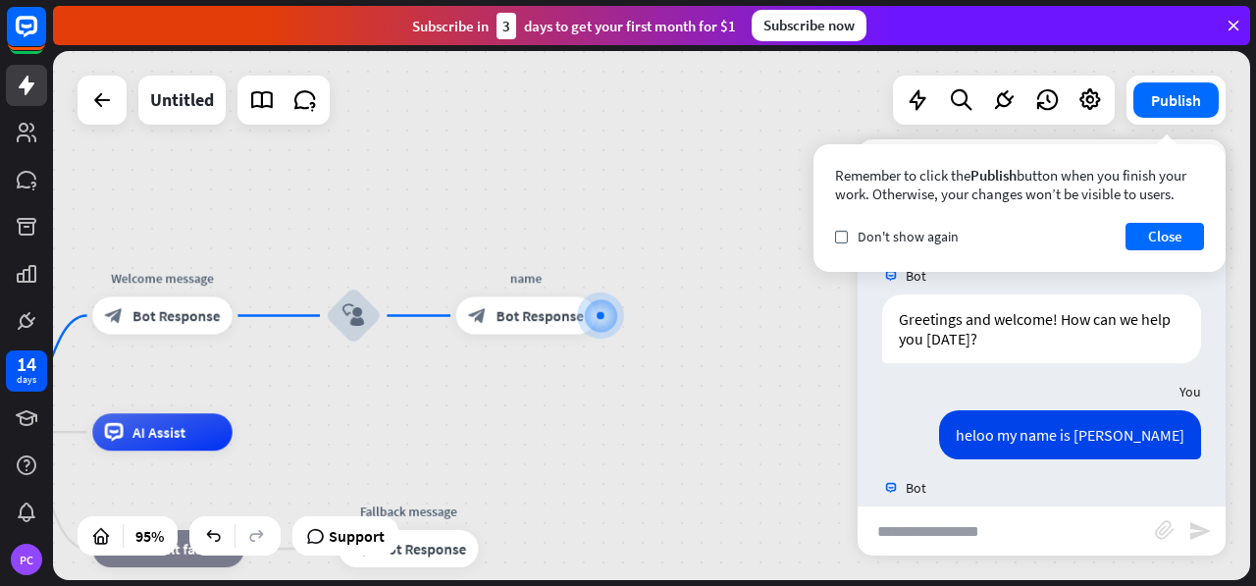
scroll to position [78, 0]
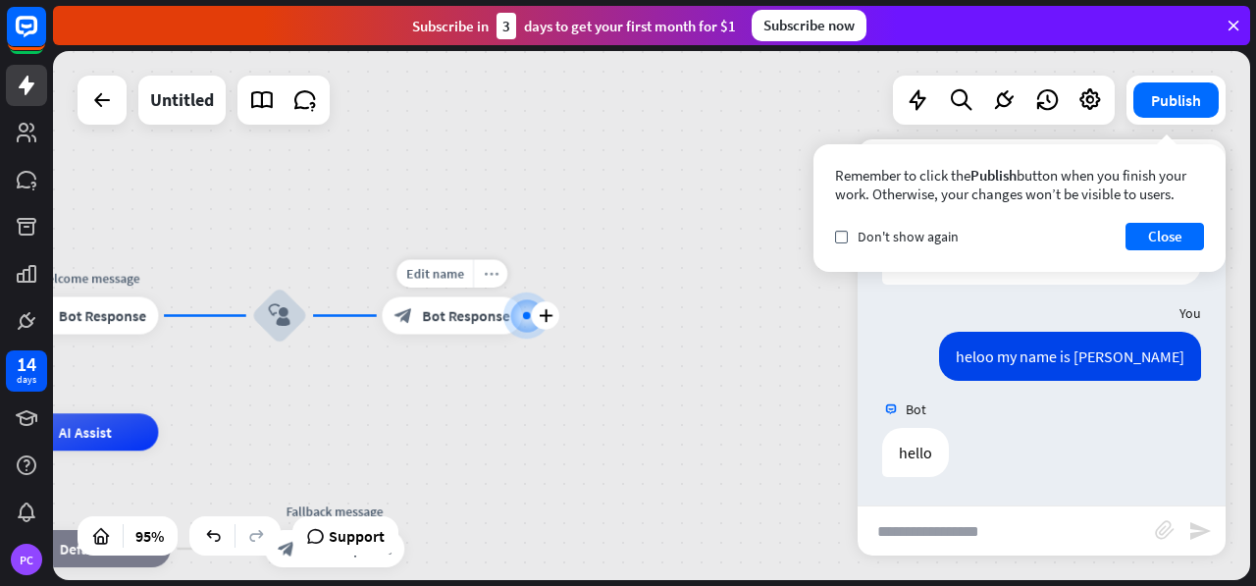
click at [490, 268] on icon "more_horiz" at bounding box center [490, 274] width 15 height 14
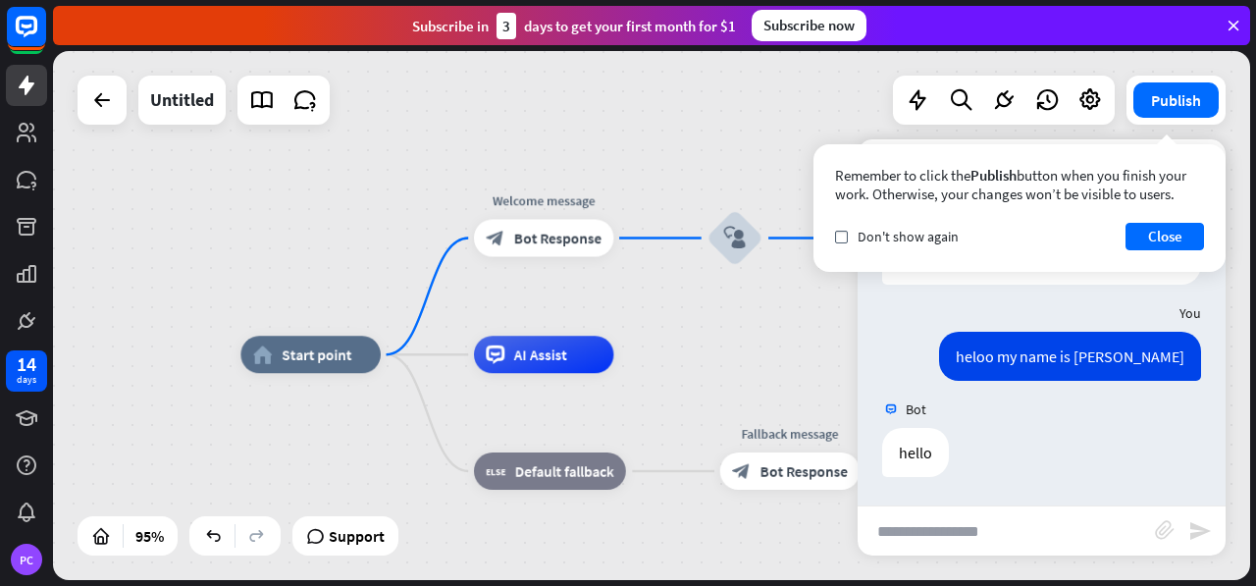
drag, startPoint x: 233, startPoint y: 139, endPoint x: 689, endPoint y: 62, distance: 461.7
click at [689, 62] on div "home_2 Start point Welcome message block_bot_response Bot Response block_user_i…" at bounding box center [651, 315] width 1197 height 529
drag, startPoint x: 1182, startPoint y: 237, endPoint x: 1168, endPoint y: 248, distance: 17.5
click at [1171, 247] on button "Close" at bounding box center [1164, 236] width 78 height 27
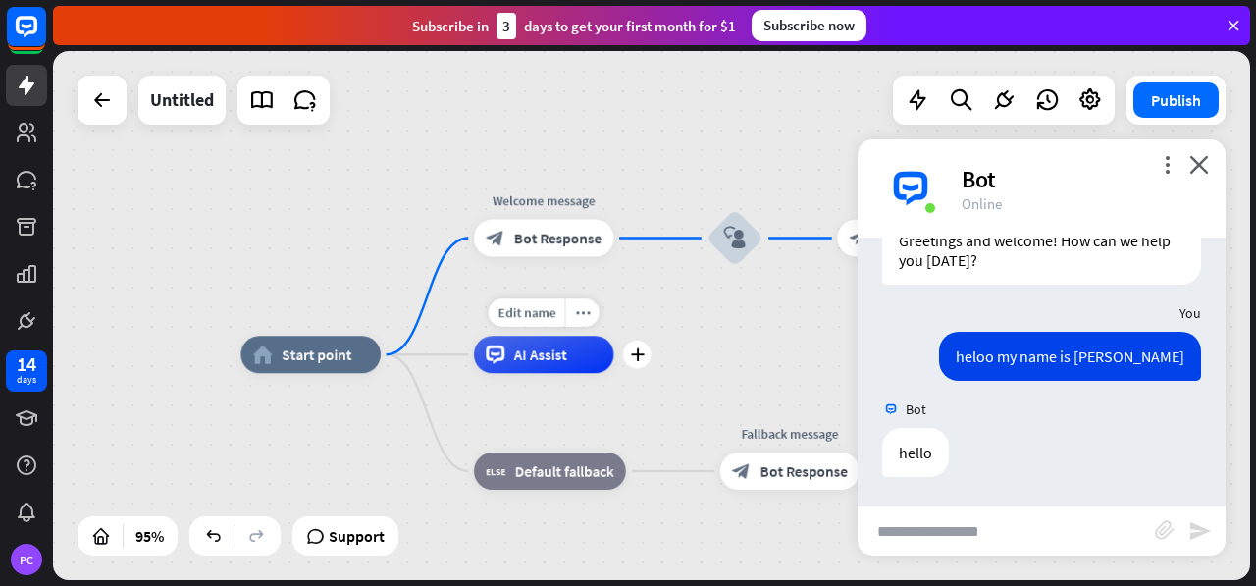
click at [568, 364] on div "AI Assist" at bounding box center [544, 353] width 140 height 37
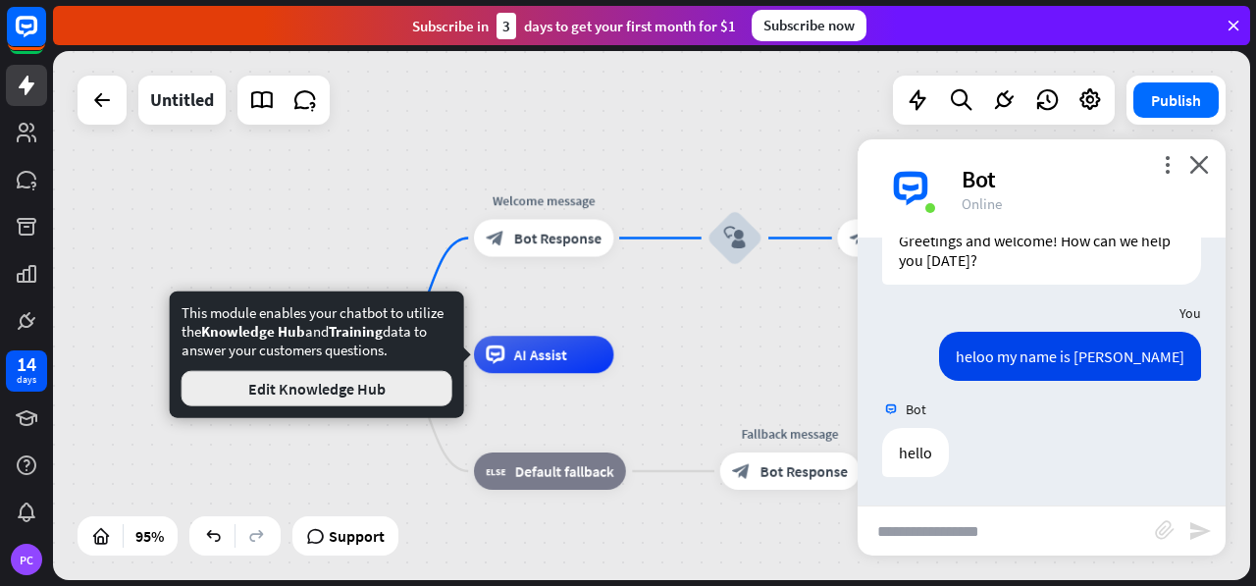
click at [384, 382] on button "Edit Knowledge Hub" at bounding box center [316, 388] width 271 height 35
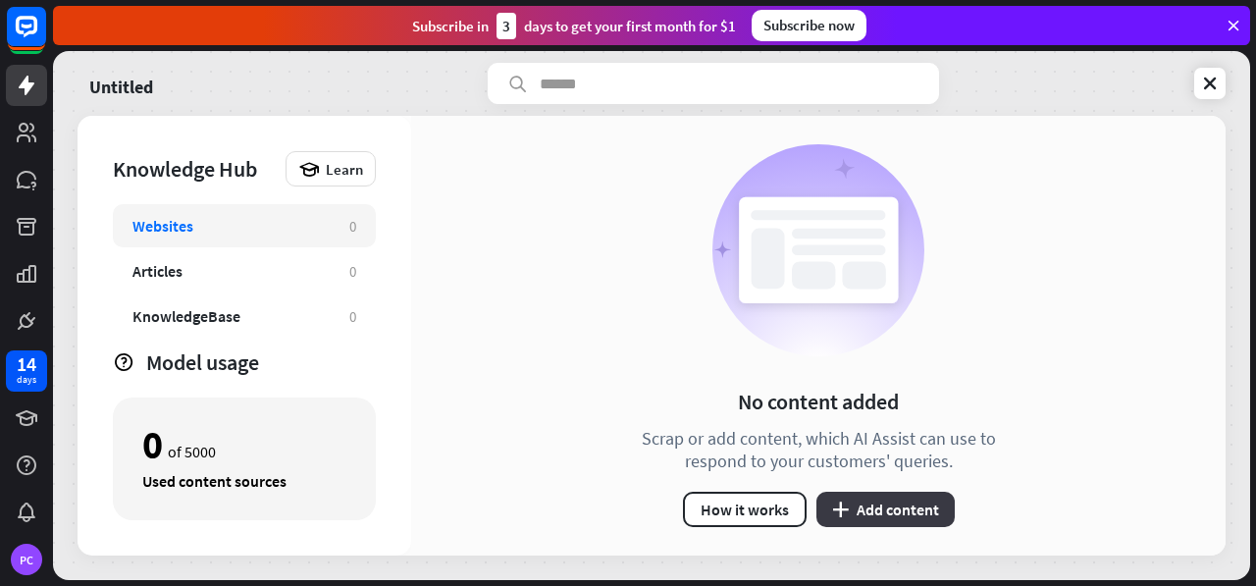
click at [851, 504] on button "plus Add content" at bounding box center [885, 508] width 138 height 35
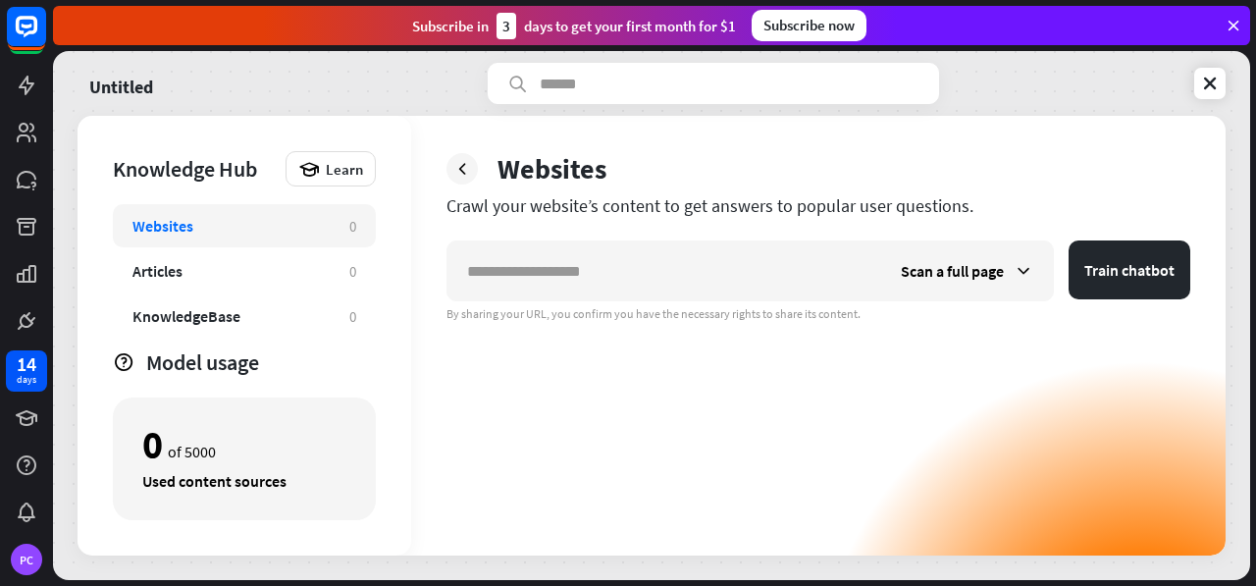
drag, startPoint x: 696, startPoint y: 205, endPoint x: 963, endPoint y: 221, distance: 267.3
click at [963, 221] on div "Websites Crawl your website’s content to get answers to popular user questions.…" at bounding box center [818, 335] width 814 height 439
drag, startPoint x: 963, startPoint y: 221, endPoint x: 976, endPoint y: 279, distance: 59.3
click at [976, 279] on span "Scan a full page" at bounding box center [952, 271] width 103 height 20
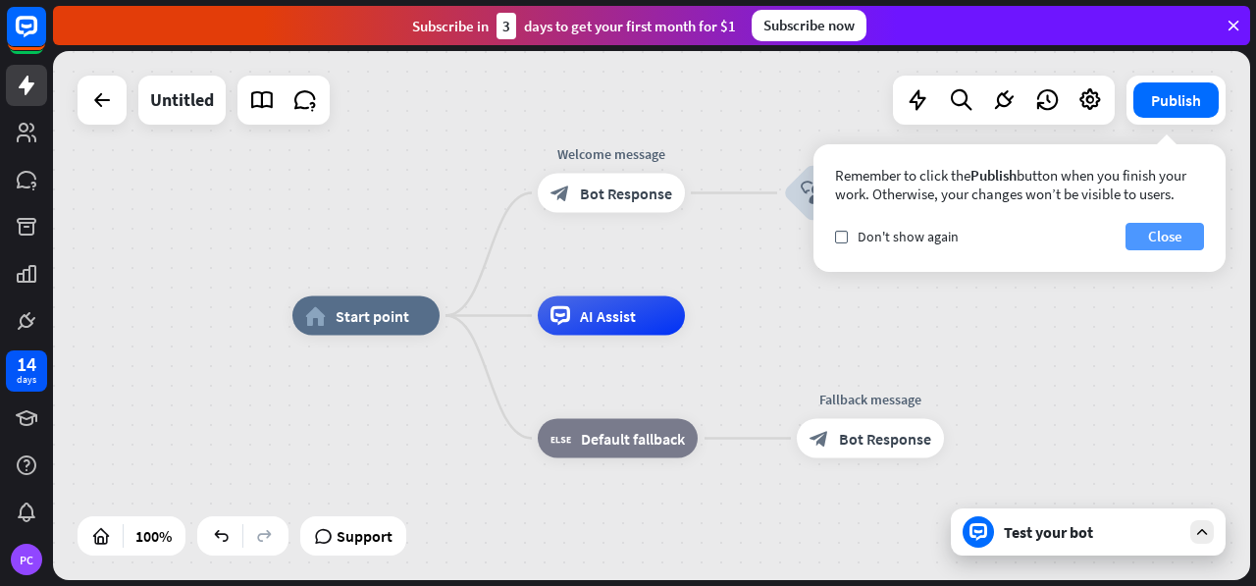
click at [1178, 235] on button "Close" at bounding box center [1164, 236] width 78 height 27
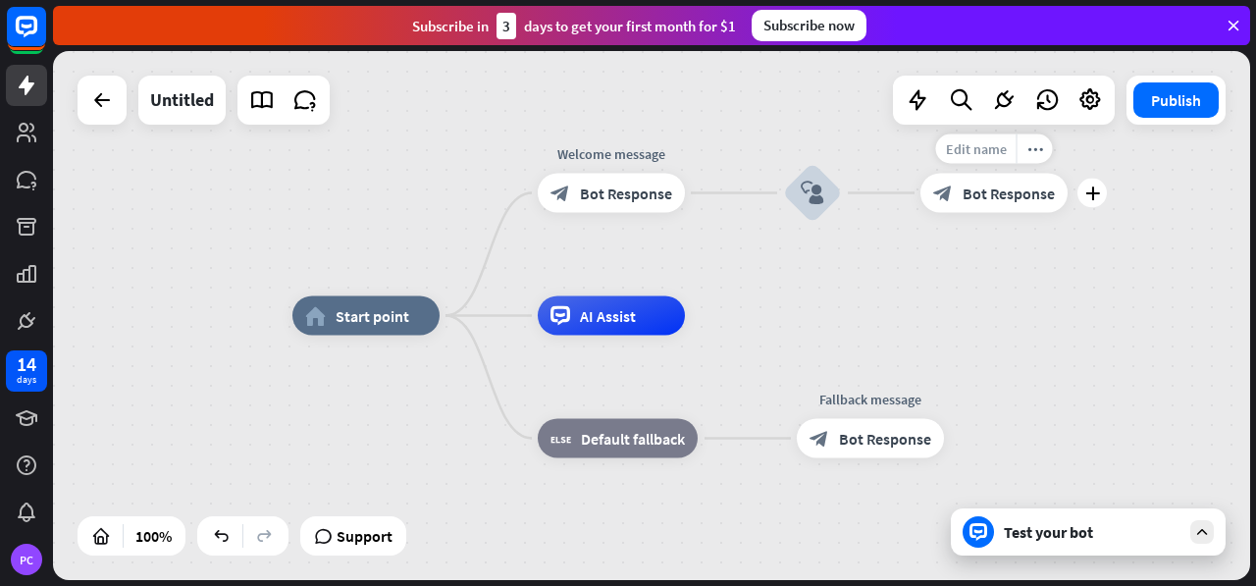
click at [1003, 154] on span "Edit name" at bounding box center [976, 149] width 61 height 18
drag, startPoint x: 1010, startPoint y: 145, endPoint x: 945, endPoint y: 150, distance: 65.9
click at [945, 150] on input "****" at bounding box center [993, 149] width 137 height 27
type input "*****"
click at [1054, 537] on div "Test your bot" at bounding box center [1092, 532] width 177 height 20
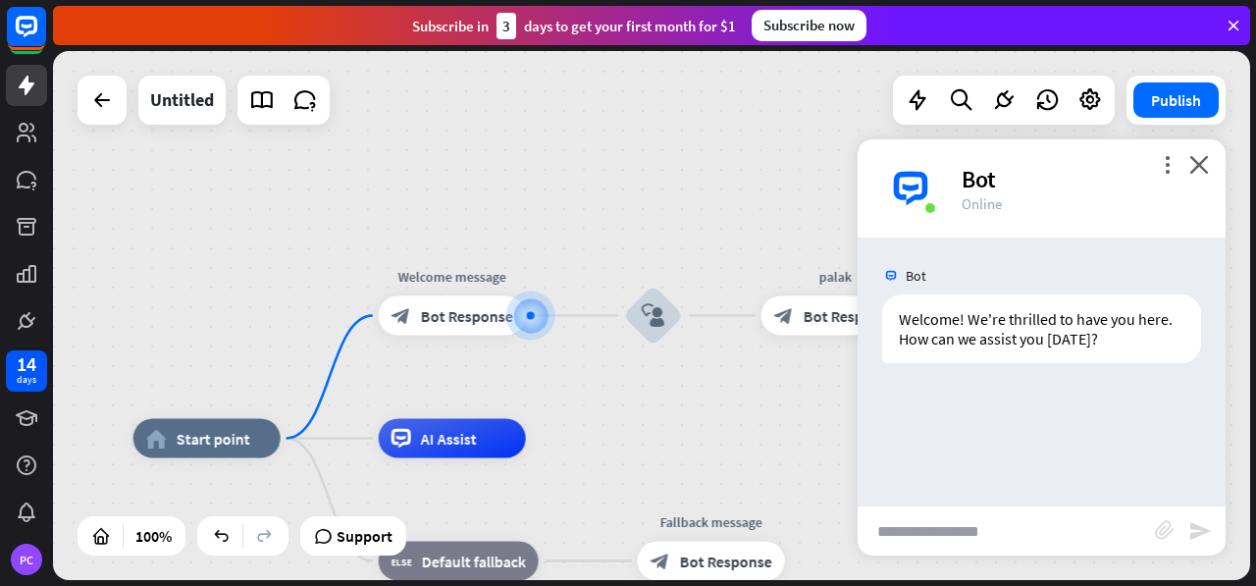
click at [953, 542] on input "text" at bounding box center [1005, 530] width 297 height 49
type input "*****"
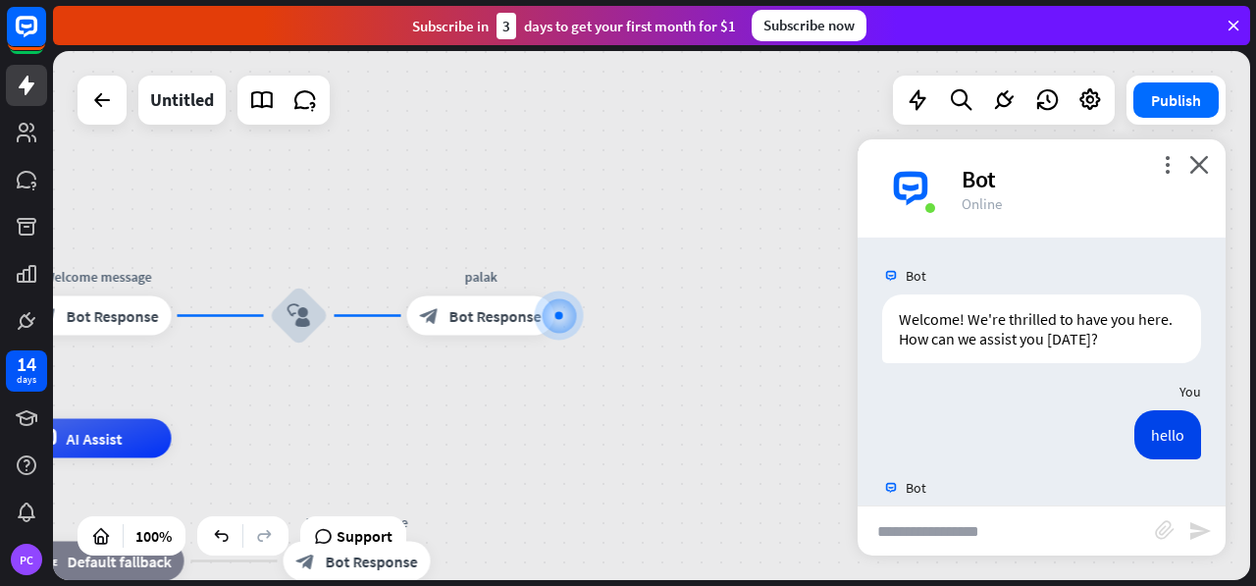
scroll to position [78, 0]
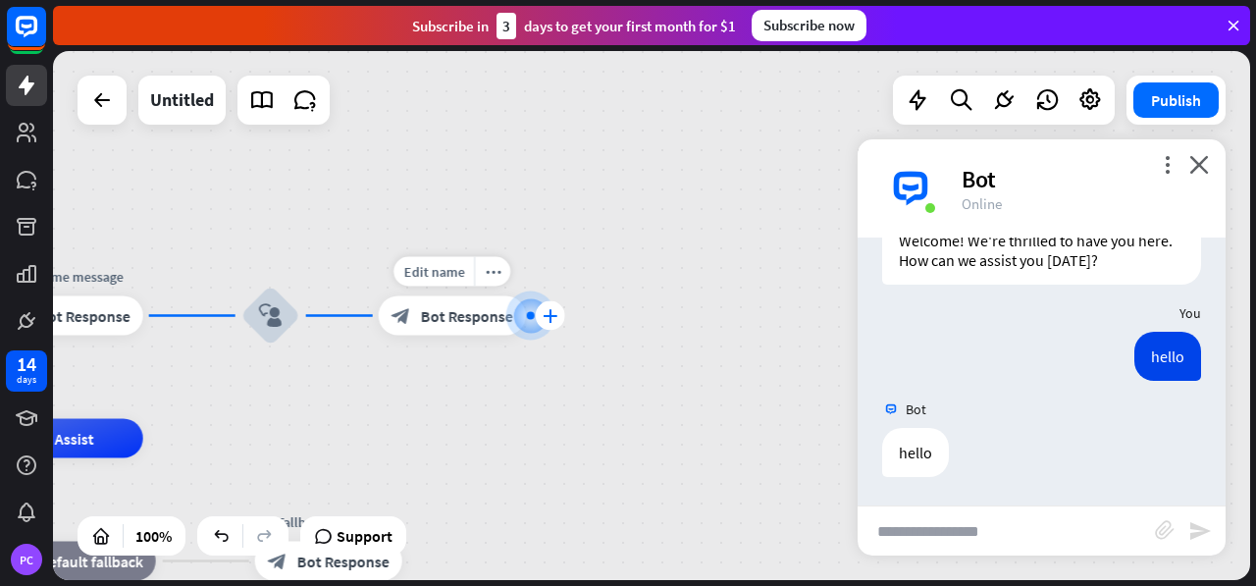
click at [555, 319] on icon "plus" at bounding box center [549, 316] width 15 height 14
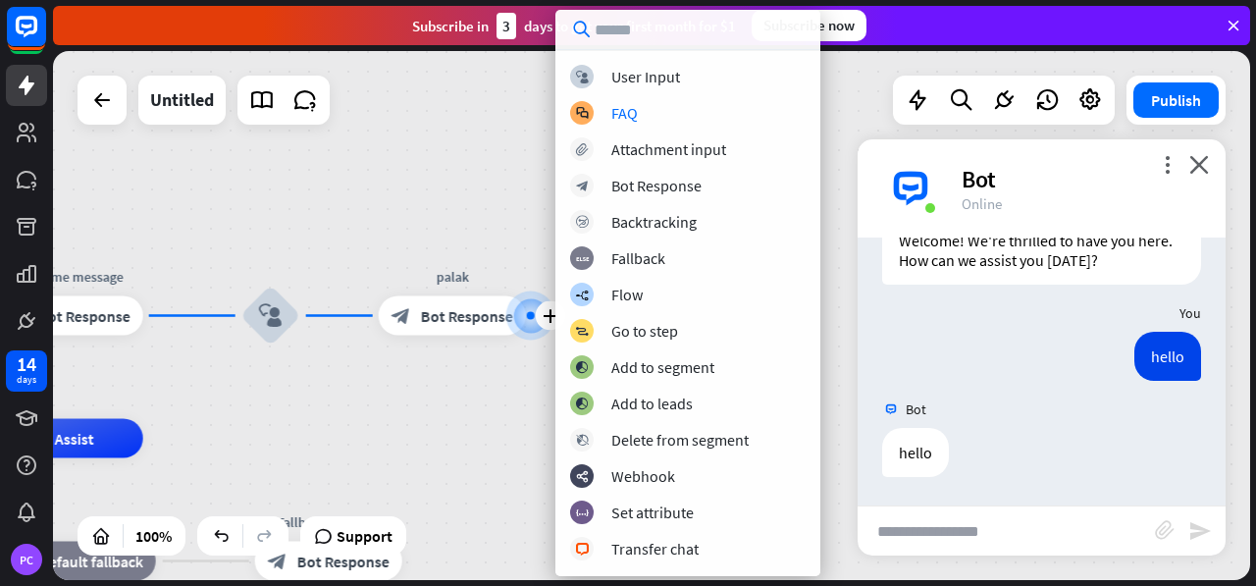
click at [638, 87] on div "block_user_input User Input" at bounding box center [687, 77] width 235 height 24
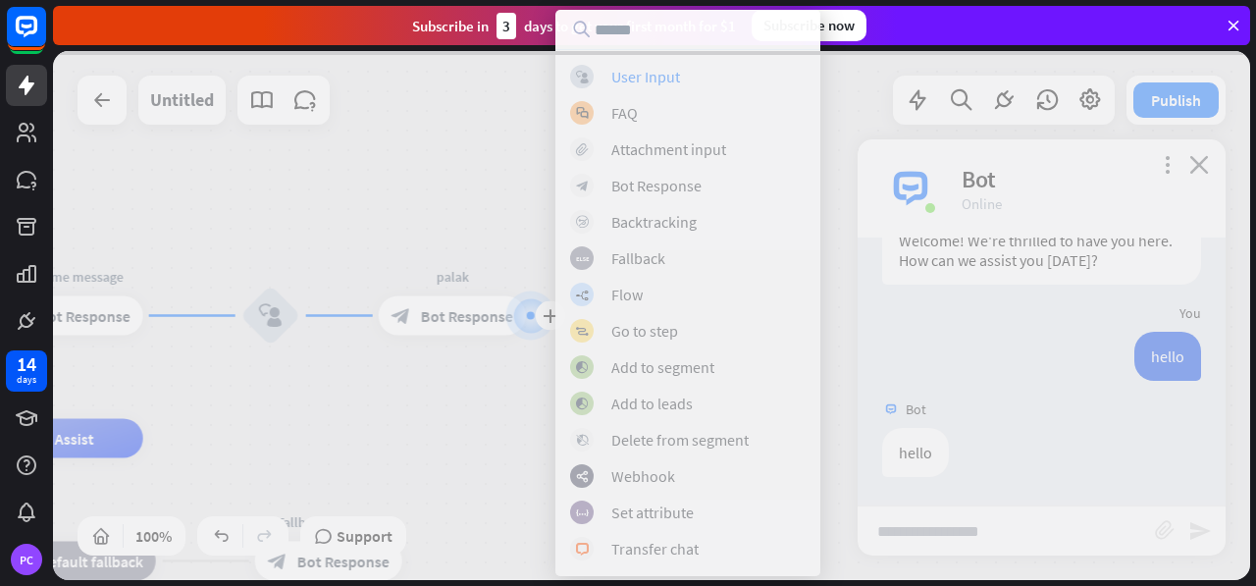
click at [644, 73] on div at bounding box center [651, 315] width 1197 height 529
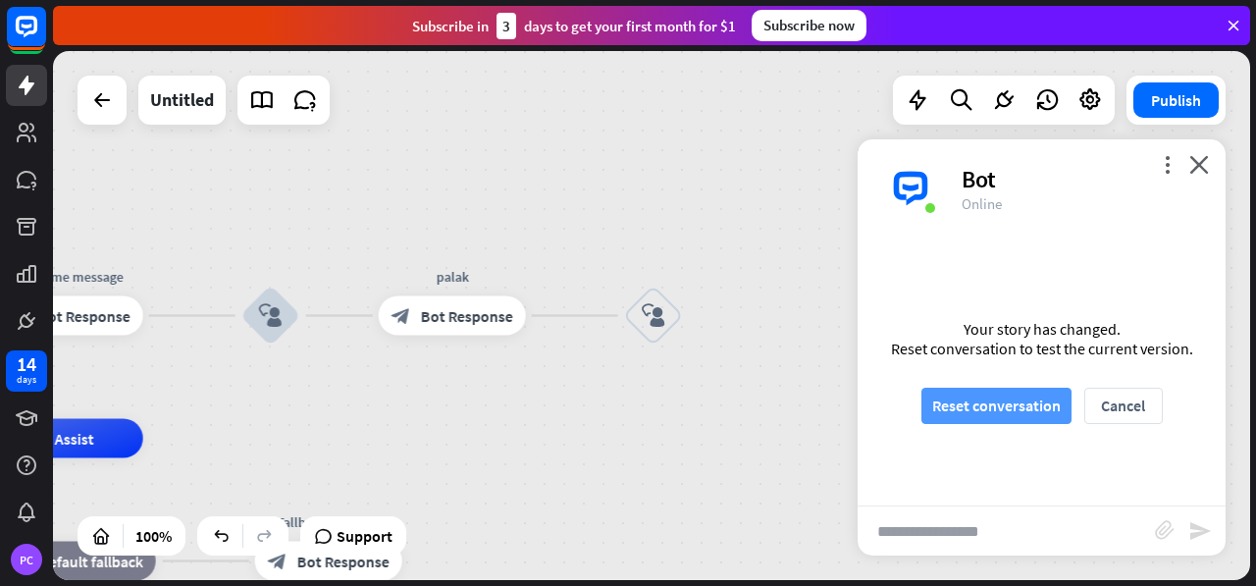
click at [993, 411] on button "Reset conversation" at bounding box center [996, 405] width 150 height 36
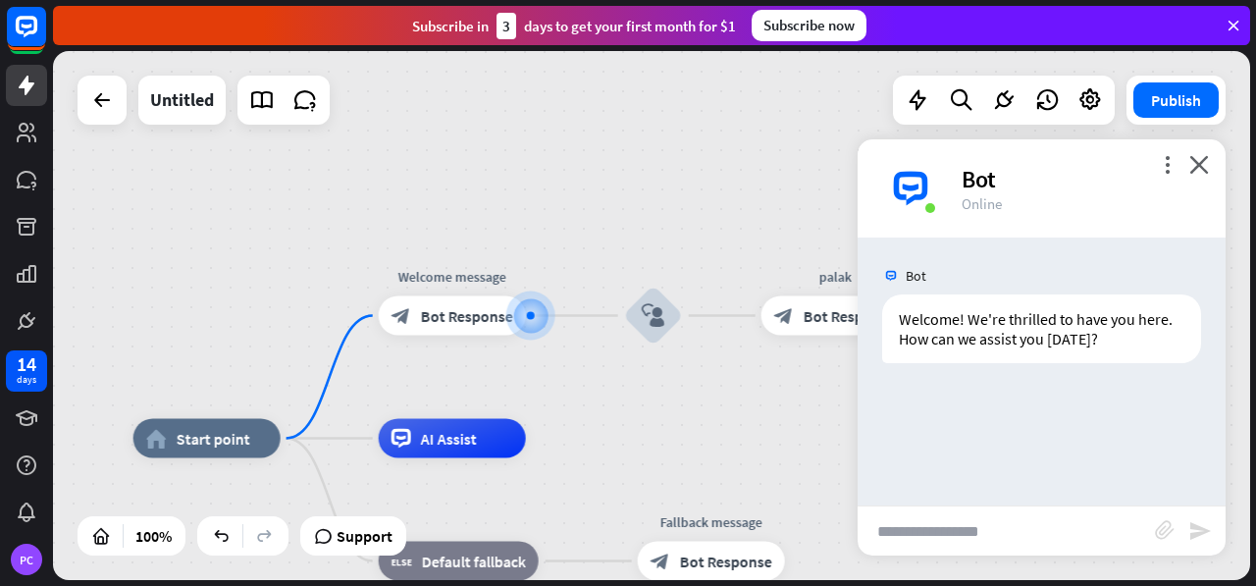
click at [950, 517] on input "text" at bounding box center [1005, 530] width 297 height 49
type input "**********"
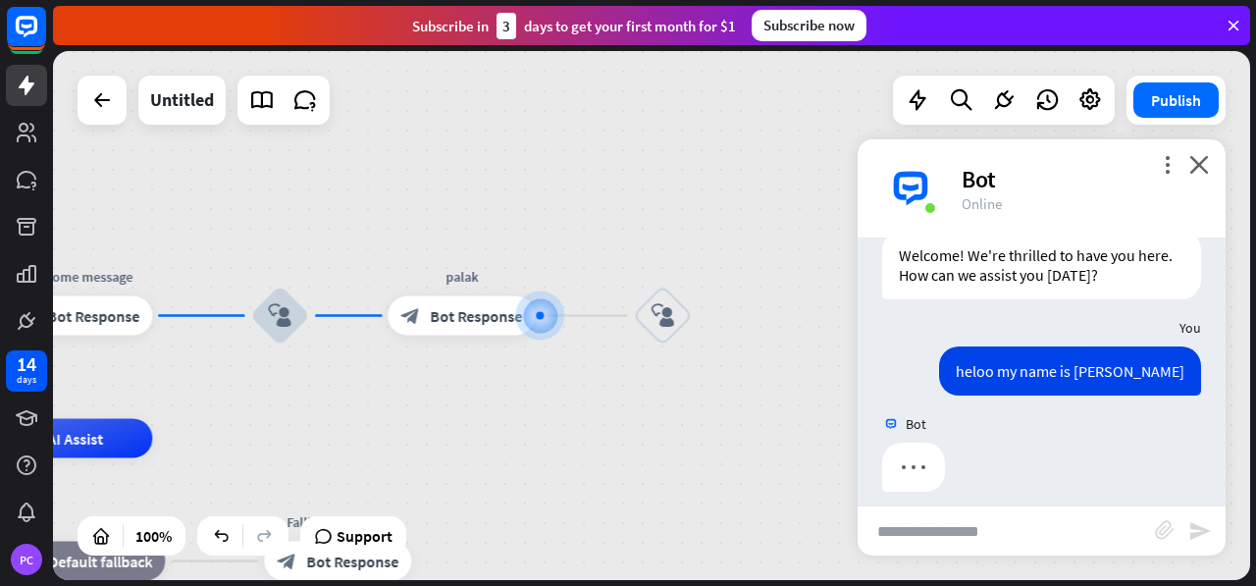
scroll to position [78, 0]
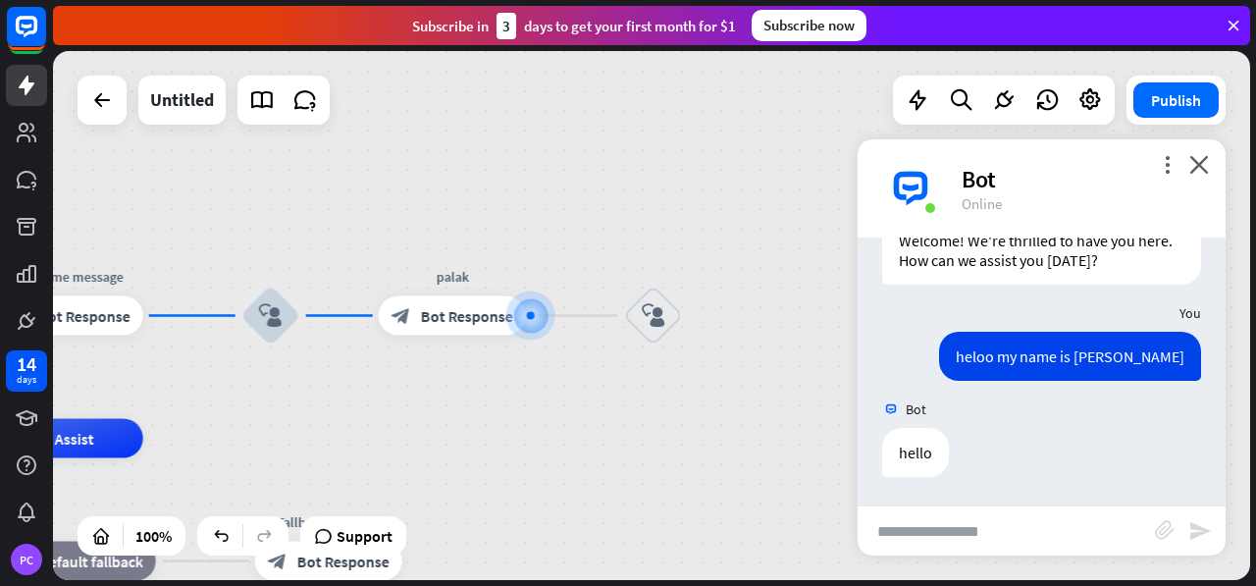
click at [997, 520] on input "text" at bounding box center [1005, 530] width 297 height 49
click at [659, 313] on icon "block_user_input" at bounding box center [654, 316] width 24 height 24
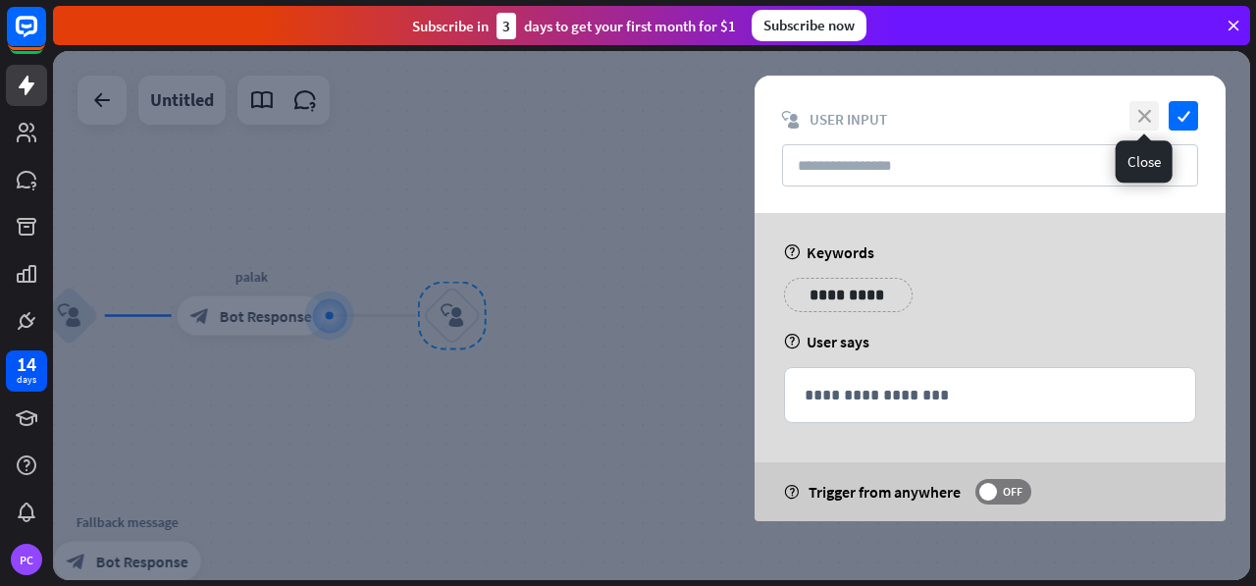
click at [1145, 115] on icon "close" at bounding box center [1143, 115] width 29 height 29
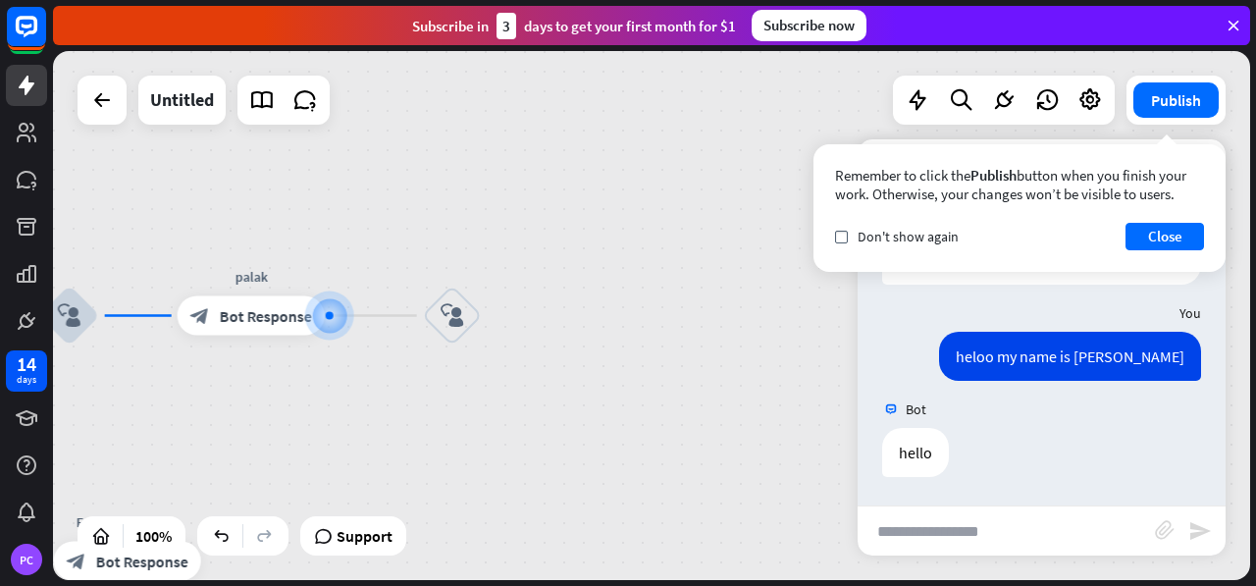
drag, startPoint x: 430, startPoint y: 317, endPoint x: 382, endPoint y: 313, distance: 48.2
click at [382, 313] on div "home_2 Start point Welcome message block_bot_response Bot Response block_user_i…" at bounding box center [651, 315] width 1197 height 529
click at [1155, 227] on button "Close" at bounding box center [1164, 236] width 78 height 27
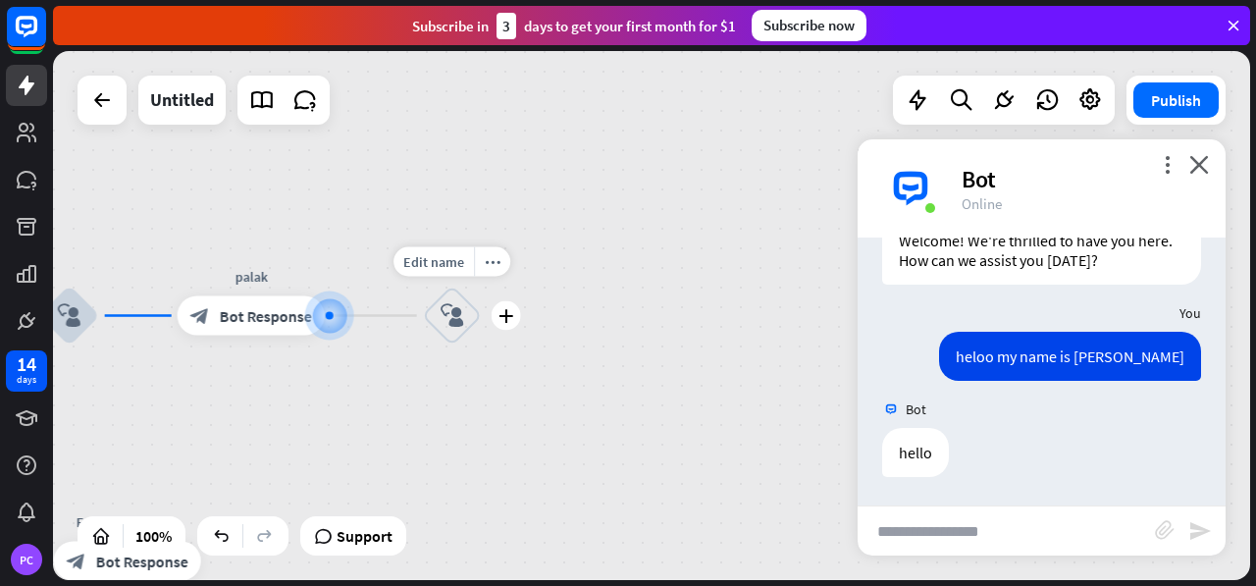
click at [443, 315] on icon "block_user_input" at bounding box center [452, 316] width 24 height 24
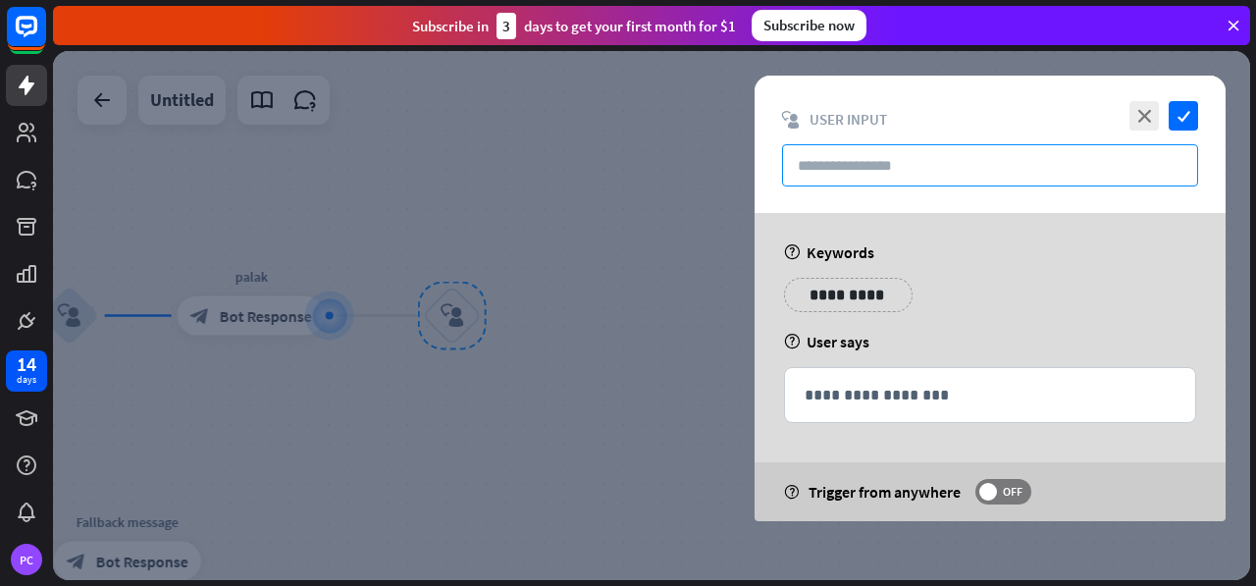
click at [865, 171] on input "text" at bounding box center [990, 165] width 416 height 42
drag, startPoint x: 863, startPoint y: 178, endPoint x: 853, endPoint y: 160, distance: 20.2
click at [853, 160] on input "text" at bounding box center [990, 165] width 416 height 42
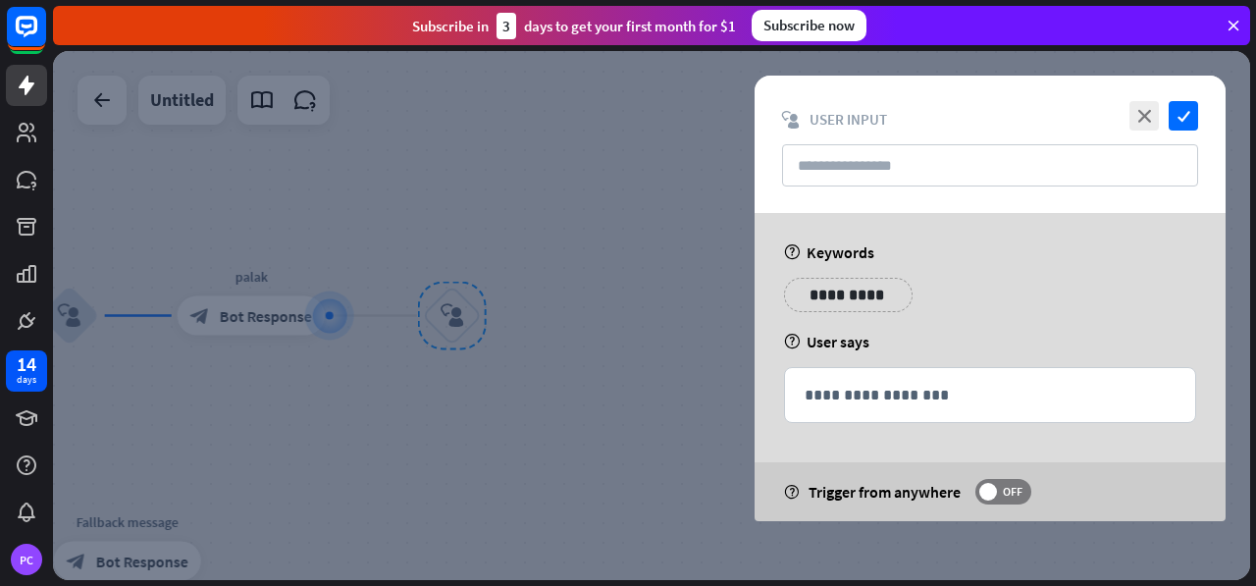
click at [856, 130] on div "close check block_user_input User Input" at bounding box center [989, 144] width 471 height 137
click at [855, 121] on span "User Input" at bounding box center [847, 119] width 77 height 19
click at [855, 119] on span "User Input" at bounding box center [847, 119] width 77 height 19
click at [1205, 110] on div "close check block_user_input User Input" at bounding box center [989, 144] width 471 height 137
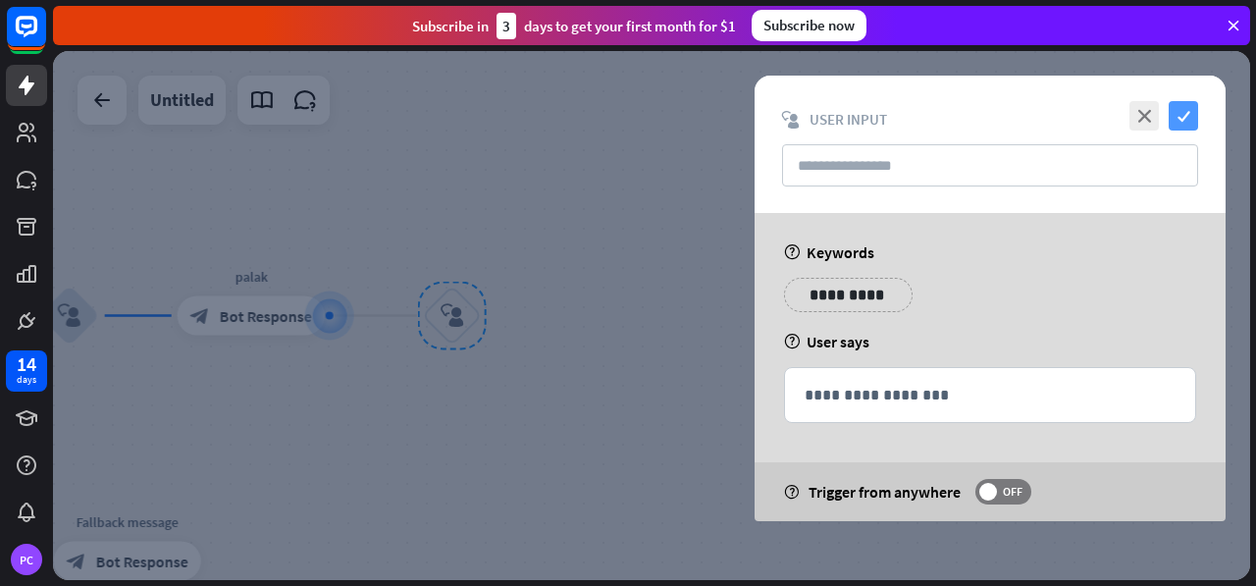
click at [1187, 115] on icon "check" at bounding box center [1182, 115] width 29 height 29
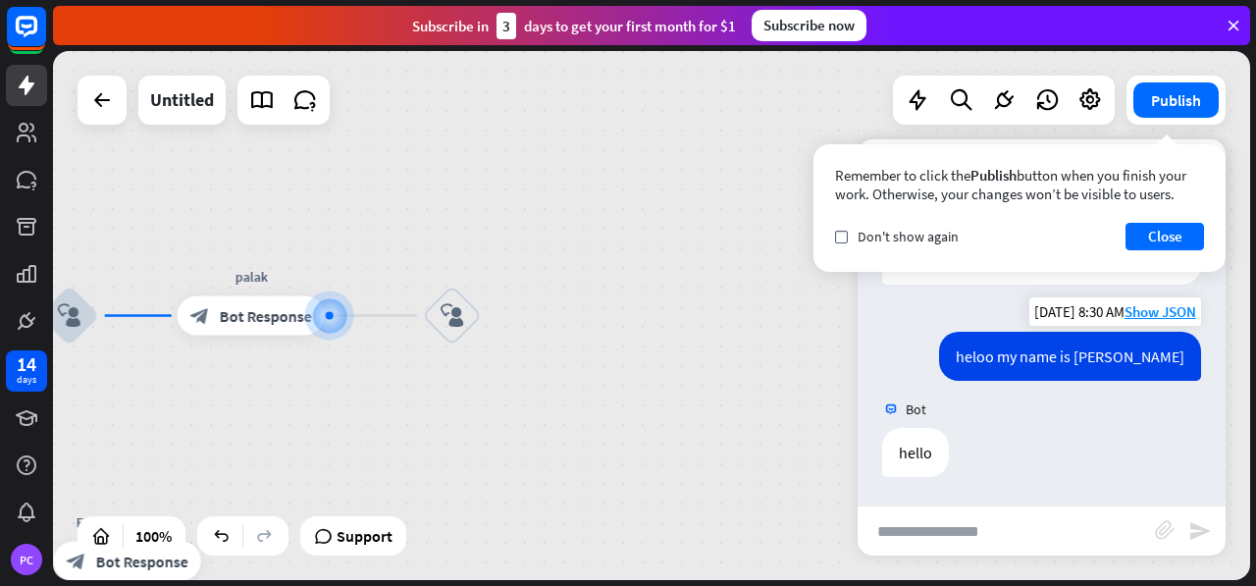
drag, startPoint x: 1059, startPoint y: 344, endPoint x: 1065, endPoint y: 356, distance: 13.2
click at [1065, 356] on div "heloo my name is [PERSON_NAME]" at bounding box center [1070, 356] width 262 height 49
drag, startPoint x: 1065, startPoint y: 356, endPoint x: 1140, endPoint y: 342, distance: 75.8
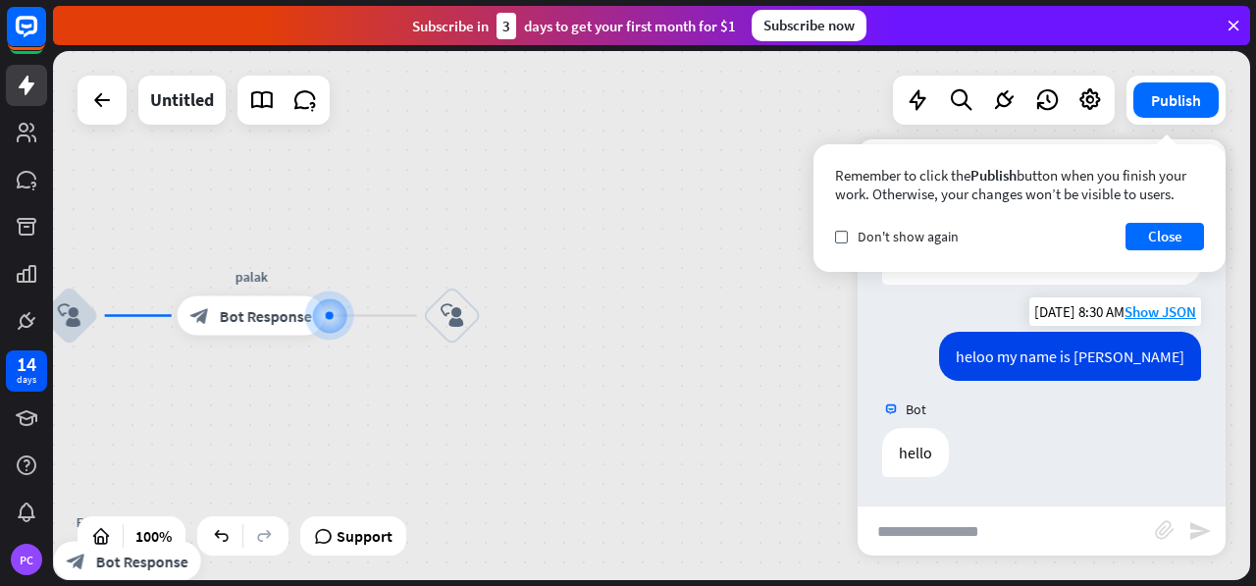
click at [1140, 342] on div "heloo my name is [PERSON_NAME]" at bounding box center [1070, 356] width 262 height 49
click at [1152, 311] on span "Show JSON" at bounding box center [1160, 311] width 72 height 19
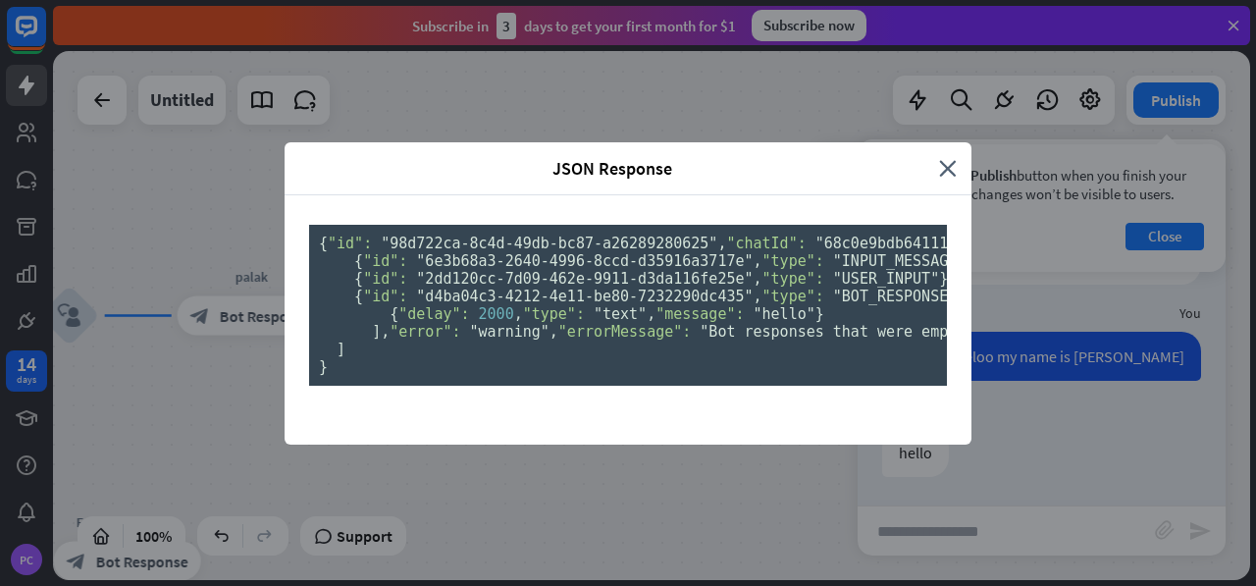
scroll to position [184, 0]
drag, startPoint x: 520, startPoint y: 343, endPoint x: 620, endPoint y: 343, distance: 100.1
click at [1055, 270] on span ""heloo my name is [PERSON_NAME]"" at bounding box center [1196, 261] width 283 height 18
drag, startPoint x: 620, startPoint y: 343, endPoint x: 618, endPoint y: 362, distance: 18.7
click at [618, 362] on pre "{ "id": "98d722ca-8c4d-49db-bc87-a26289280625" , "chatId": "68c0e9bdb641110007c…" at bounding box center [628, 305] width 638 height 161
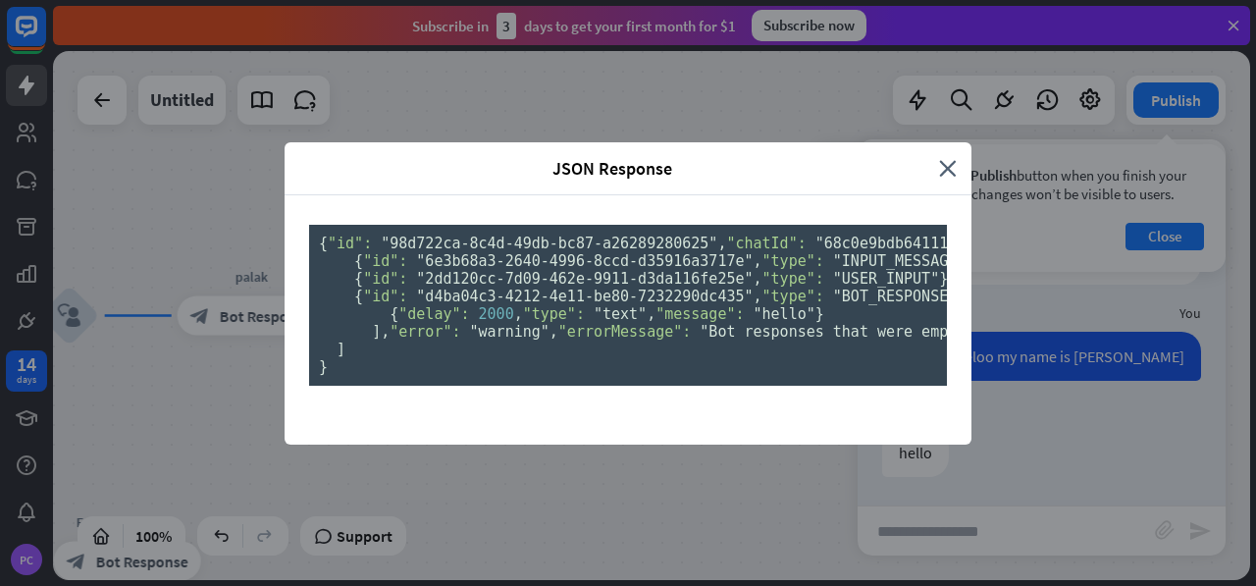
scroll to position [0, 0]
click at [939, 157] on icon "close" at bounding box center [948, 168] width 18 height 23
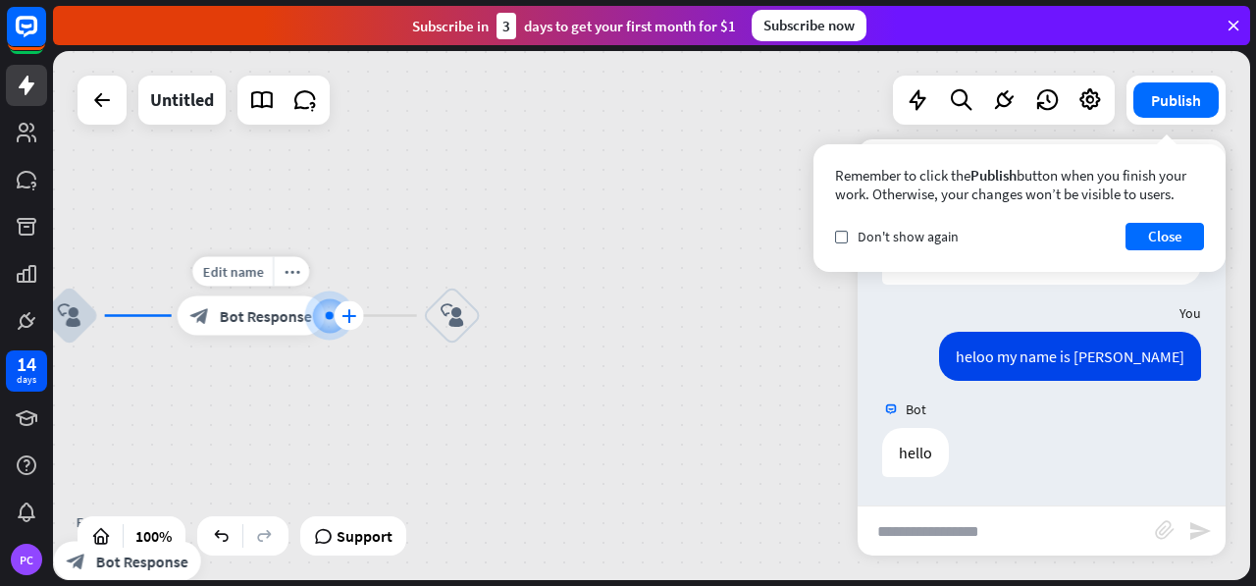
click at [353, 313] on icon "plus" at bounding box center [348, 316] width 15 height 14
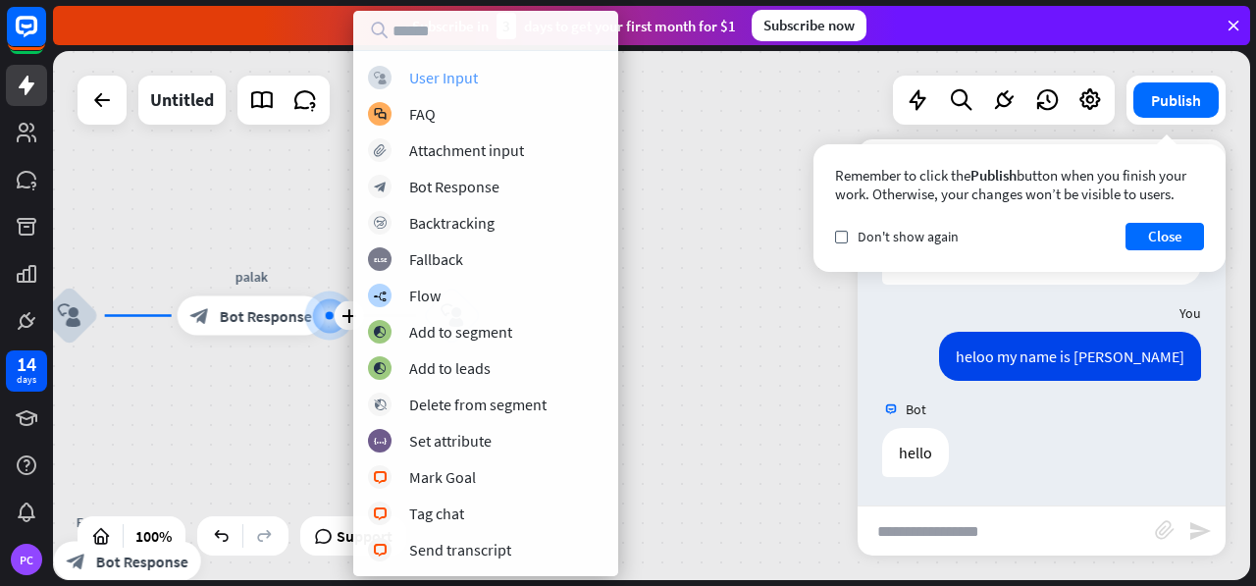
click at [449, 79] on div "User Input" at bounding box center [443, 78] width 69 height 20
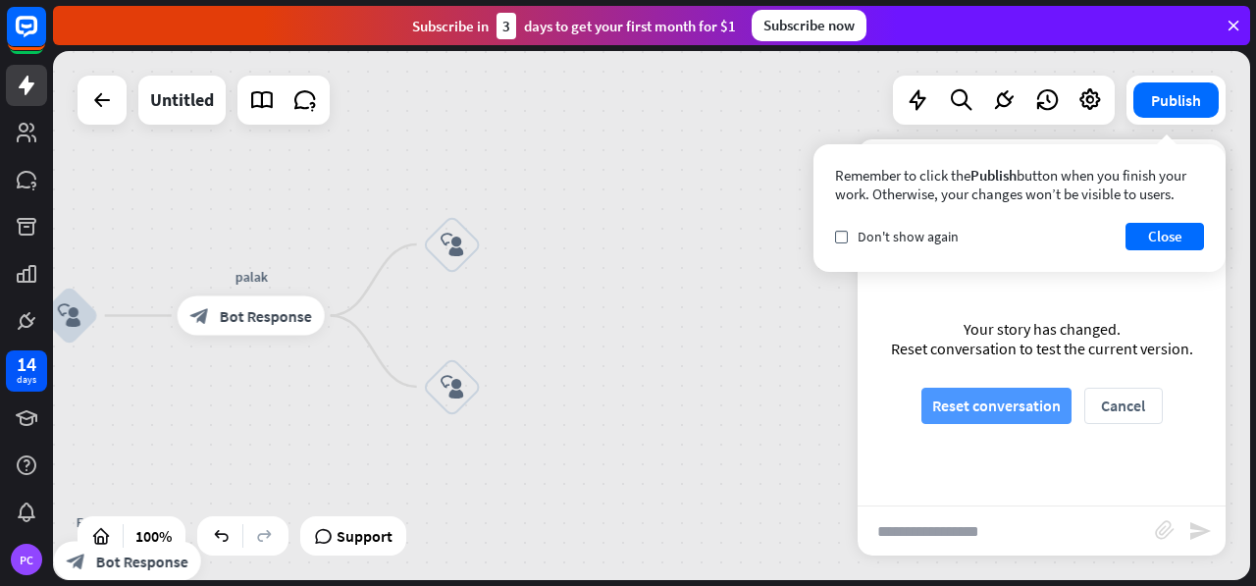
click at [981, 411] on button "Reset conversation" at bounding box center [996, 405] width 150 height 36
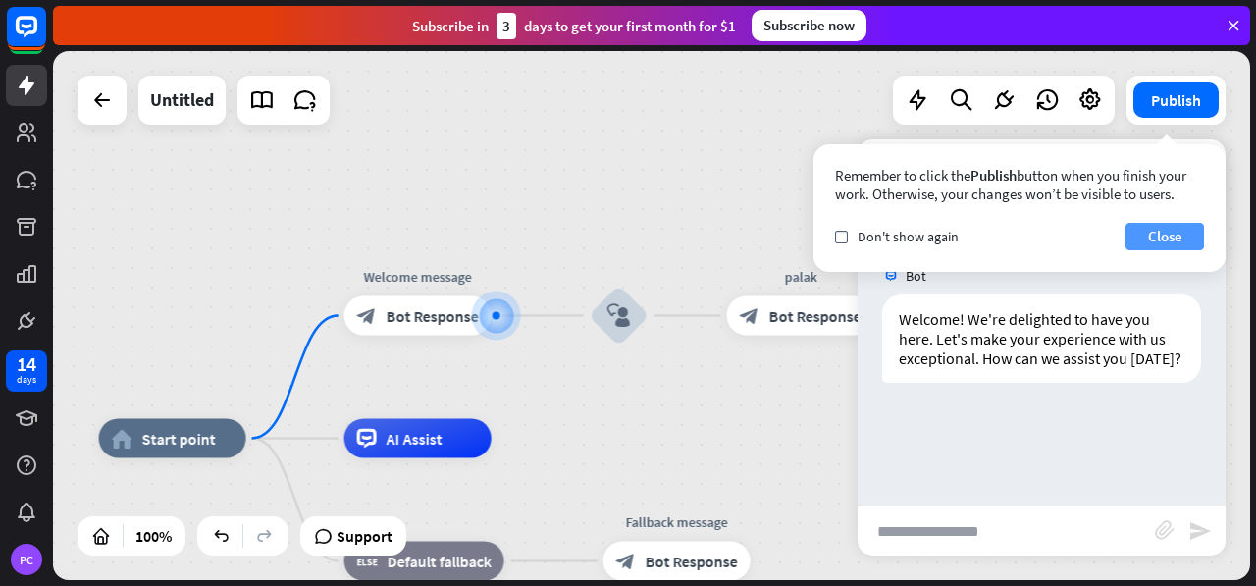
click at [1160, 230] on button "Close" at bounding box center [1164, 236] width 78 height 27
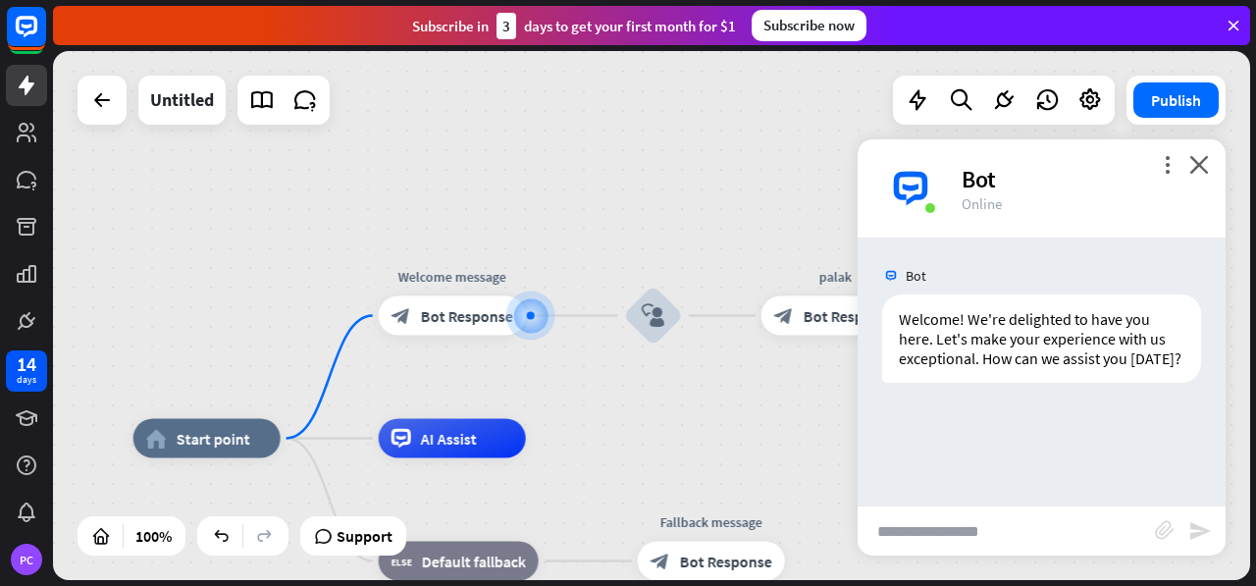
click at [961, 522] on input "text" at bounding box center [1005, 530] width 297 height 49
type input "*****"
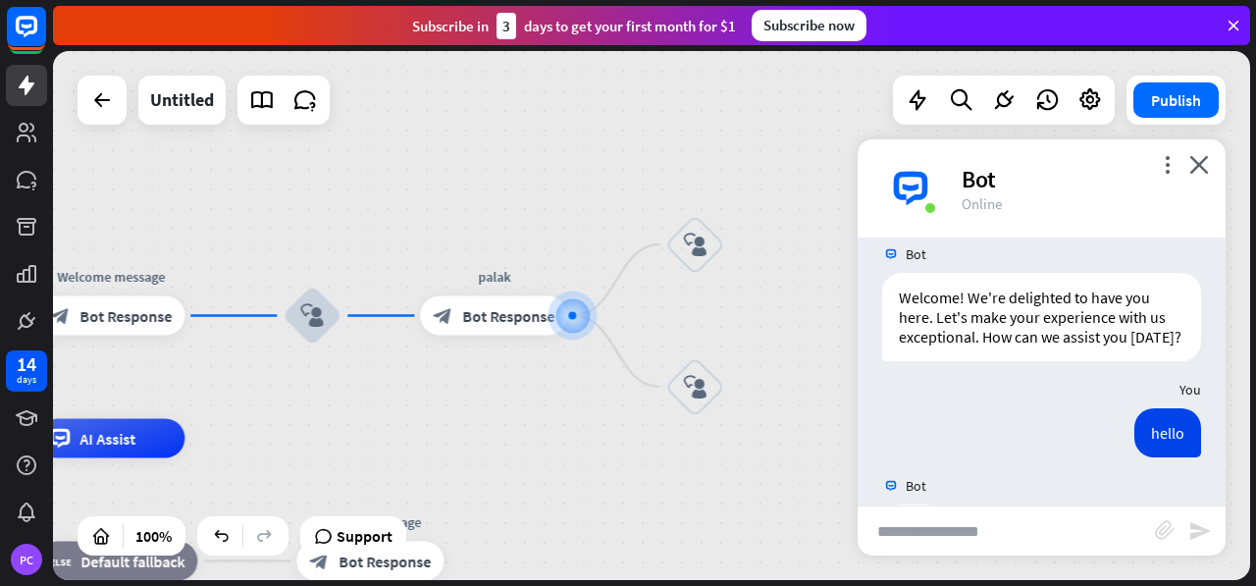
scroll to position [118, 0]
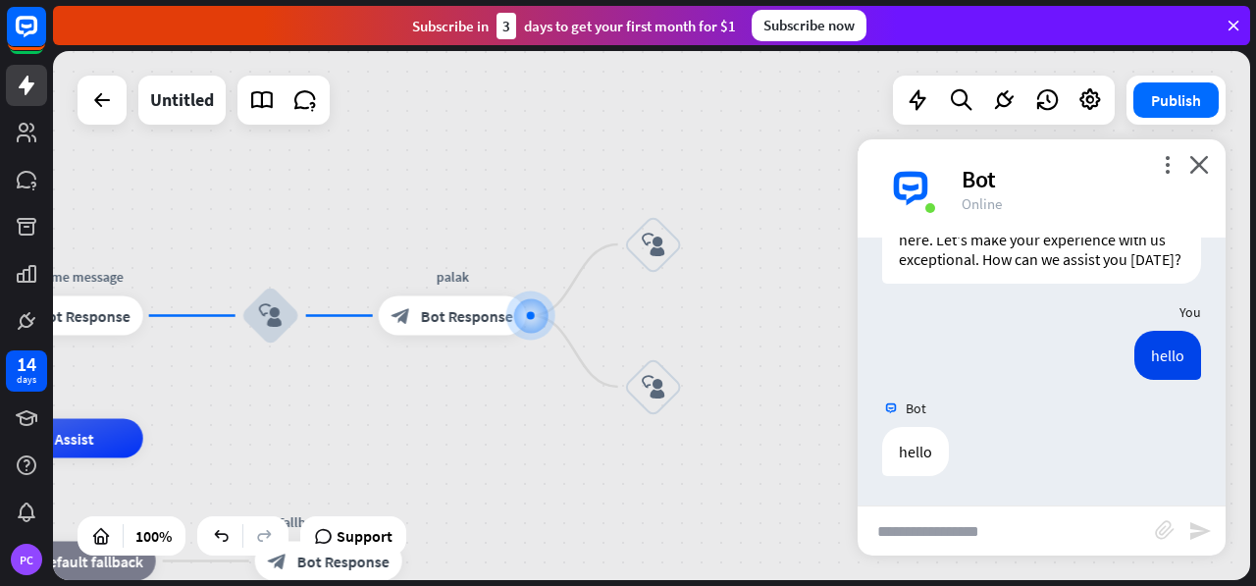
click at [984, 529] on input "text" at bounding box center [1005, 530] width 297 height 49
type input "**********"
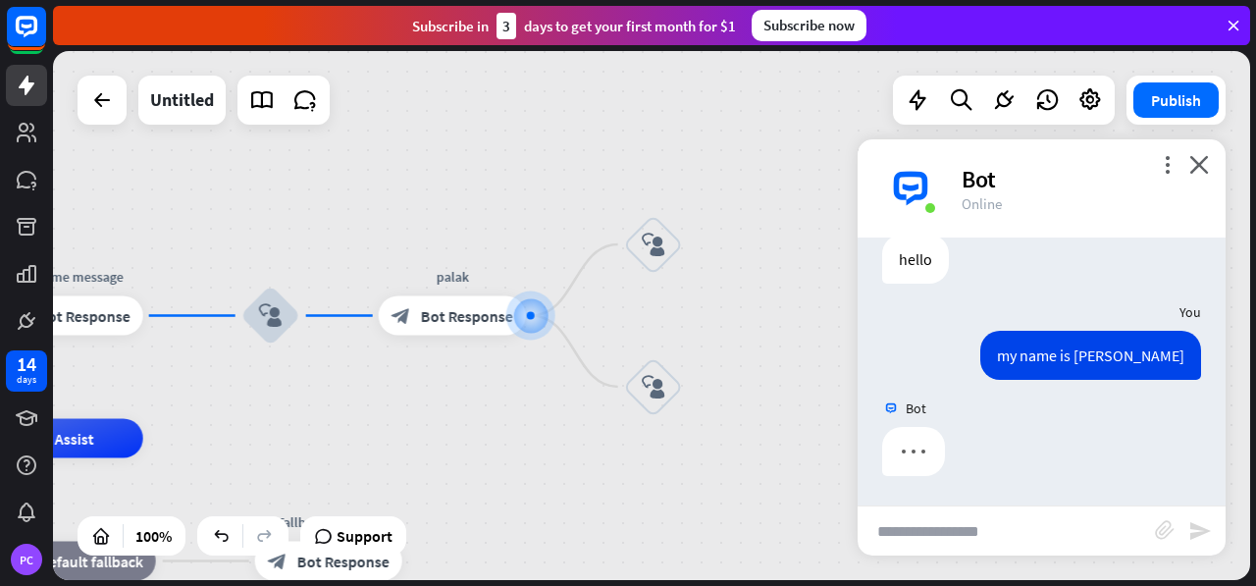
scroll to position [310, 0]
click at [664, 238] on icon "block_user_input" at bounding box center [654, 244] width 24 height 24
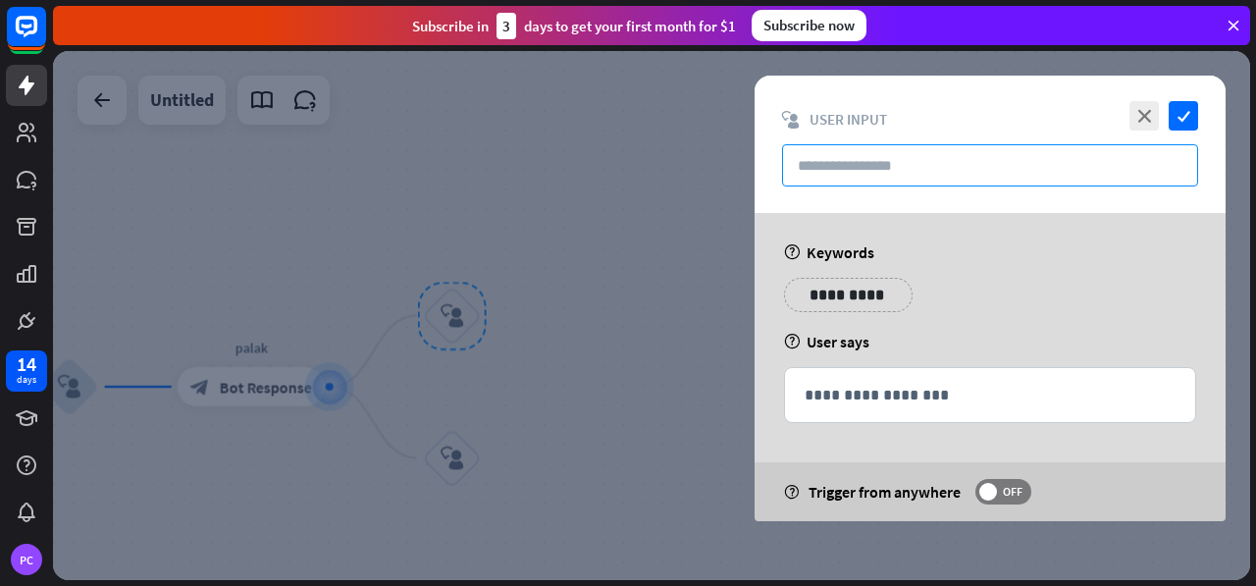
click at [804, 165] on input "text" at bounding box center [990, 165] width 416 height 42
click at [836, 297] on p "**********" at bounding box center [847, 295] width 99 height 25
click at [878, 167] on input "text" at bounding box center [990, 165] width 416 height 42
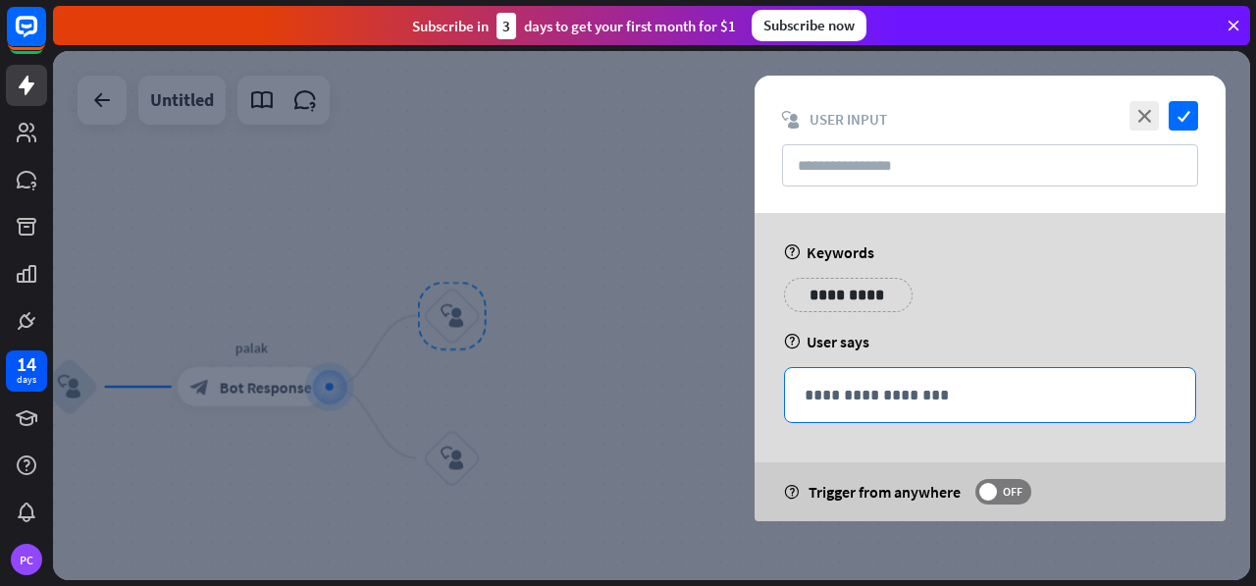
click at [854, 382] on div "**********" at bounding box center [990, 395] width 410 height 54
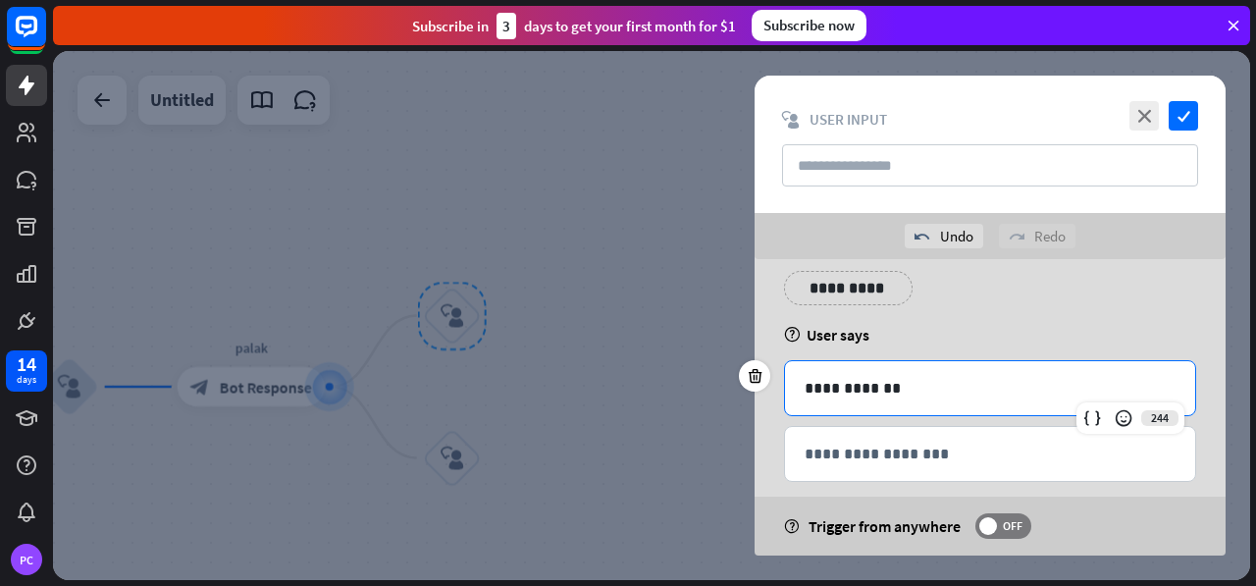
scroll to position [75, 0]
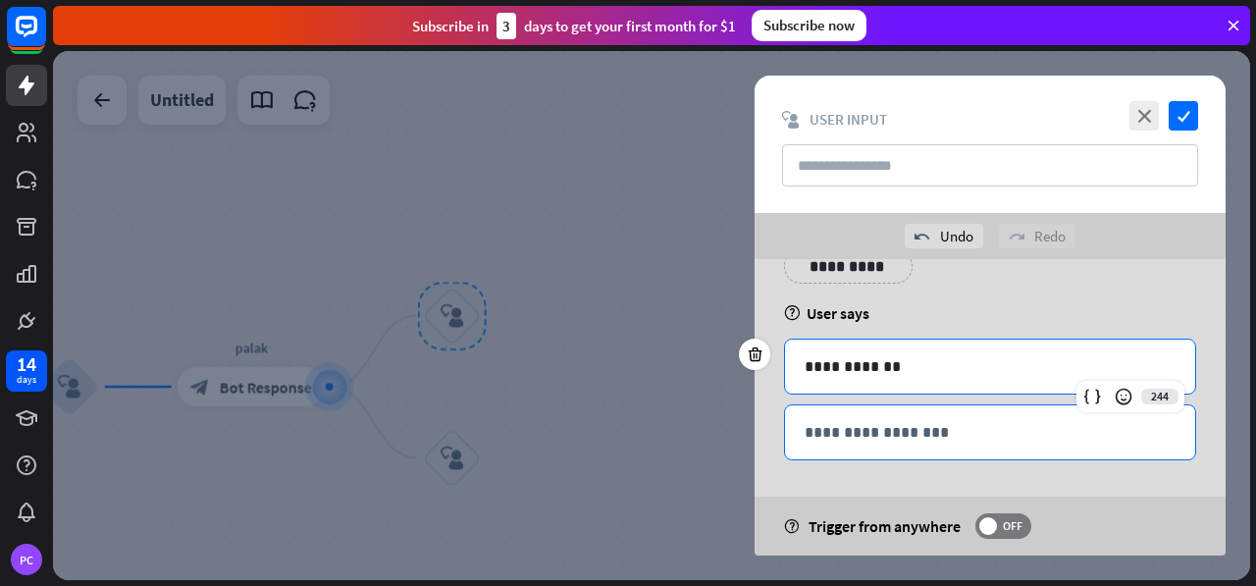
click at [879, 425] on p "**********" at bounding box center [989, 432] width 371 height 25
drag, startPoint x: 916, startPoint y: 356, endPoint x: 846, endPoint y: 359, distance: 70.7
click at [846, 359] on p "**********" at bounding box center [990, 366] width 372 height 25
click at [873, 427] on p "**********" at bounding box center [989, 432] width 371 height 25
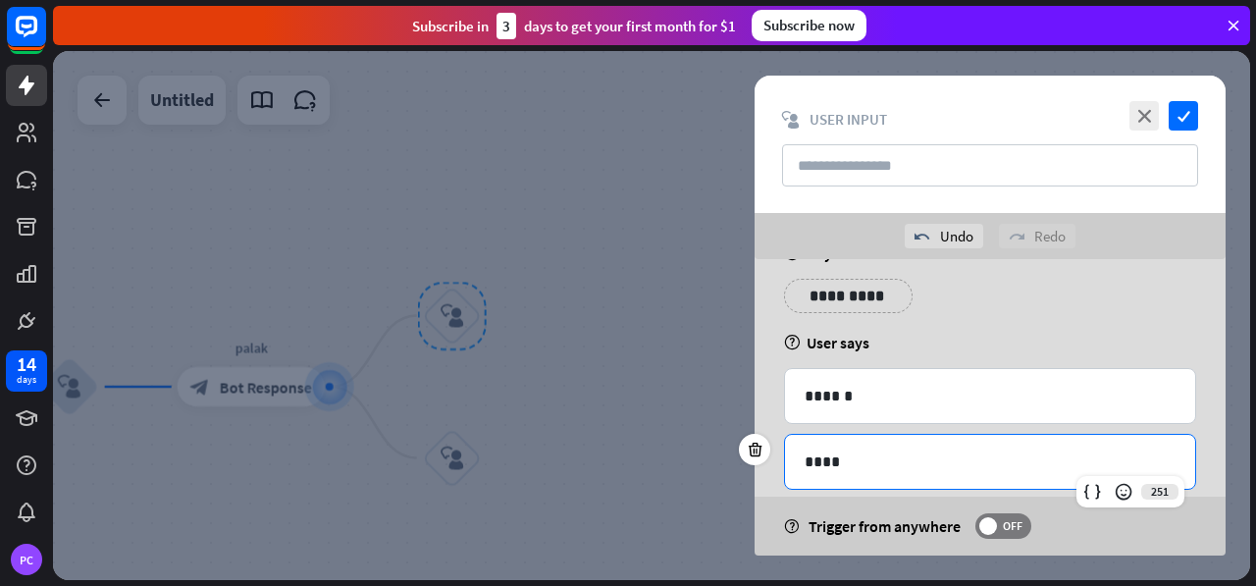
scroll to position [139, 0]
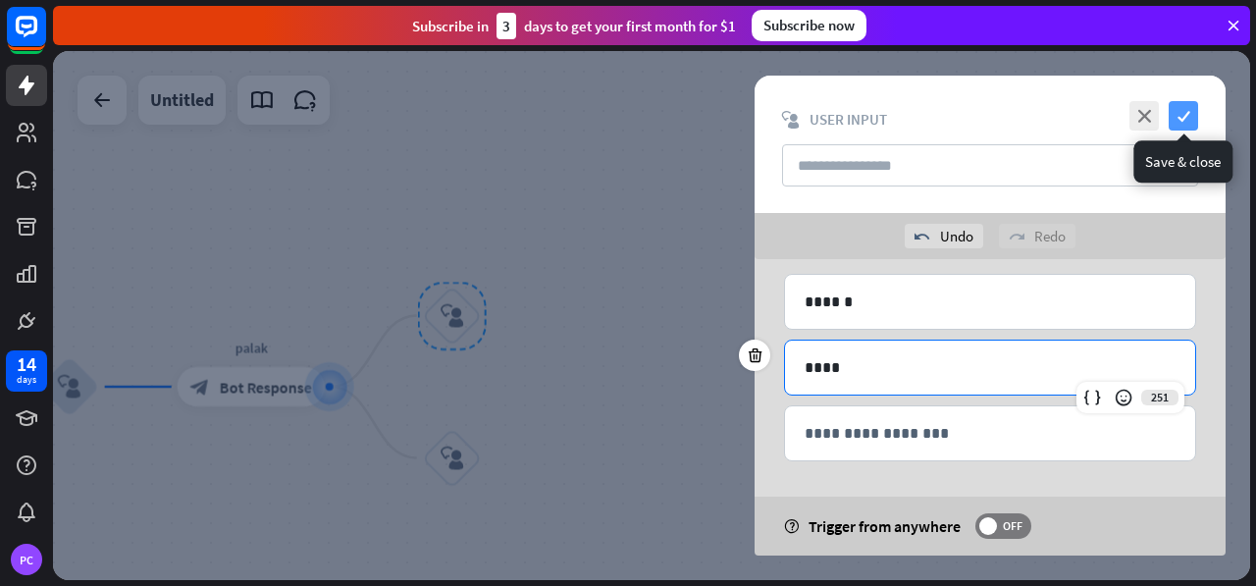
click at [1169, 105] on icon "check" at bounding box center [1182, 115] width 29 height 29
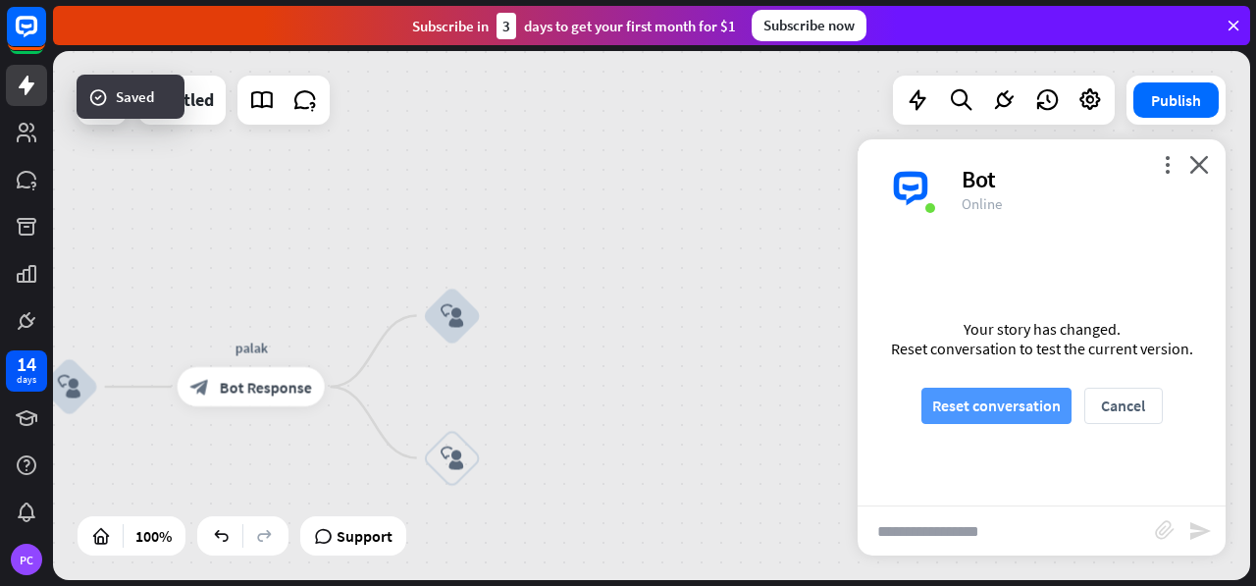
click at [1001, 398] on button "Reset conversation" at bounding box center [996, 405] width 150 height 36
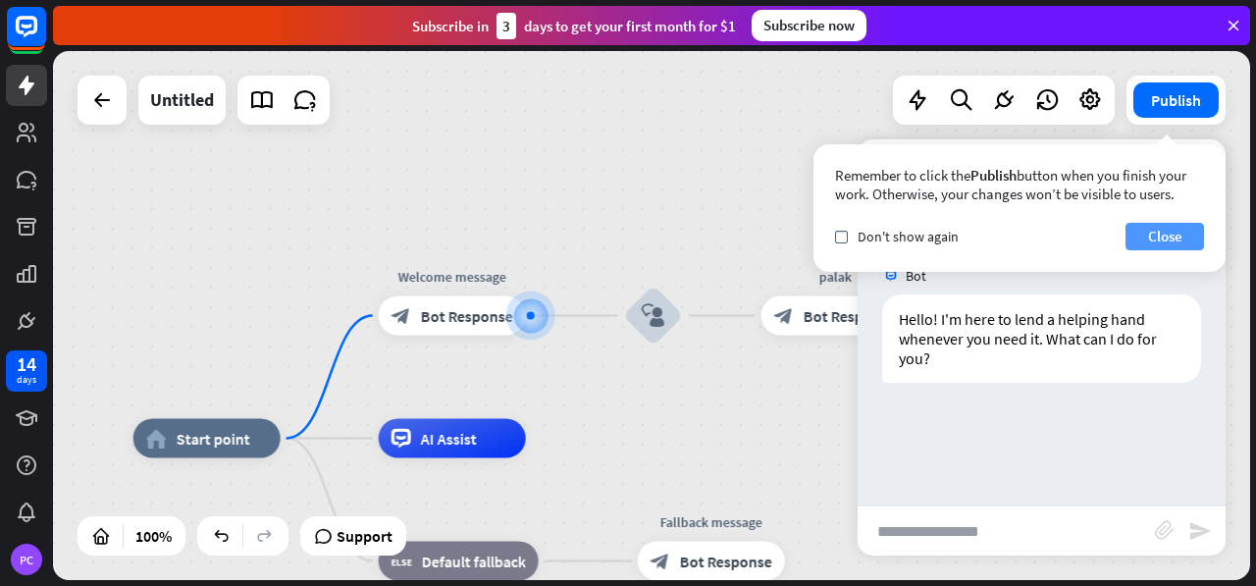
click at [1159, 232] on button "Close" at bounding box center [1164, 236] width 78 height 27
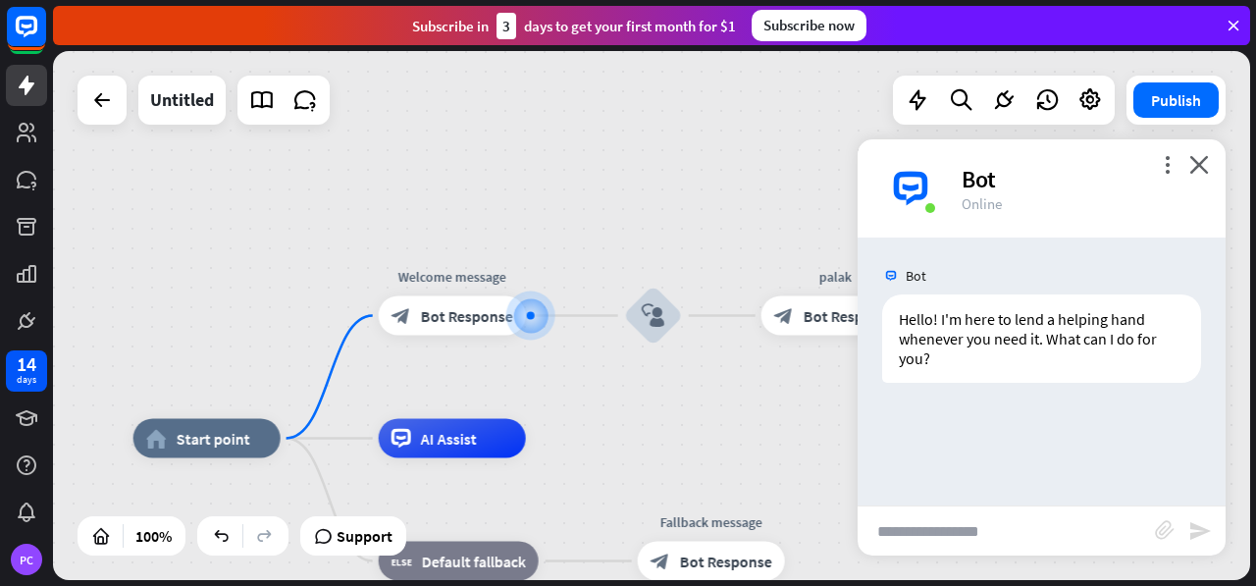
click at [1030, 516] on input "text" at bounding box center [1005, 530] width 297 height 49
type input "*****"
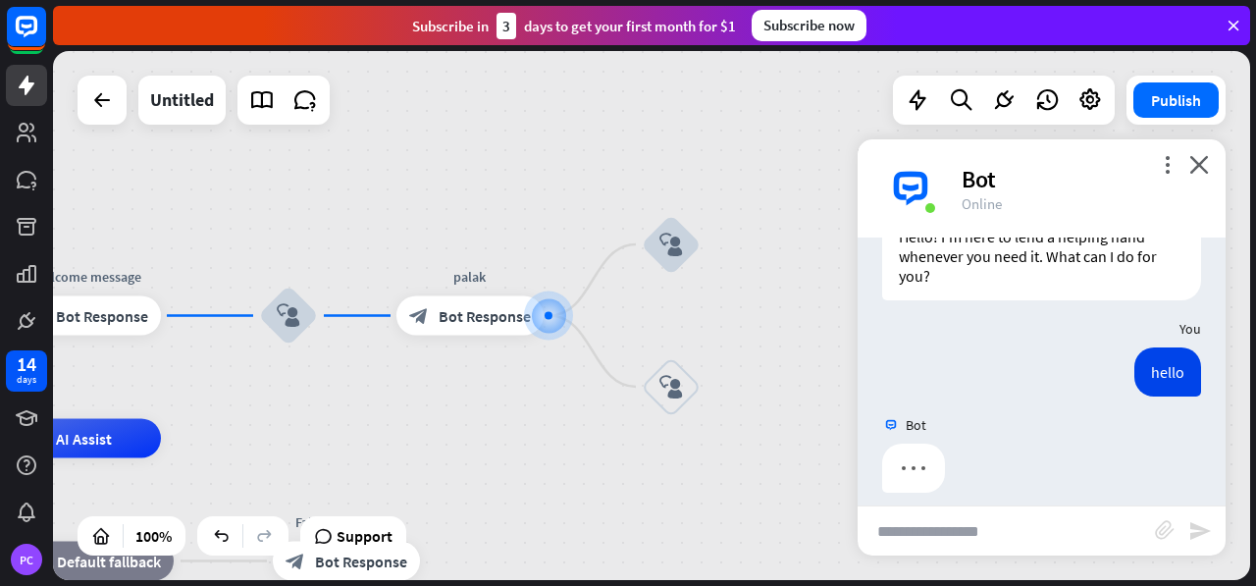
scroll to position [98, 0]
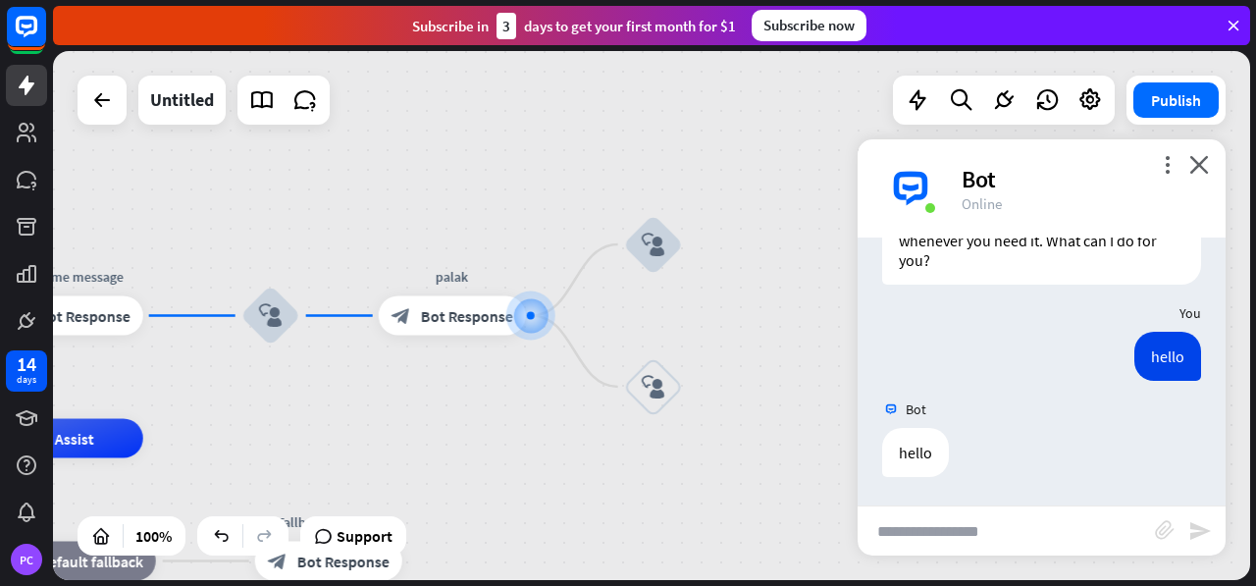
click at [976, 539] on input "text" at bounding box center [1005, 530] width 297 height 49
type input "**********"
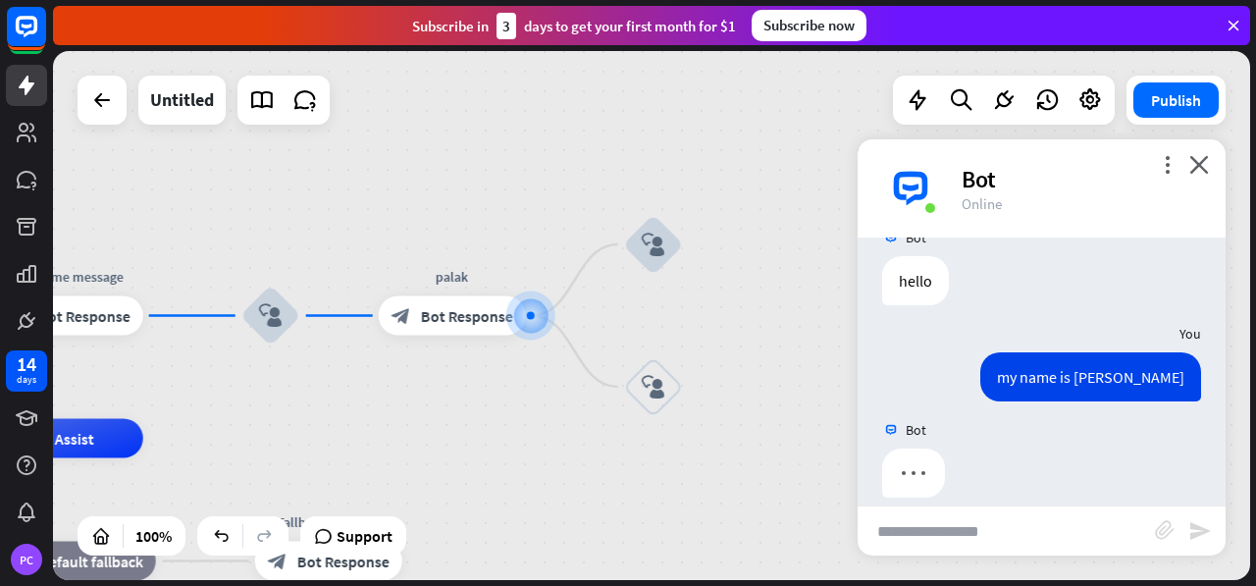
scroll to position [290, 0]
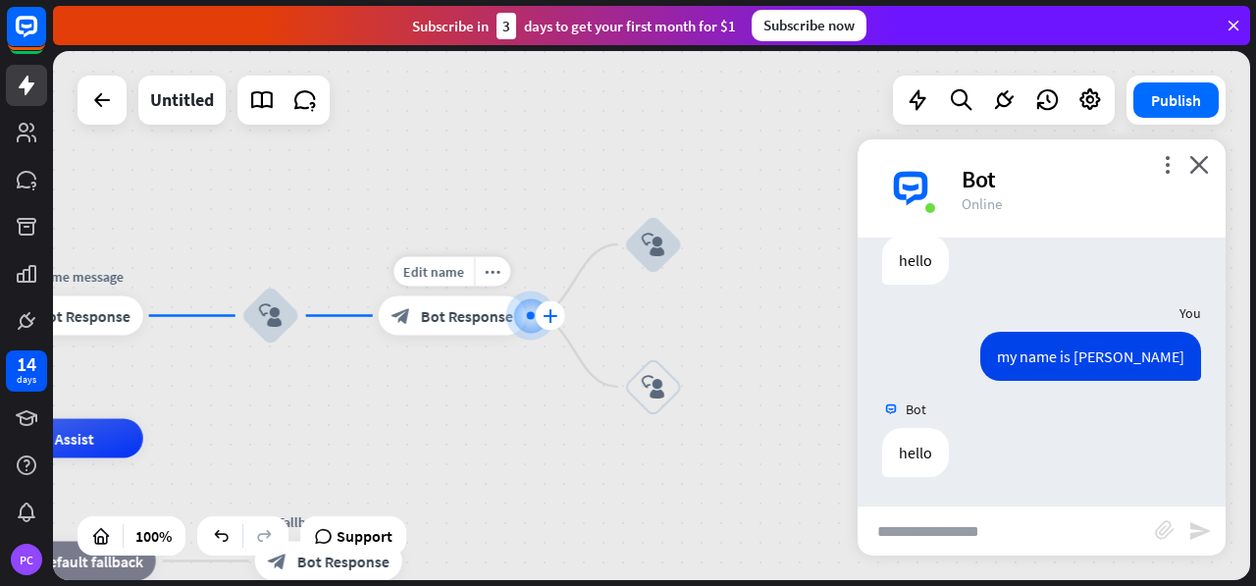
click at [540, 318] on div "plus" at bounding box center [550, 315] width 29 height 29
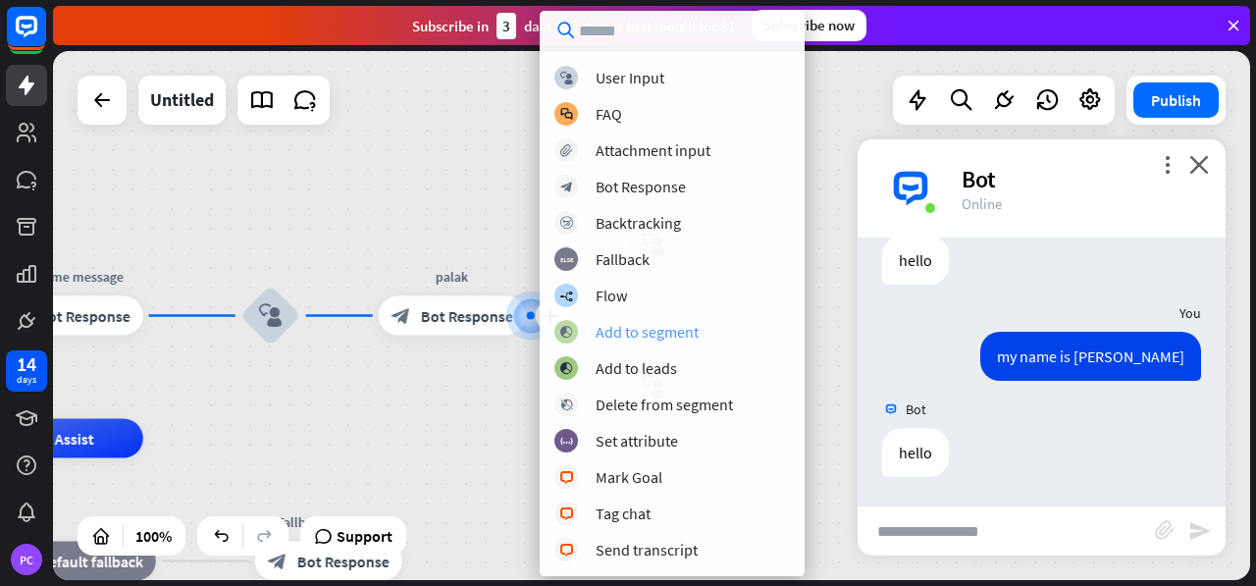
click at [584, 328] on div "block_add_to_segment Add to segment" at bounding box center [671, 332] width 235 height 24
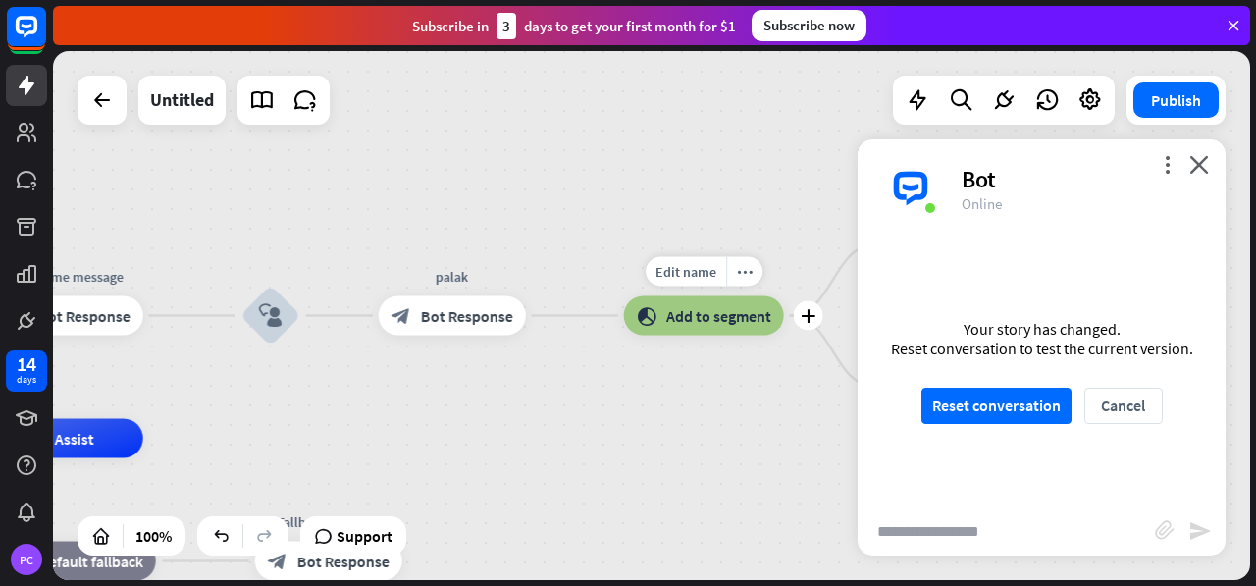
click at [697, 313] on span "Add to segment" at bounding box center [718, 316] width 105 height 20
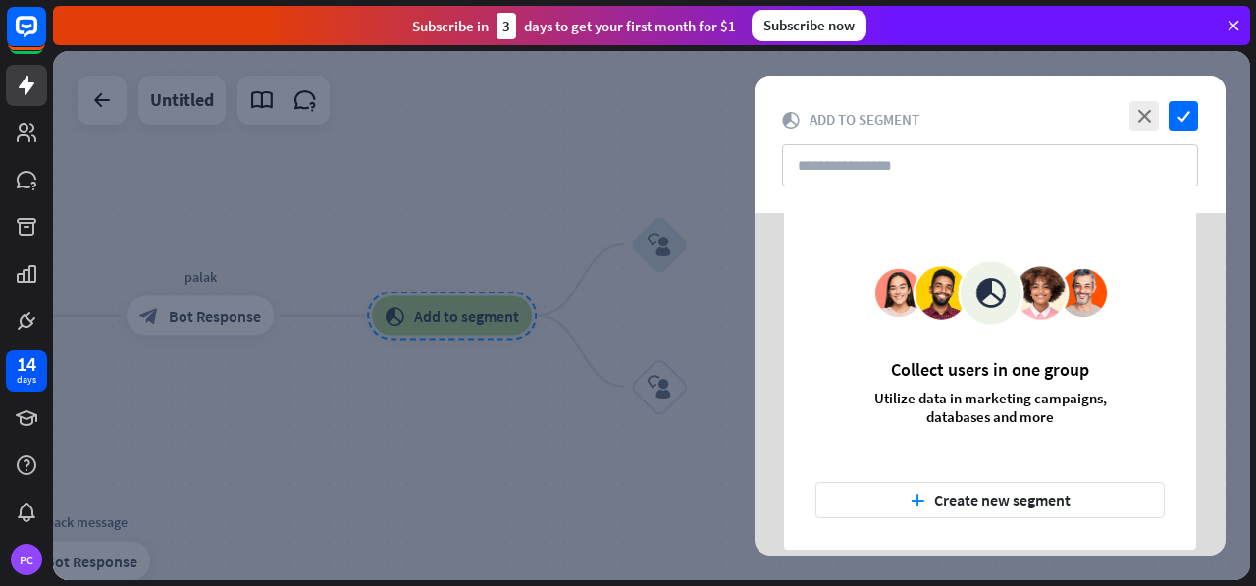
scroll to position [65, 0]
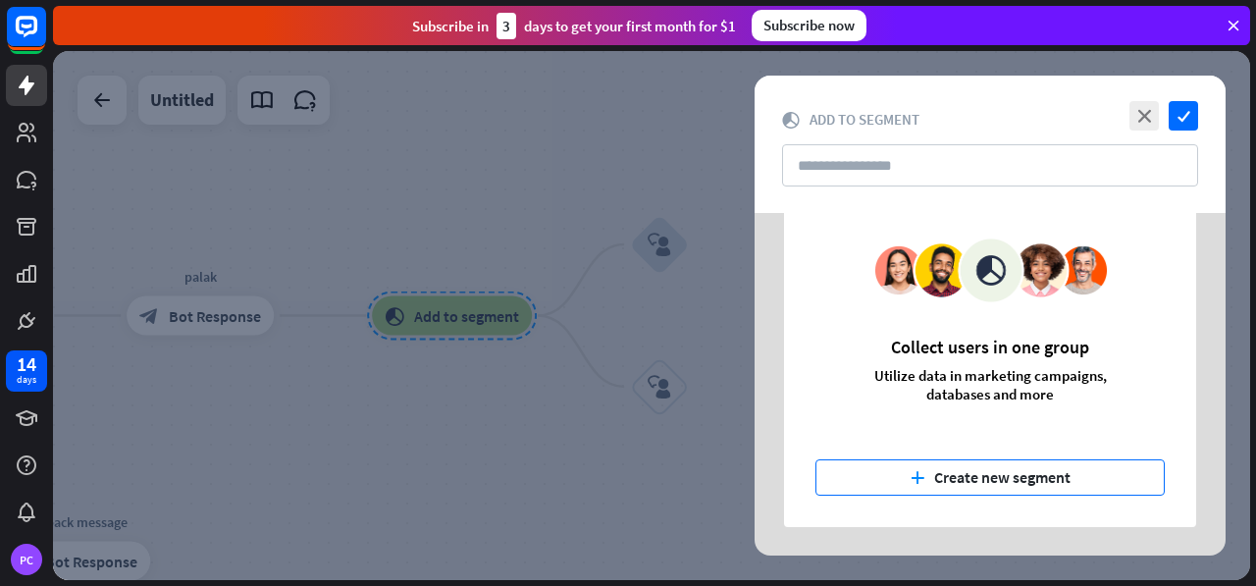
click at [1031, 464] on button "plus Create new segment" at bounding box center [989, 477] width 349 height 36
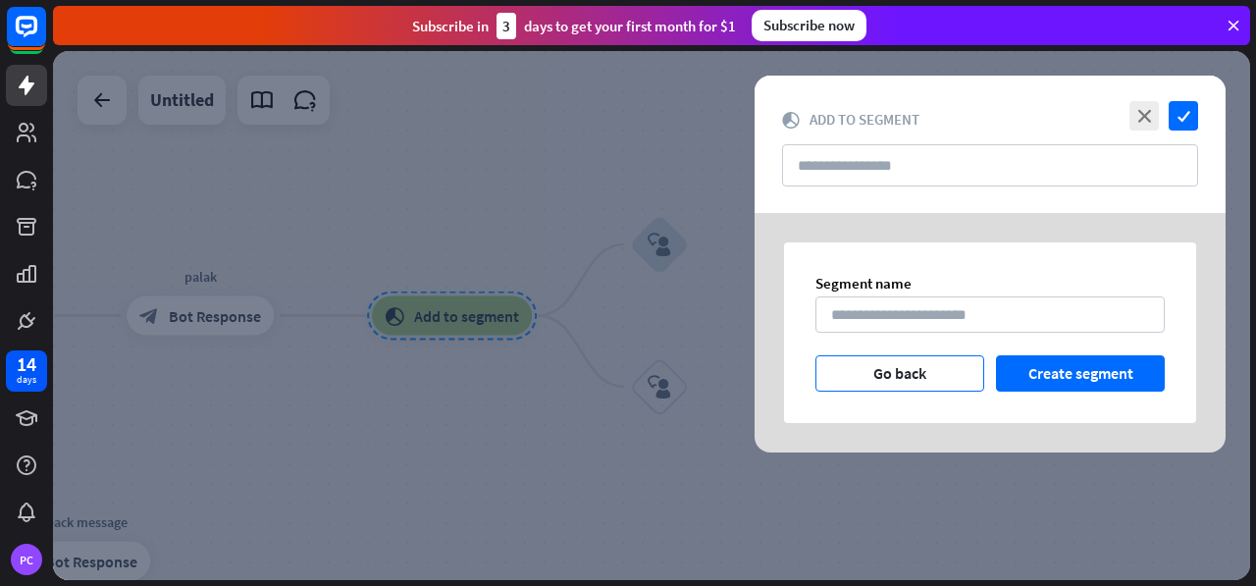
scroll to position [0, 0]
click at [1165, 109] on div "close check" at bounding box center [1161, 115] width 74 height 29
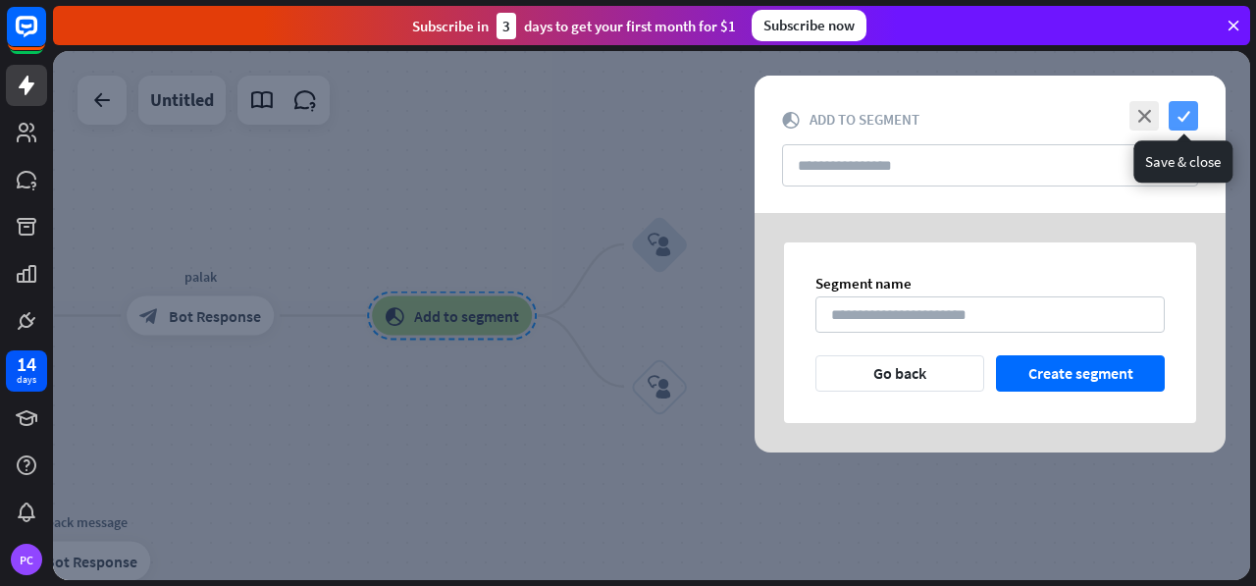
click at [1176, 118] on icon "check" at bounding box center [1182, 115] width 29 height 29
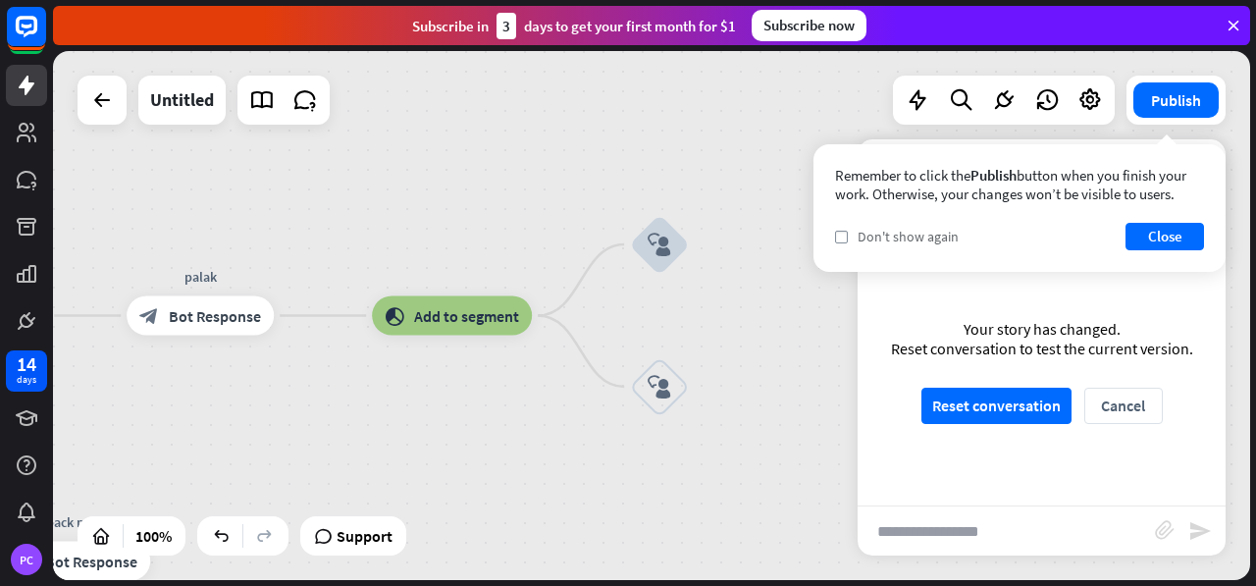
click at [889, 228] on span "Don't show again" at bounding box center [907, 237] width 101 height 18
click at [1159, 221] on div "Remember to click the Publish button when you finish your work. Otherwise, your…" at bounding box center [1019, 208] width 412 height 128
click at [1157, 230] on button "Close" at bounding box center [1164, 236] width 78 height 27
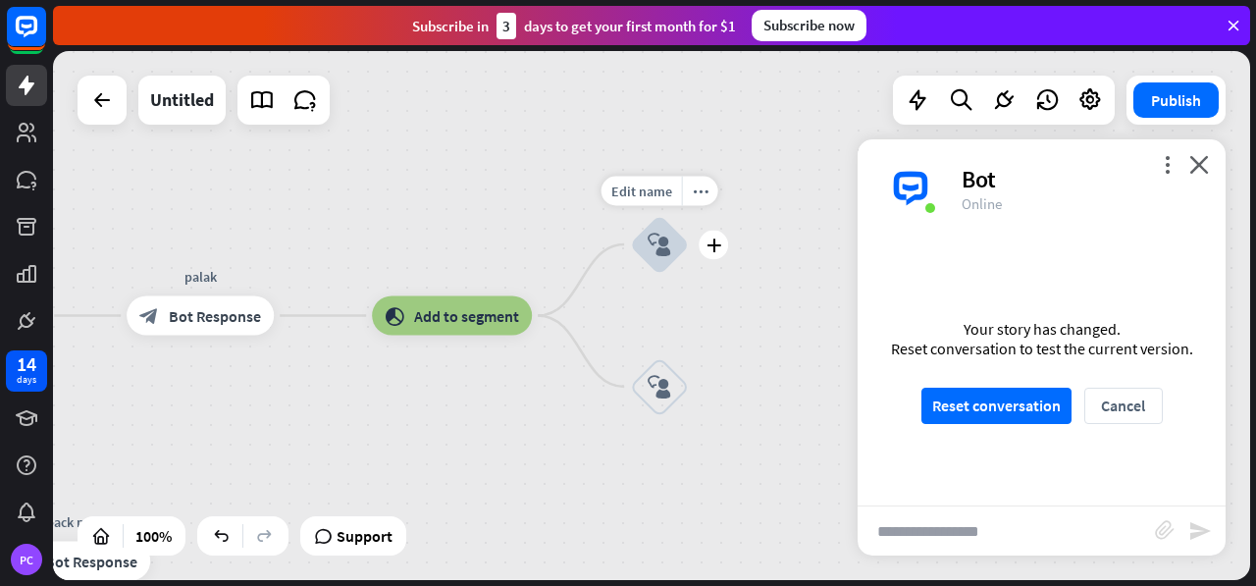
click at [649, 223] on div "block_user_input" at bounding box center [659, 244] width 59 height 59
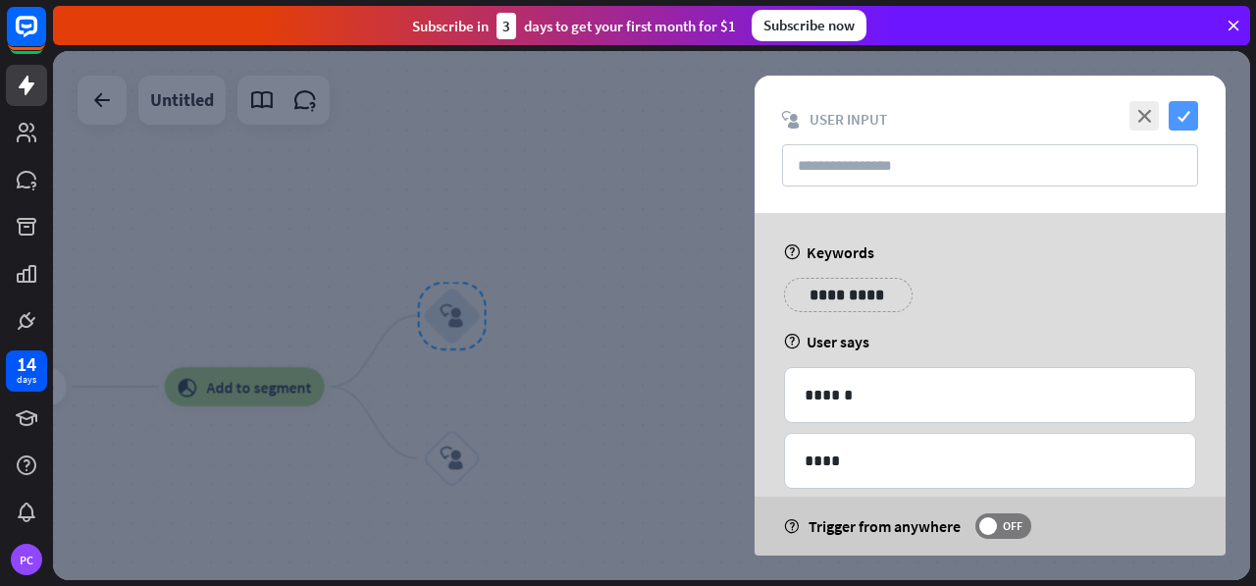
click at [1179, 121] on icon "check" at bounding box center [1182, 115] width 29 height 29
